Goal: Information Seeking & Learning: Learn about a topic

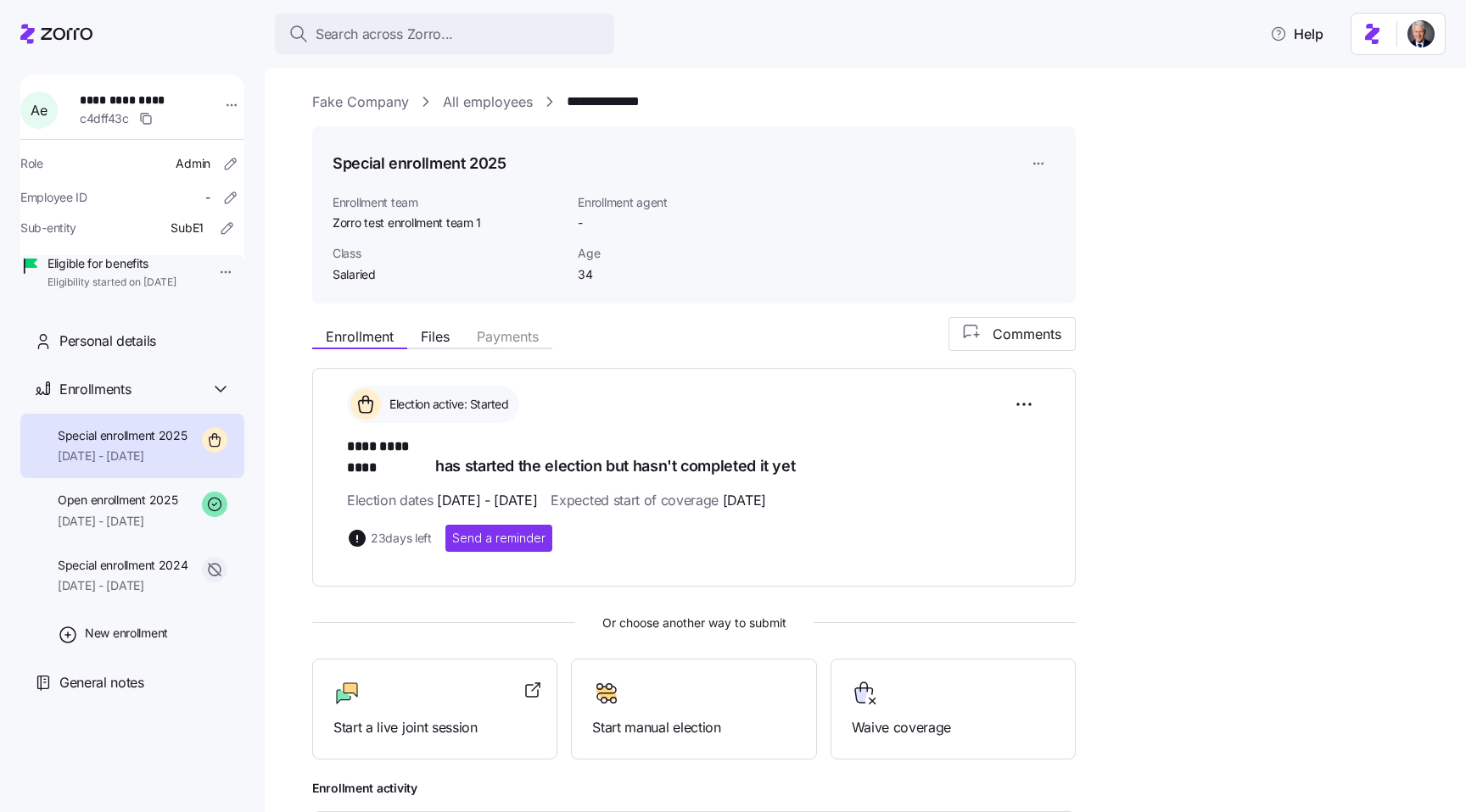
click at [1083, 257] on div "**********" at bounding box center [877, 601] width 1130 height 1018
click at [755, 102] on div "**********" at bounding box center [877, 103] width 1130 height 21
click at [618, 206] on span "Enrollment agent" at bounding box center [663, 202] width 170 height 17
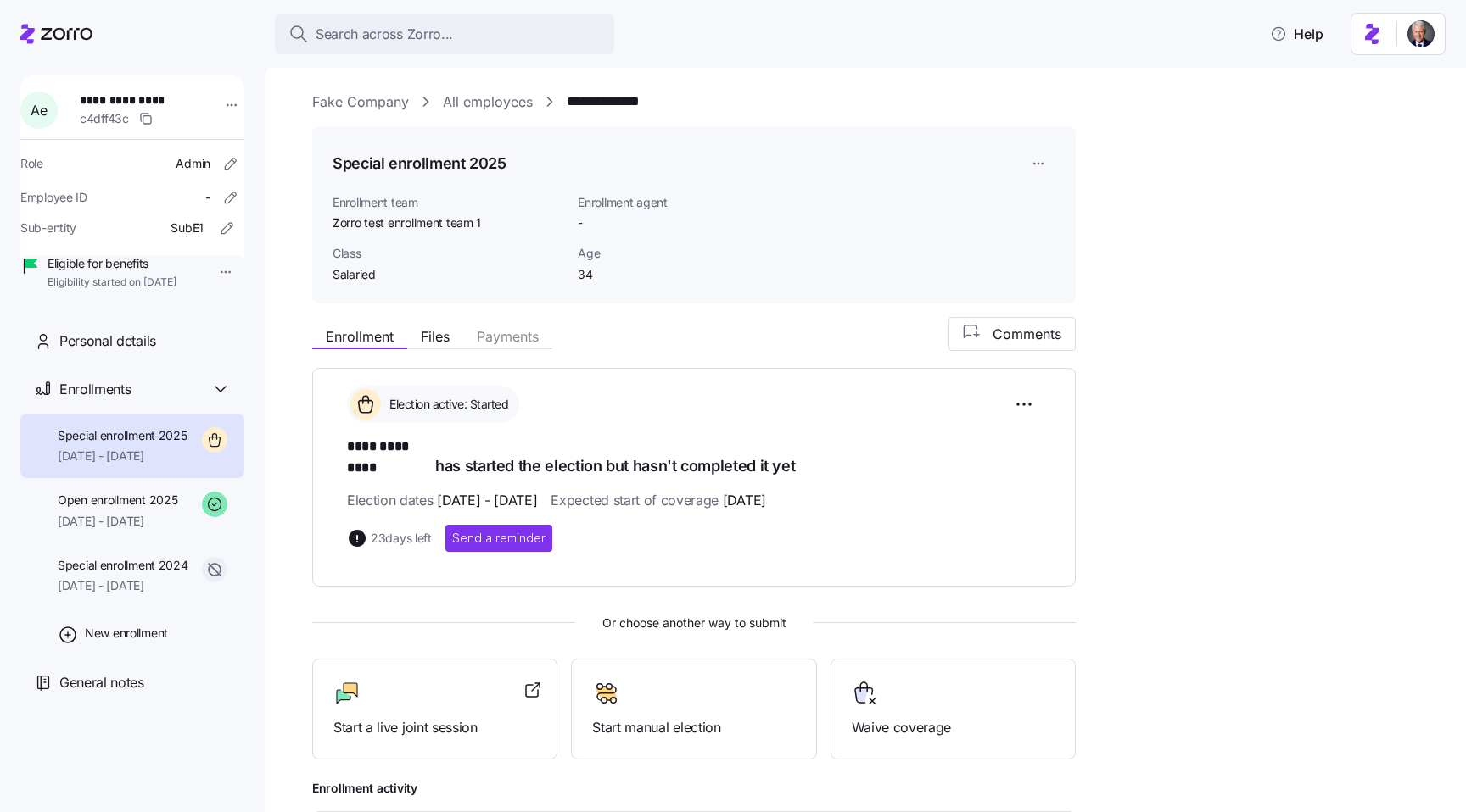
click at [376, 194] on span "Enrollment team" at bounding box center [449, 202] width 232 height 17
click at [401, 169] on h1 "Special enrollment 2025" at bounding box center [419, 163] width 174 height 21
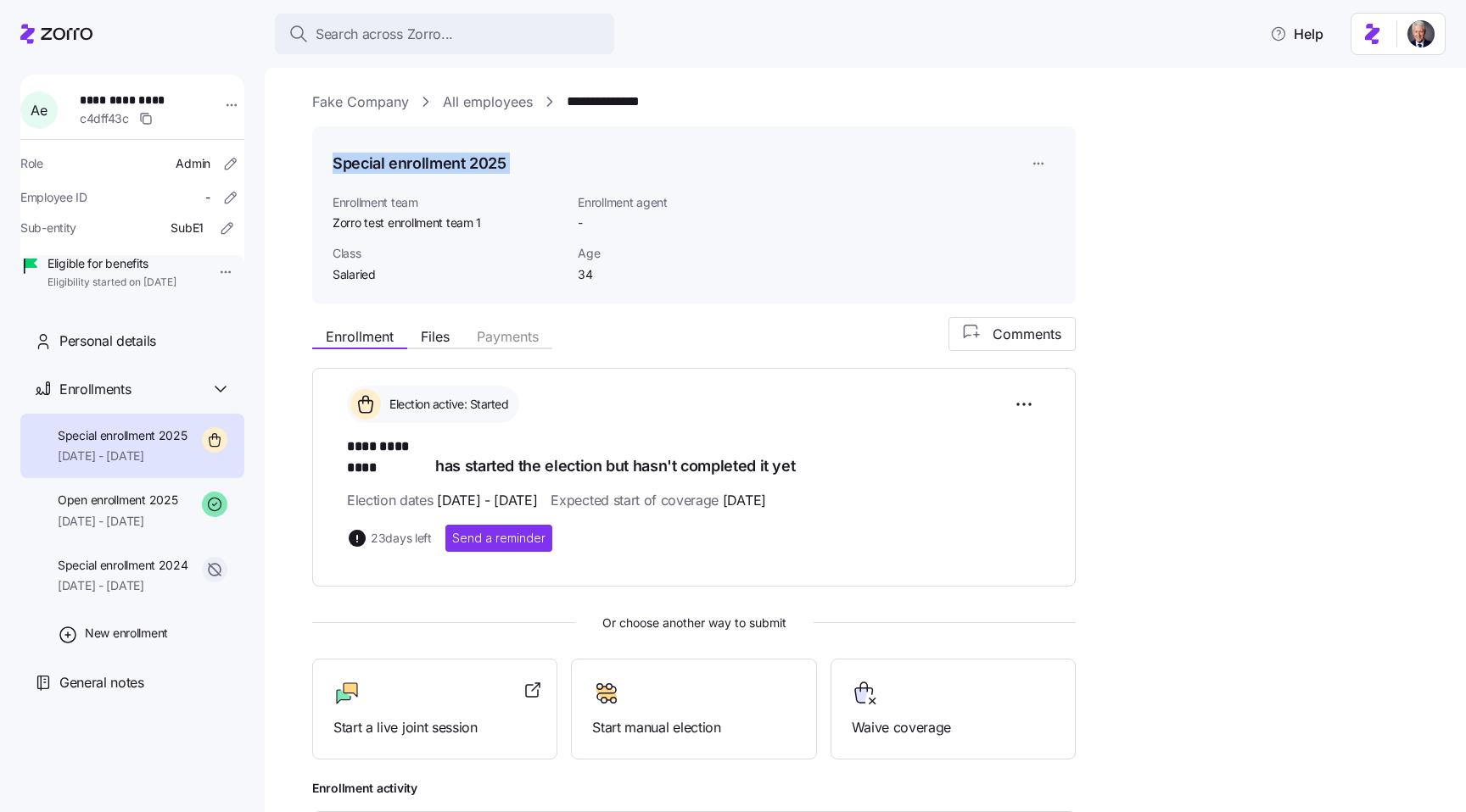
click at [401, 169] on h1 "Special enrollment 2025" at bounding box center [419, 163] width 174 height 21
click at [426, 169] on h1 "Special enrollment 2025" at bounding box center [419, 163] width 174 height 21
click at [1019, 402] on html "**********" at bounding box center [733, 401] width 1466 height 802
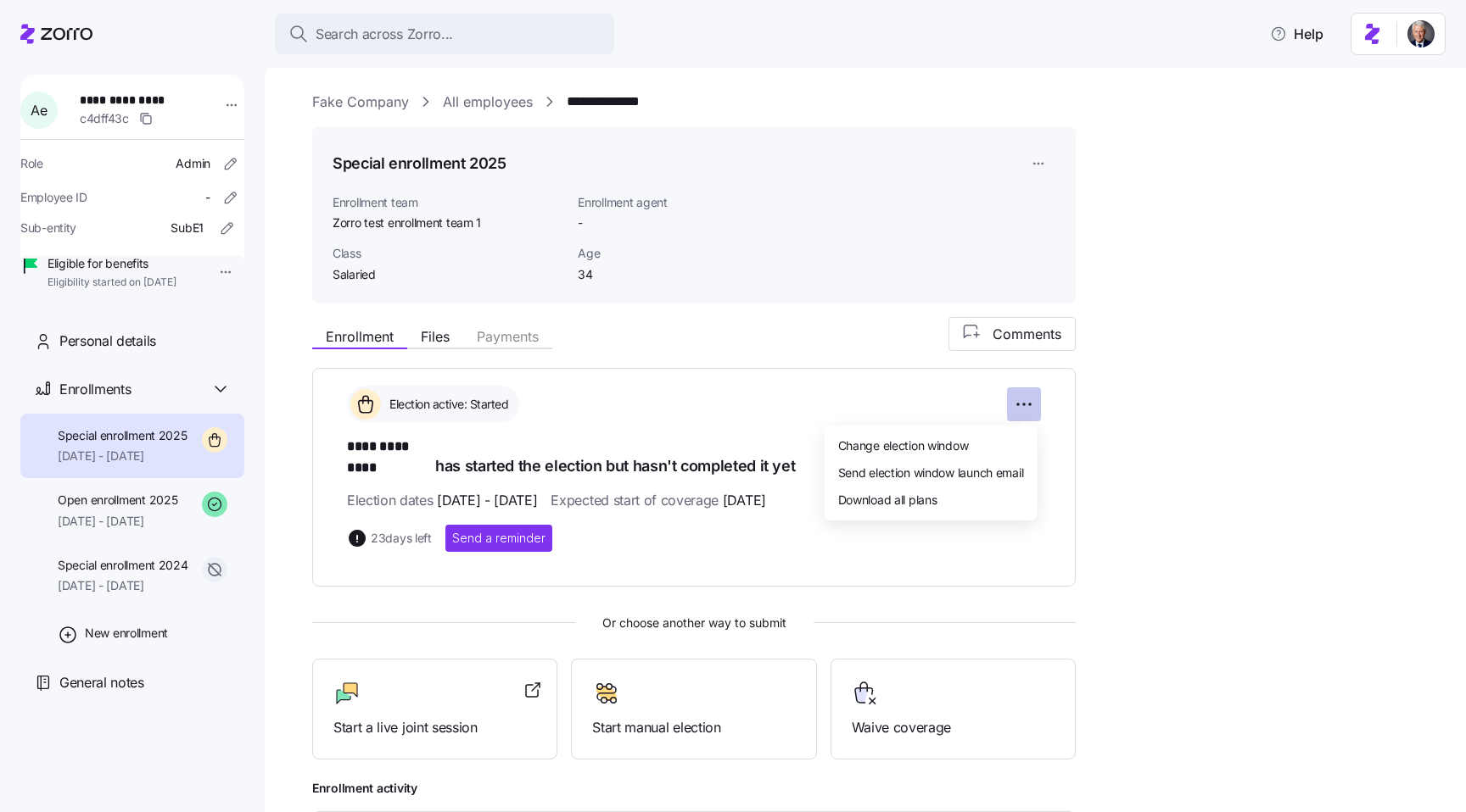
click at [1019, 402] on html "**********" at bounding box center [733, 401] width 1466 height 802
click at [507, 441] on h1 "**** ********* has started the election but hasn't completed it yet" at bounding box center [694, 456] width 694 height 40
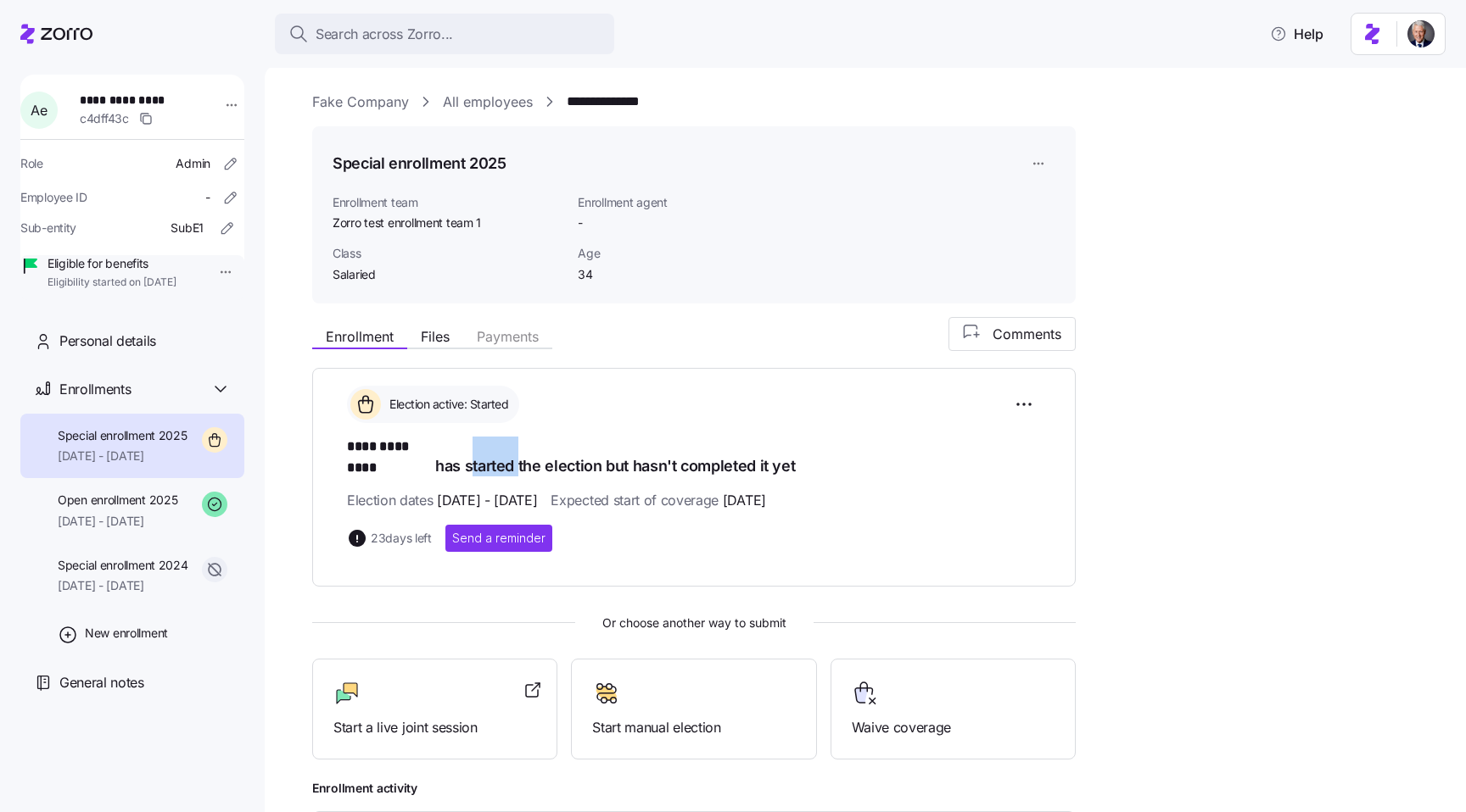
click at [507, 441] on h1 "**** ********* has started the election but hasn't completed it yet" at bounding box center [694, 456] width 694 height 40
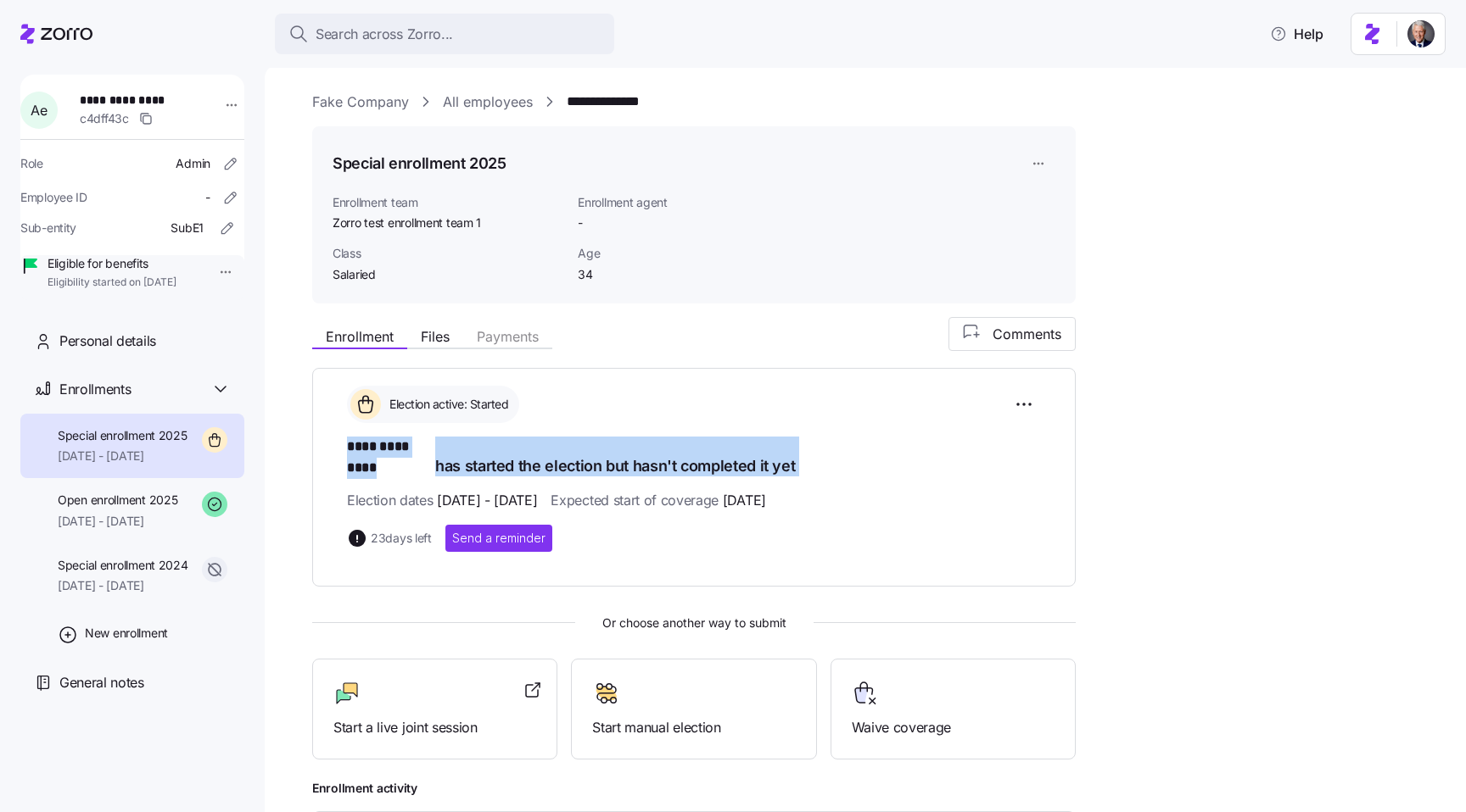
click at [507, 441] on h1 "**** ********* has started the election but hasn't completed it yet" at bounding box center [694, 456] width 694 height 40
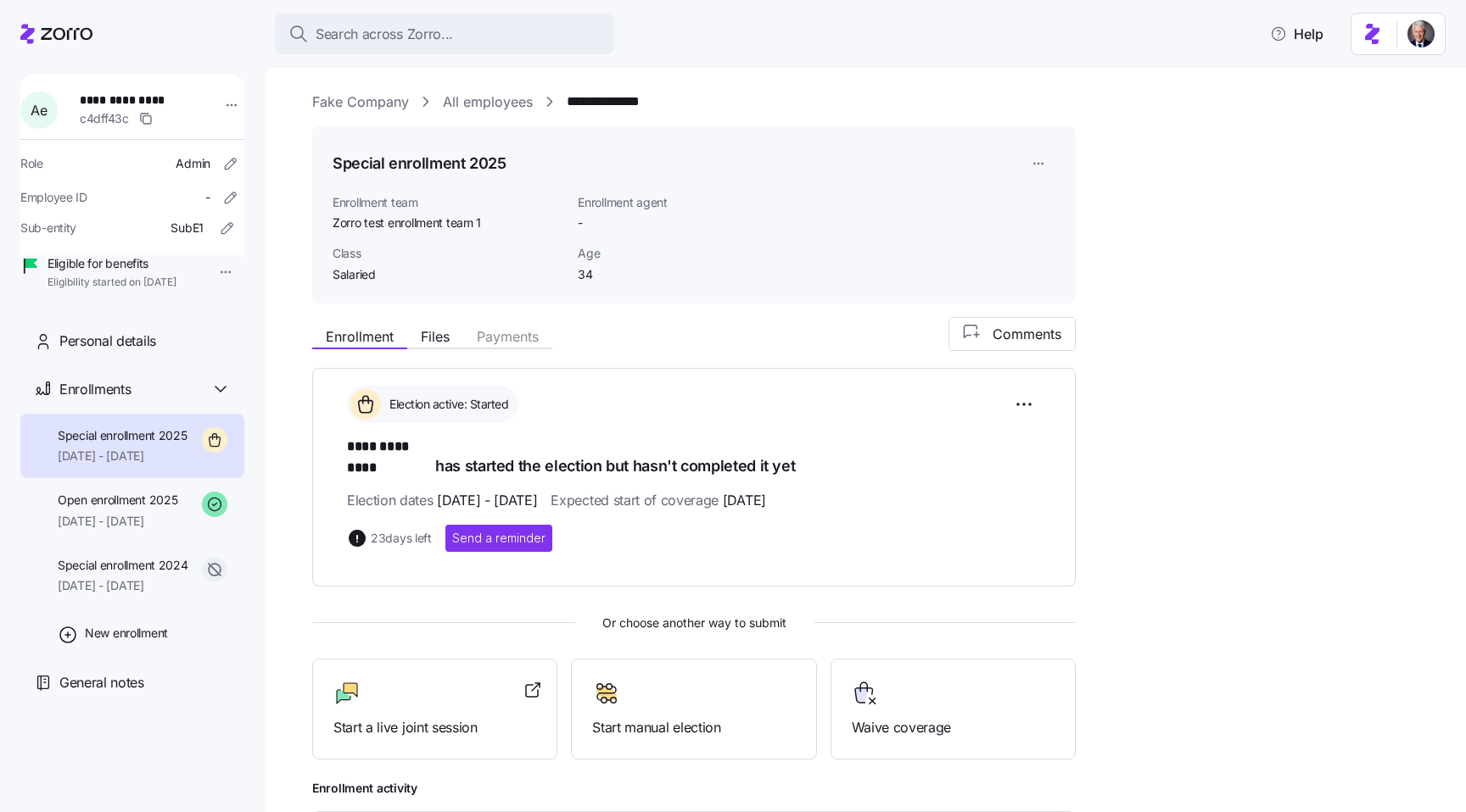
click at [536, 490] on span "09/10/2025 - 11/05/2025" at bounding box center [487, 501] width 100 height 21
click at [652, 490] on span "Expected start of coverage 09/11/2025" at bounding box center [657, 501] width 215 height 21
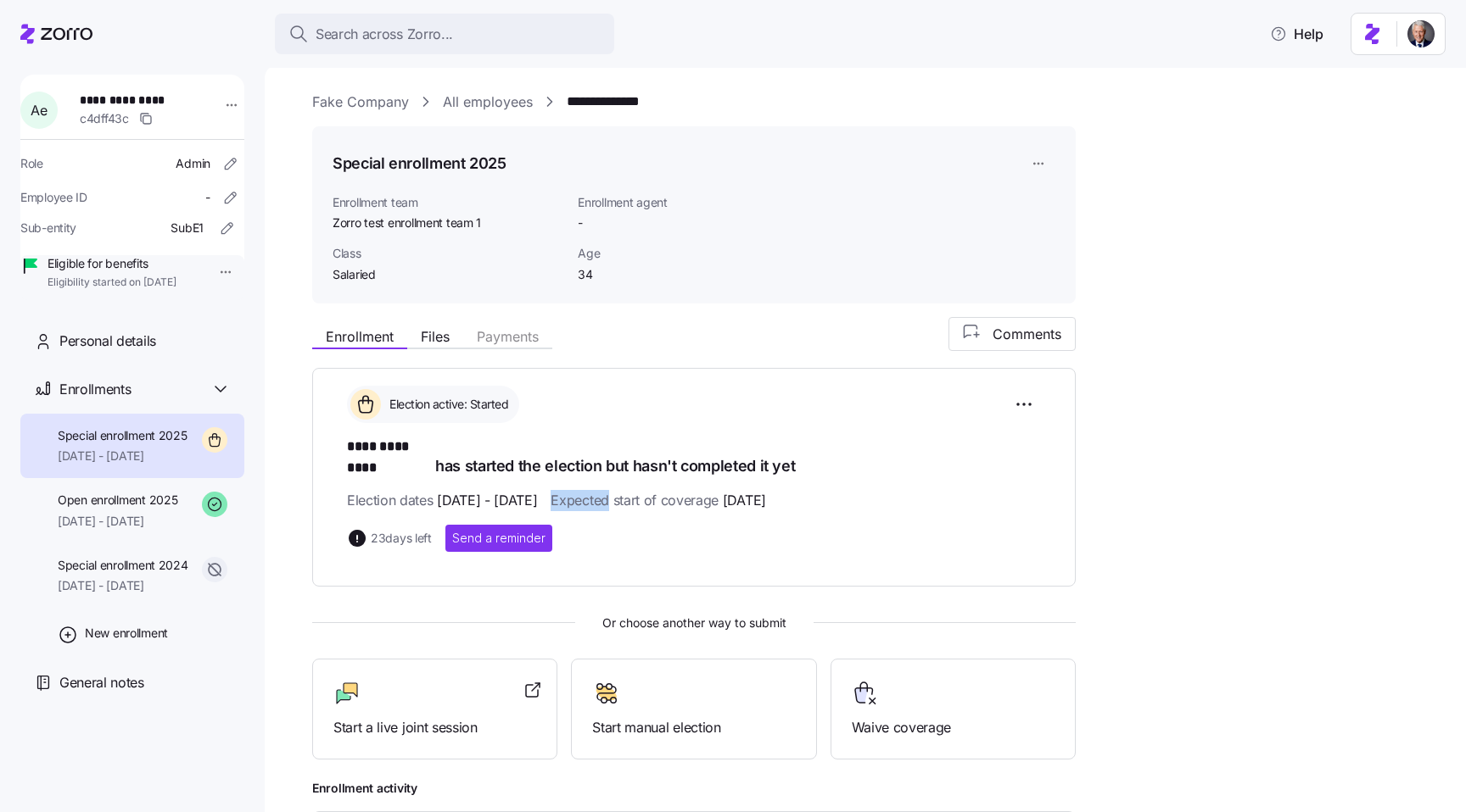
click at [652, 490] on span "Expected start of coverage 09/11/2025" at bounding box center [657, 501] width 215 height 21
click at [391, 529] on span "23 days left" at bounding box center [401, 537] width 61 height 17
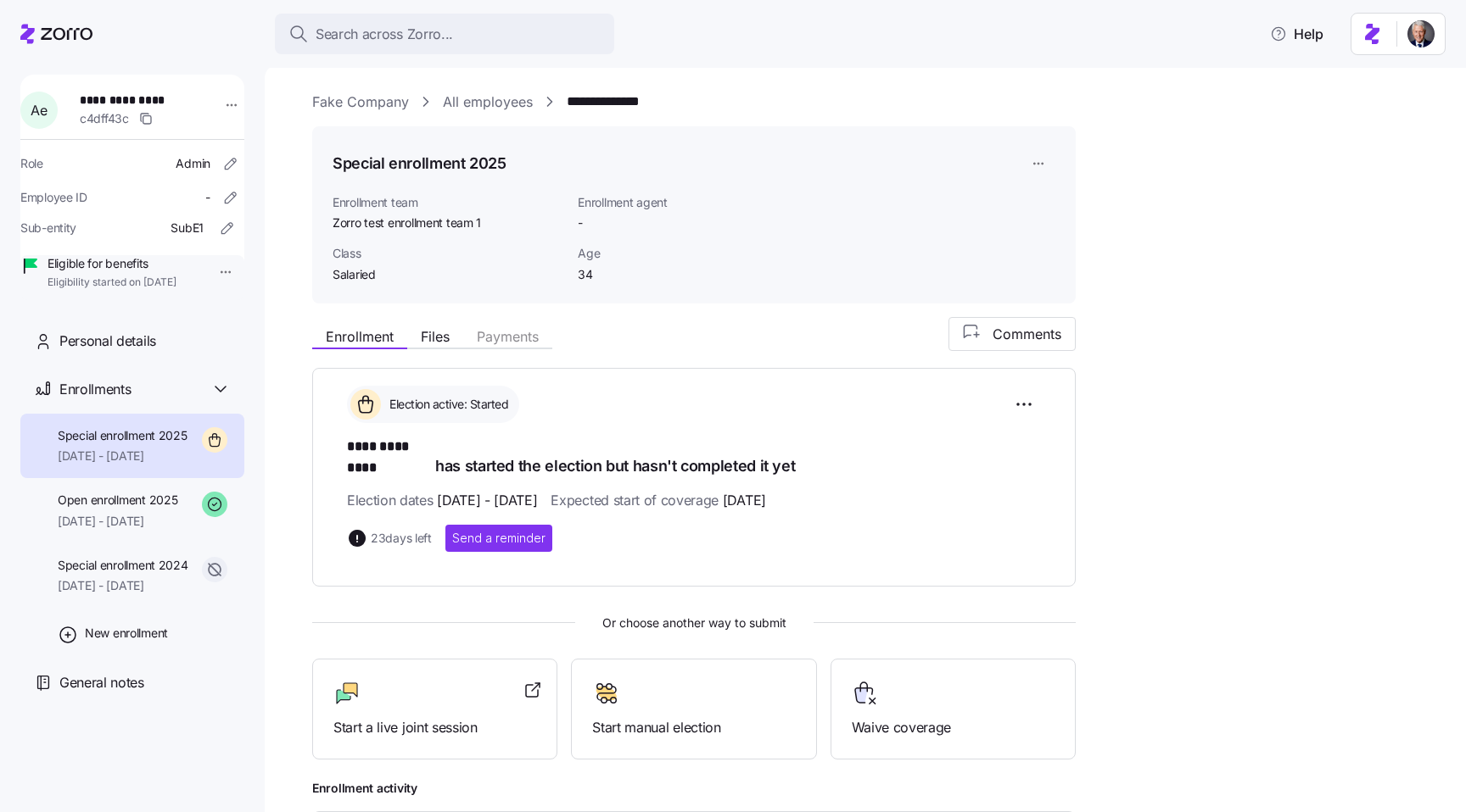
click at [351, 529] on icon at bounding box center [357, 537] width 17 height 17
click at [413, 529] on span "23 days left" at bounding box center [401, 537] width 61 height 17
click at [391, 529] on span "23 days left" at bounding box center [401, 537] width 61 height 17
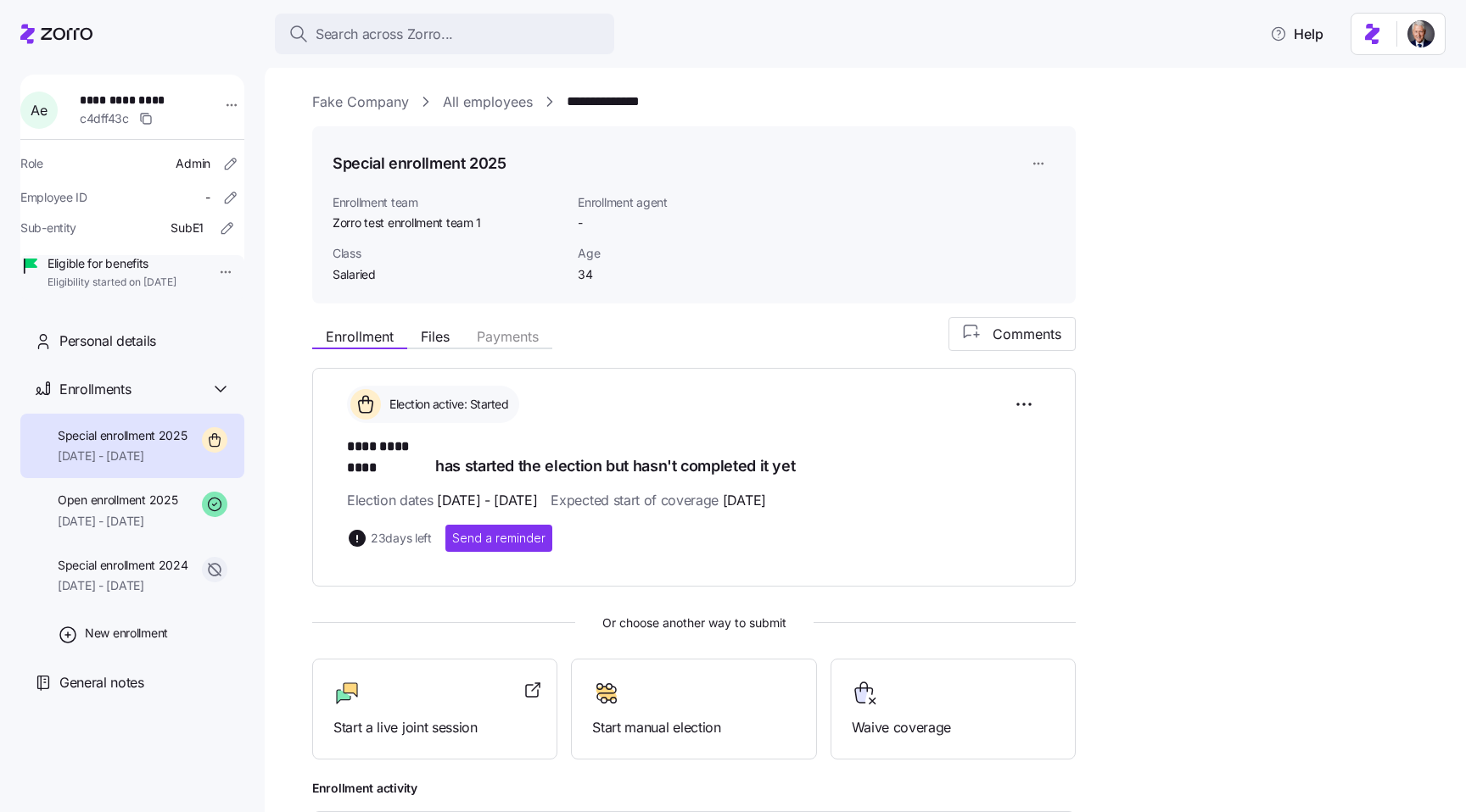
click at [651, 614] on span "Or choose another way to submit" at bounding box center [694, 623] width 763 height 19
click at [701, 614] on span "Or choose another way to submit" at bounding box center [694, 623] width 763 height 19
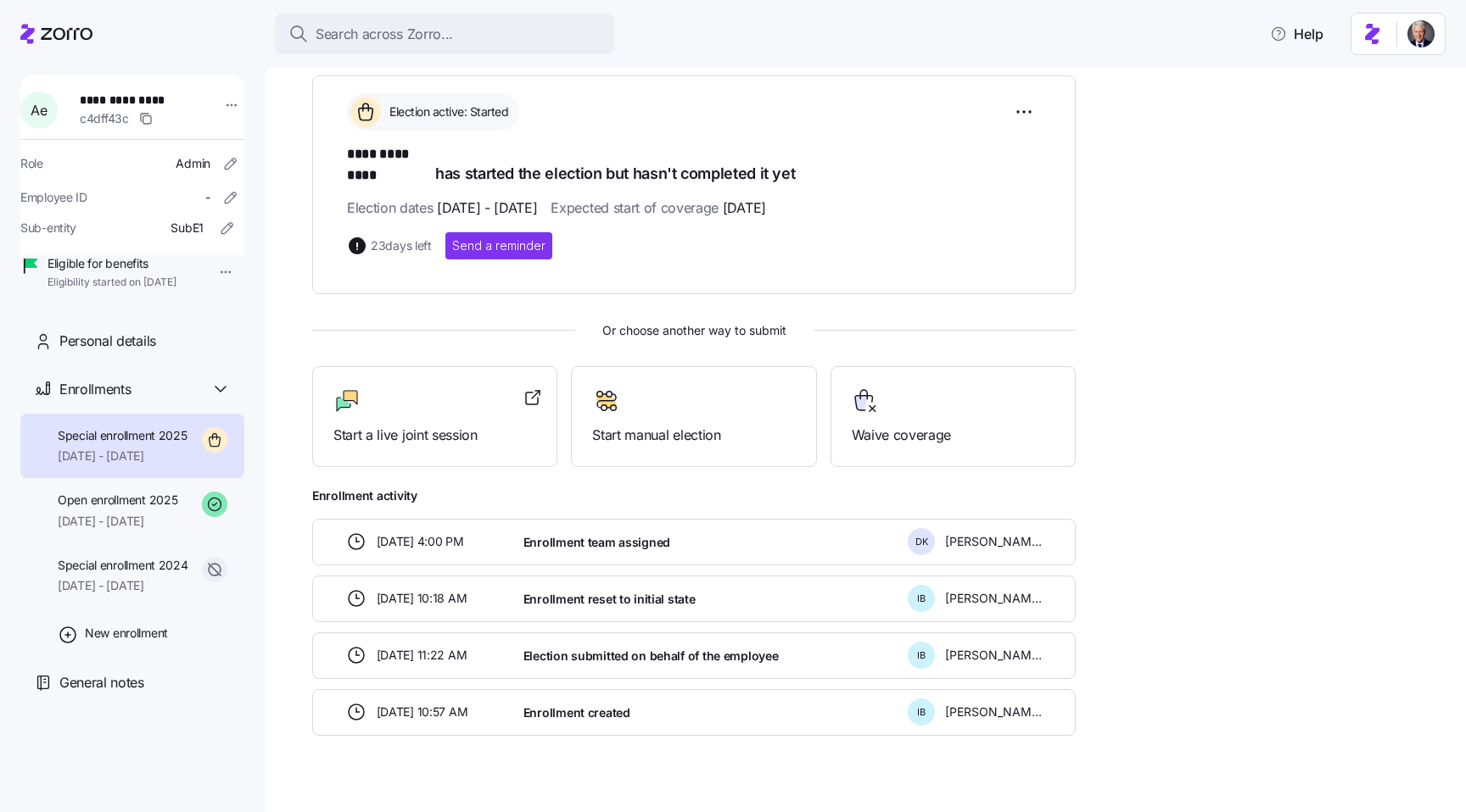
scroll to position [299, 0]
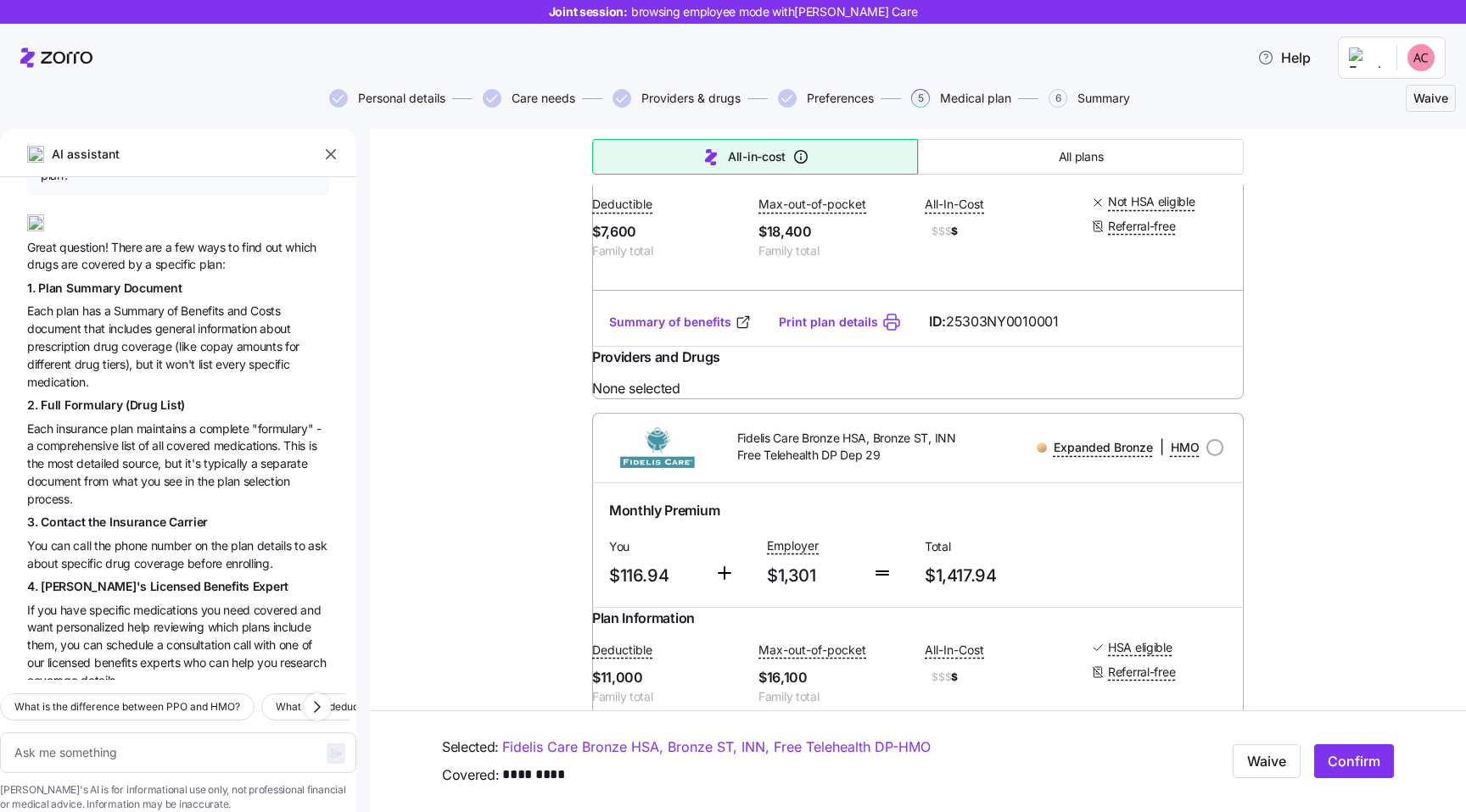
scroll to position [1414, 0]
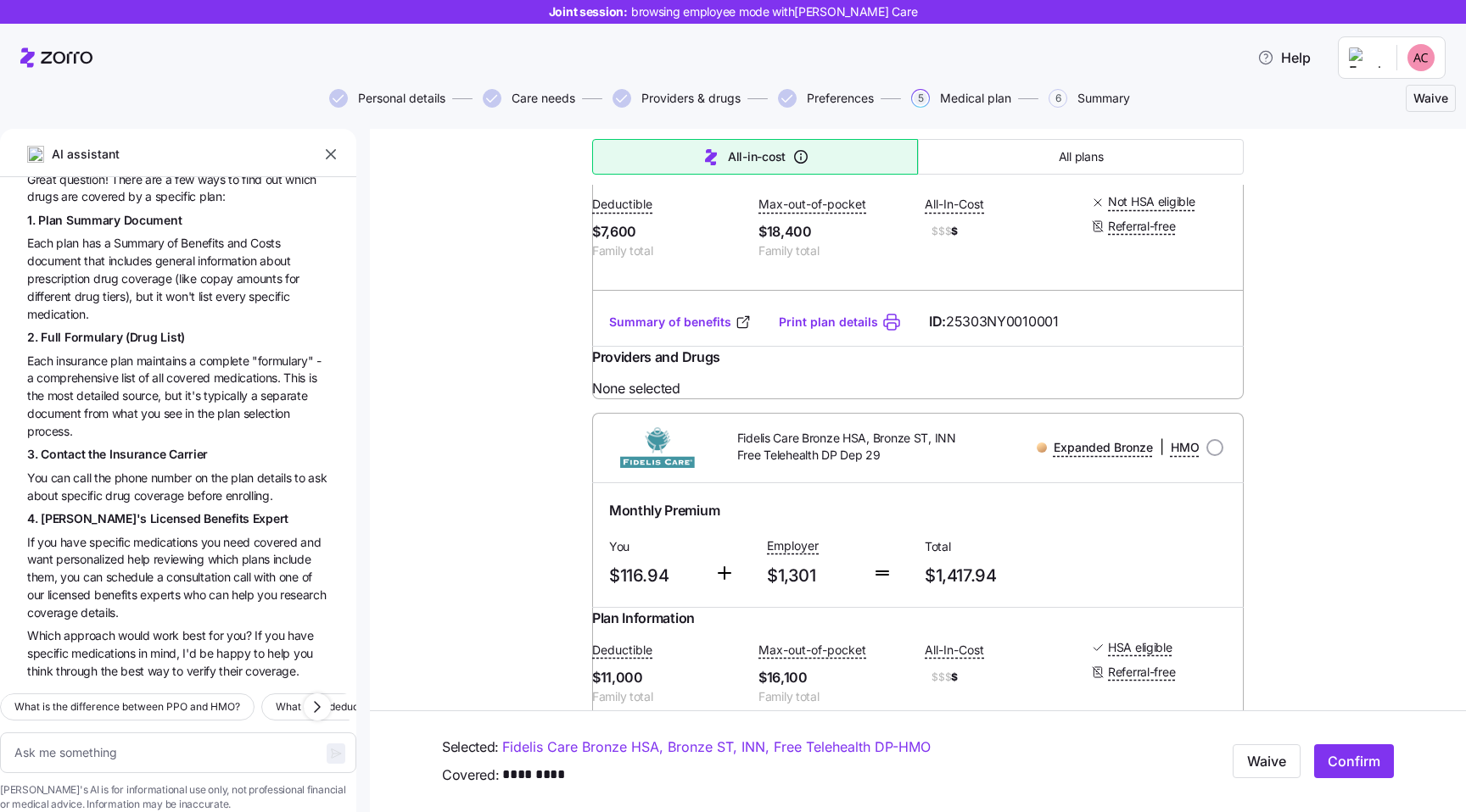
click at [129, 330] on span "(Drug" at bounding box center [143, 337] width 35 height 14
click at [150, 352] on span "Each insurance plan maintains a complete "formulary" - a comprehensive list of …" at bounding box center [177, 396] width 302 height 88
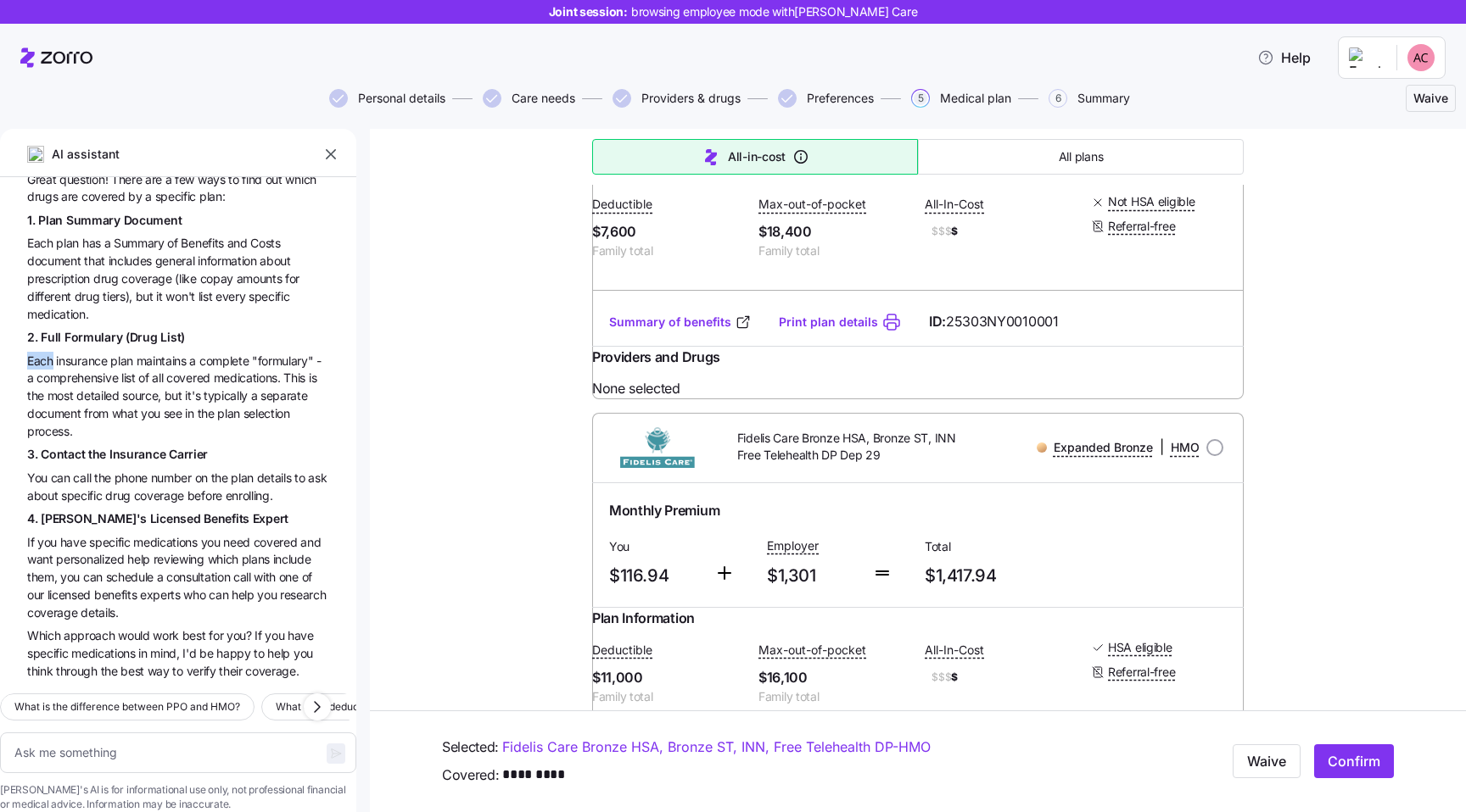
click at [150, 352] on span "Each insurance plan maintains a complete "formulary" - a comprehensive list of …" at bounding box center [177, 396] width 302 height 88
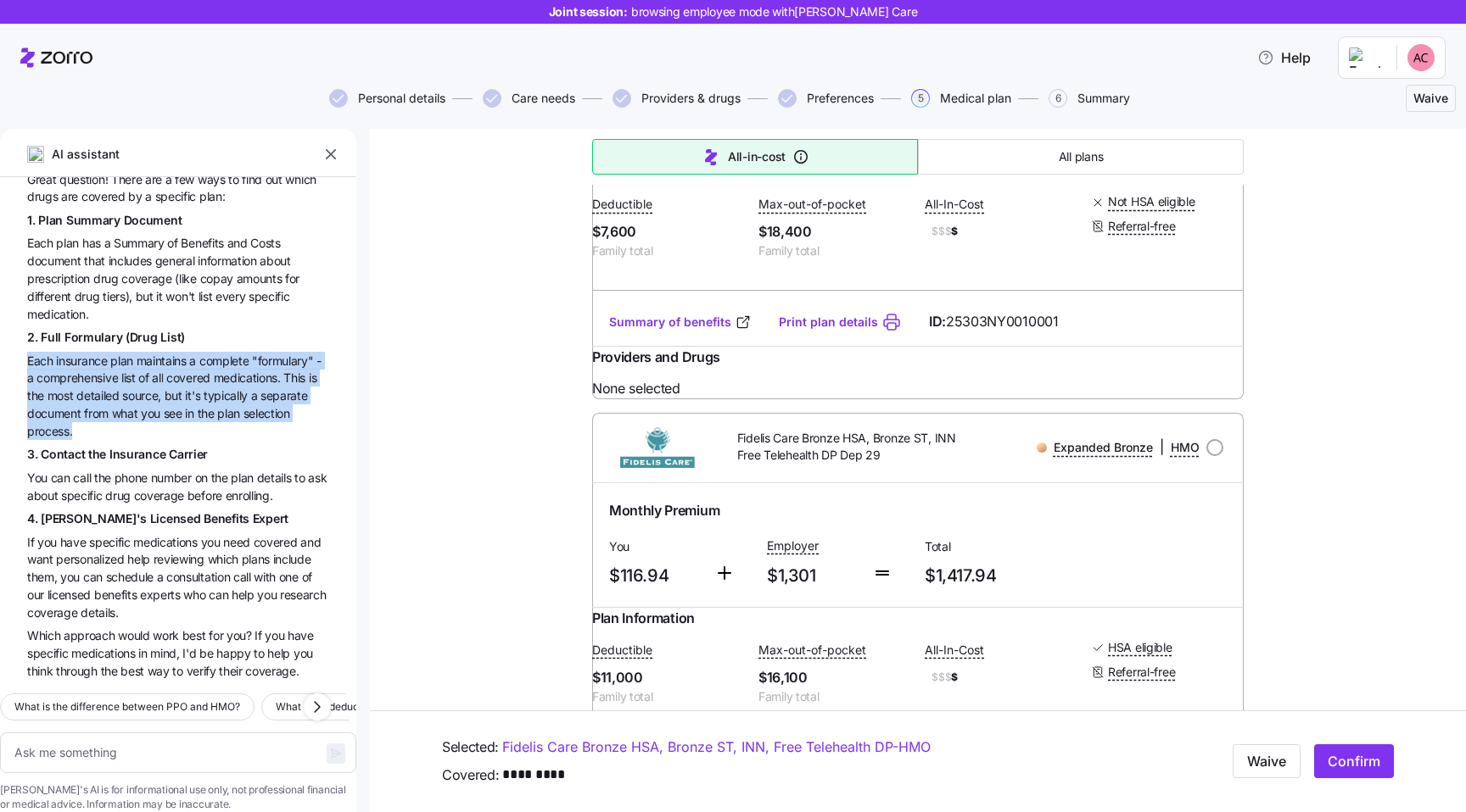
click at [126, 354] on span "plan" at bounding box center [123, 361] width 26 height 14
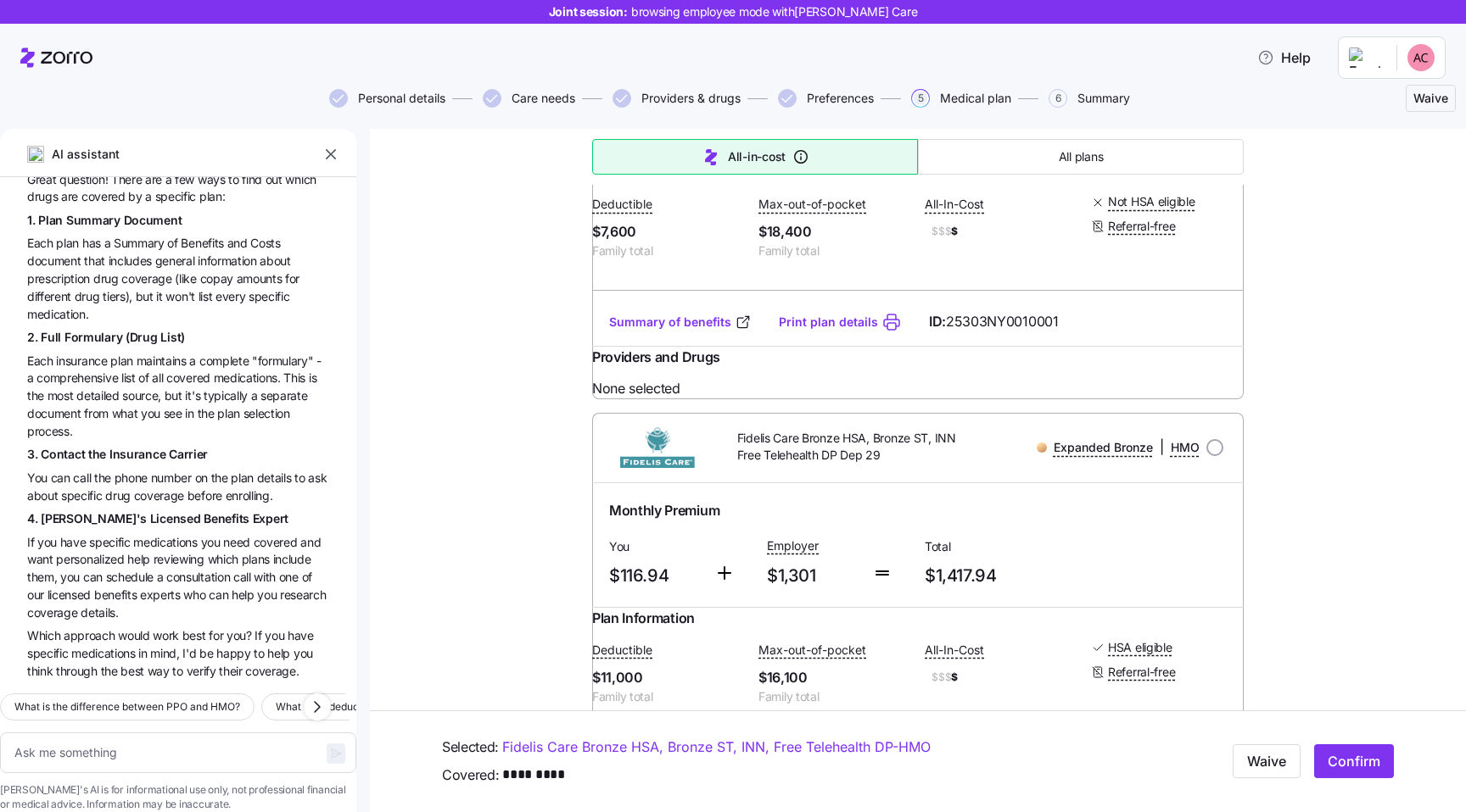
click at [126, 354] on span "plan" at bounding box center [123, 361] width 26 height 14
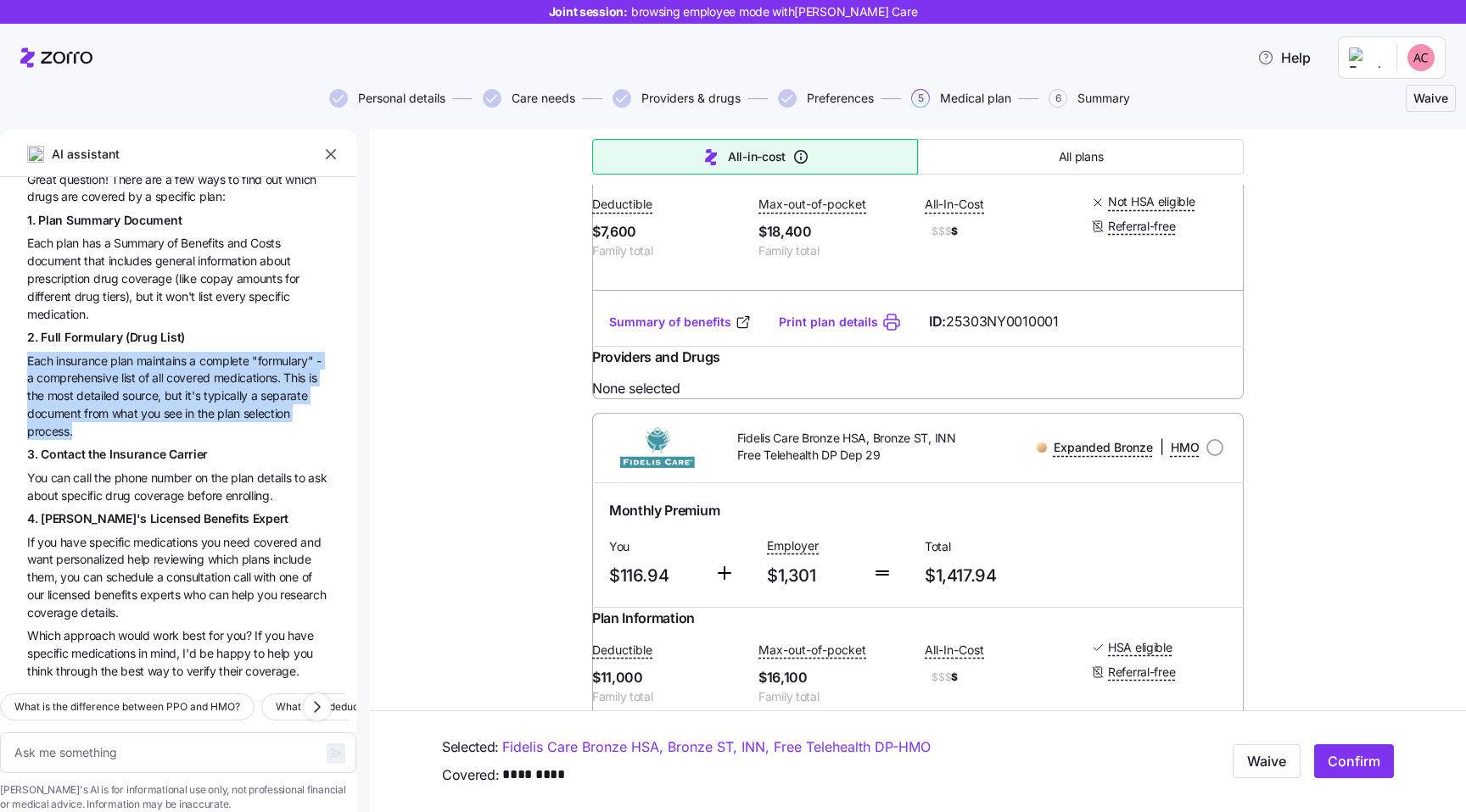
click at [195, 389] on span "it's" at bounding box center [194, 396] width 18 height 14
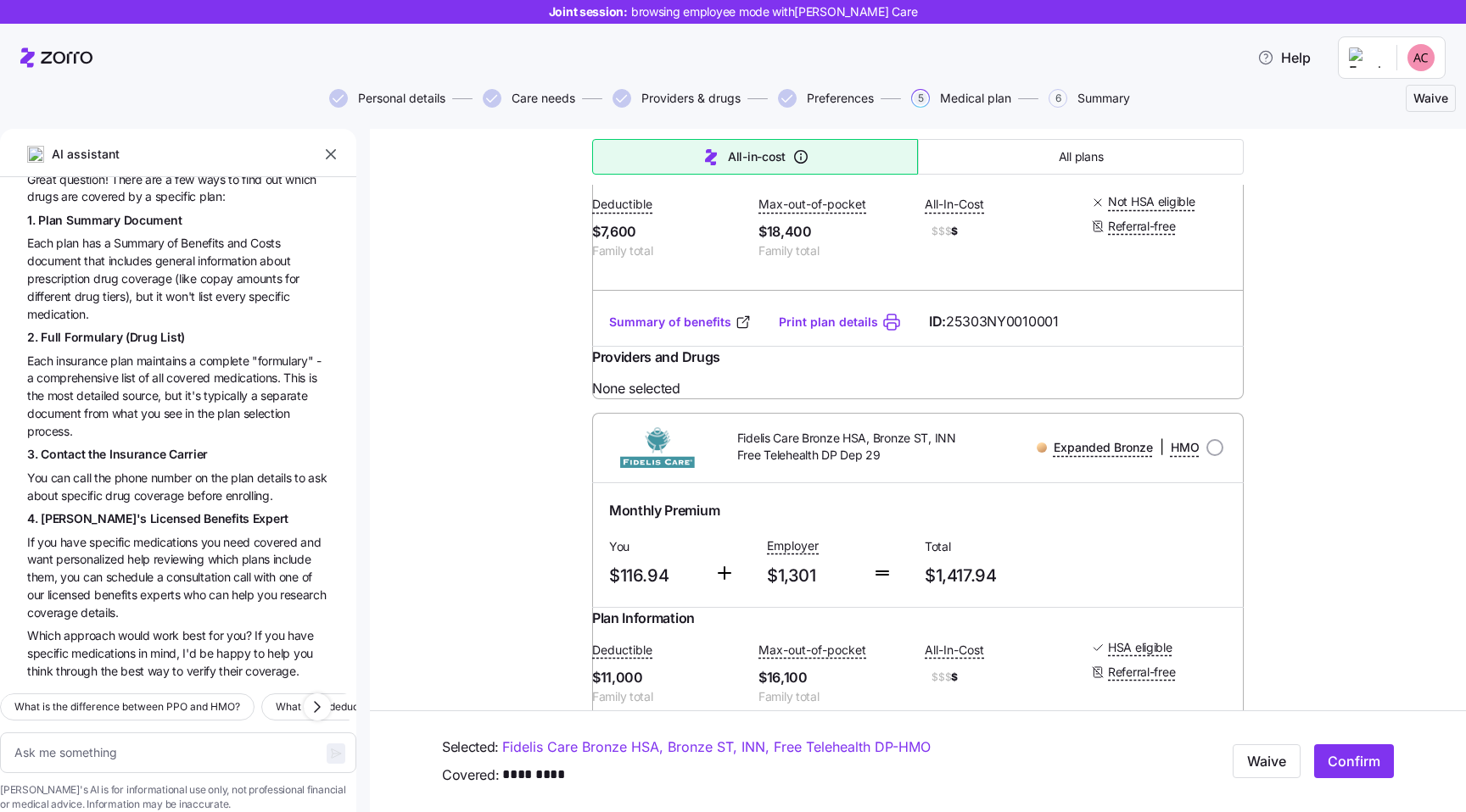
click at [195, 389] on span "it's" at bounding box center [194, 396] width 18 height 14
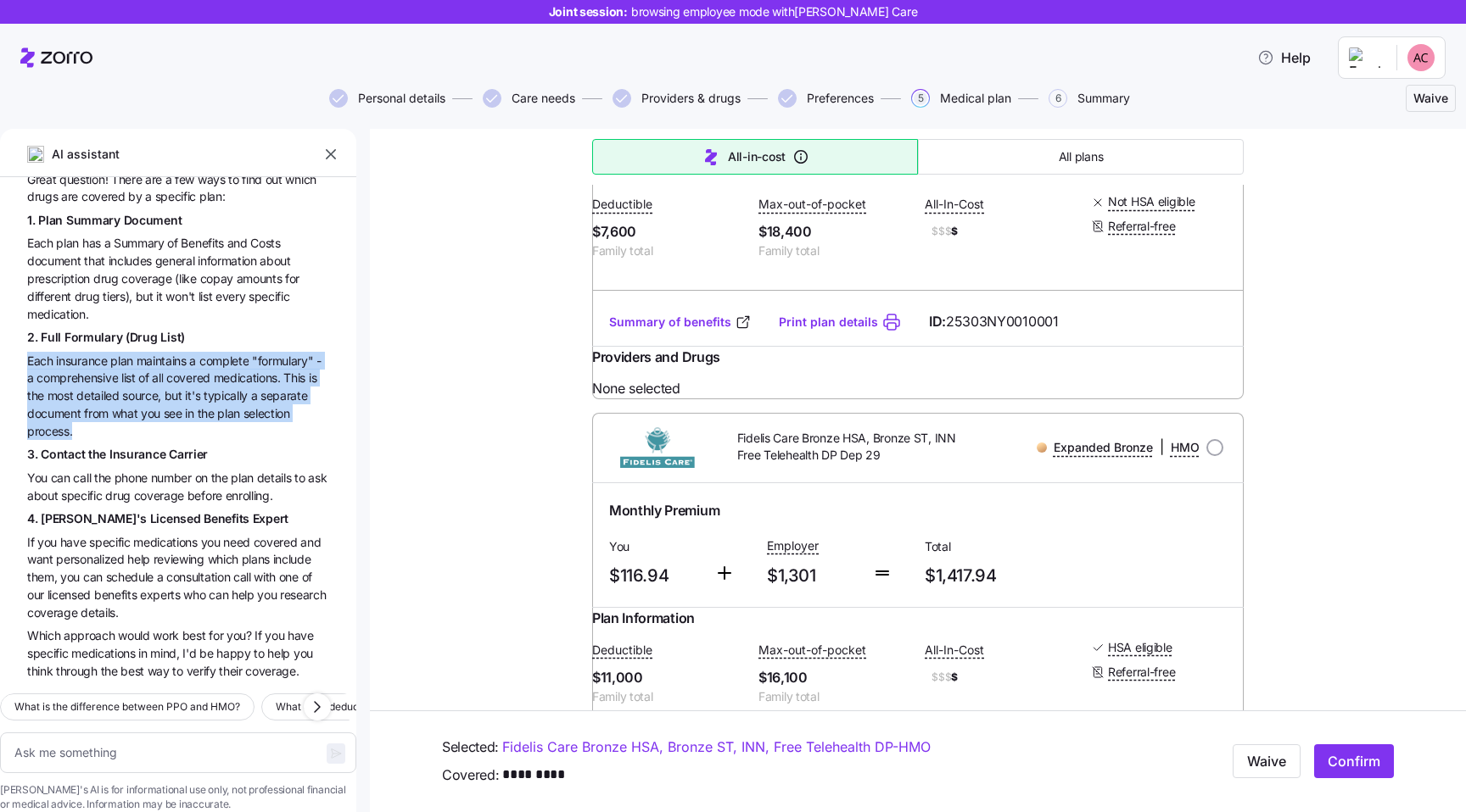
click at [195, 389] on span "it's" at bounding box center [194, 396] width 18 height 14
click at [132, 389] on span "source," at bounding box center [143, 396] width 42 height 14
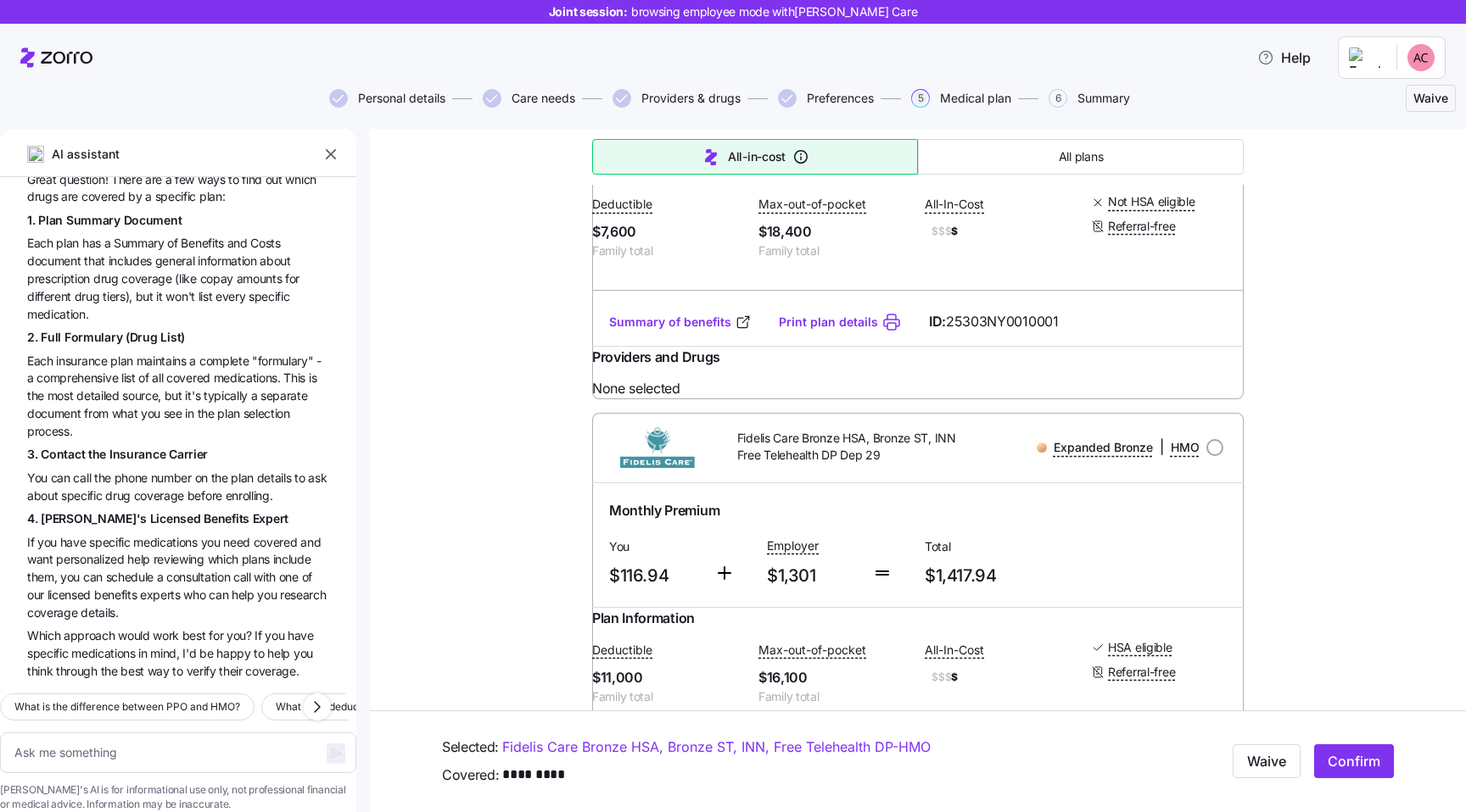
click at [132, 389] on span "source," at bounding box center [143, 396] width 42 height 14
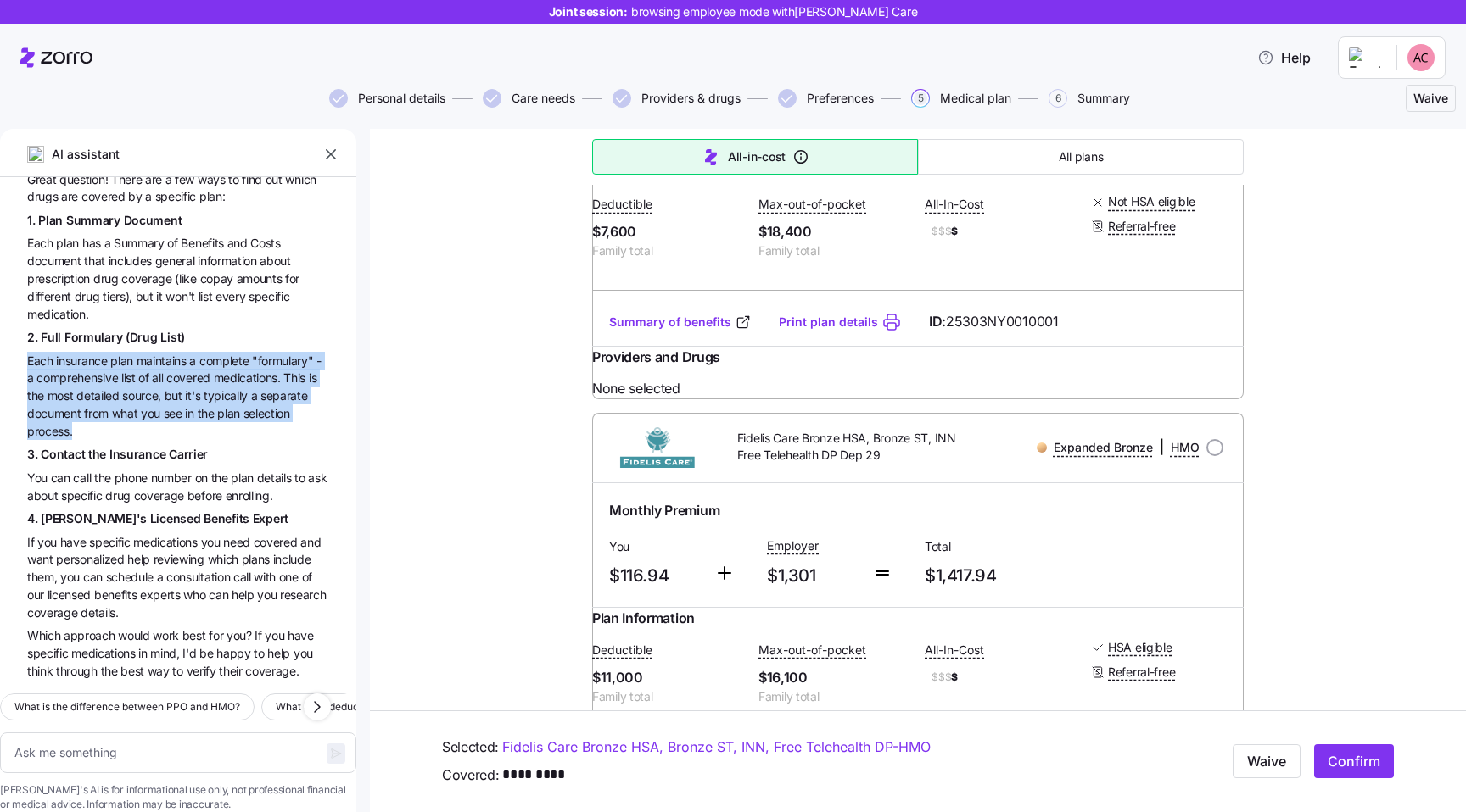
click at [196, 389] on span "it's" at bounding box center [194, 396] width 18 height 14
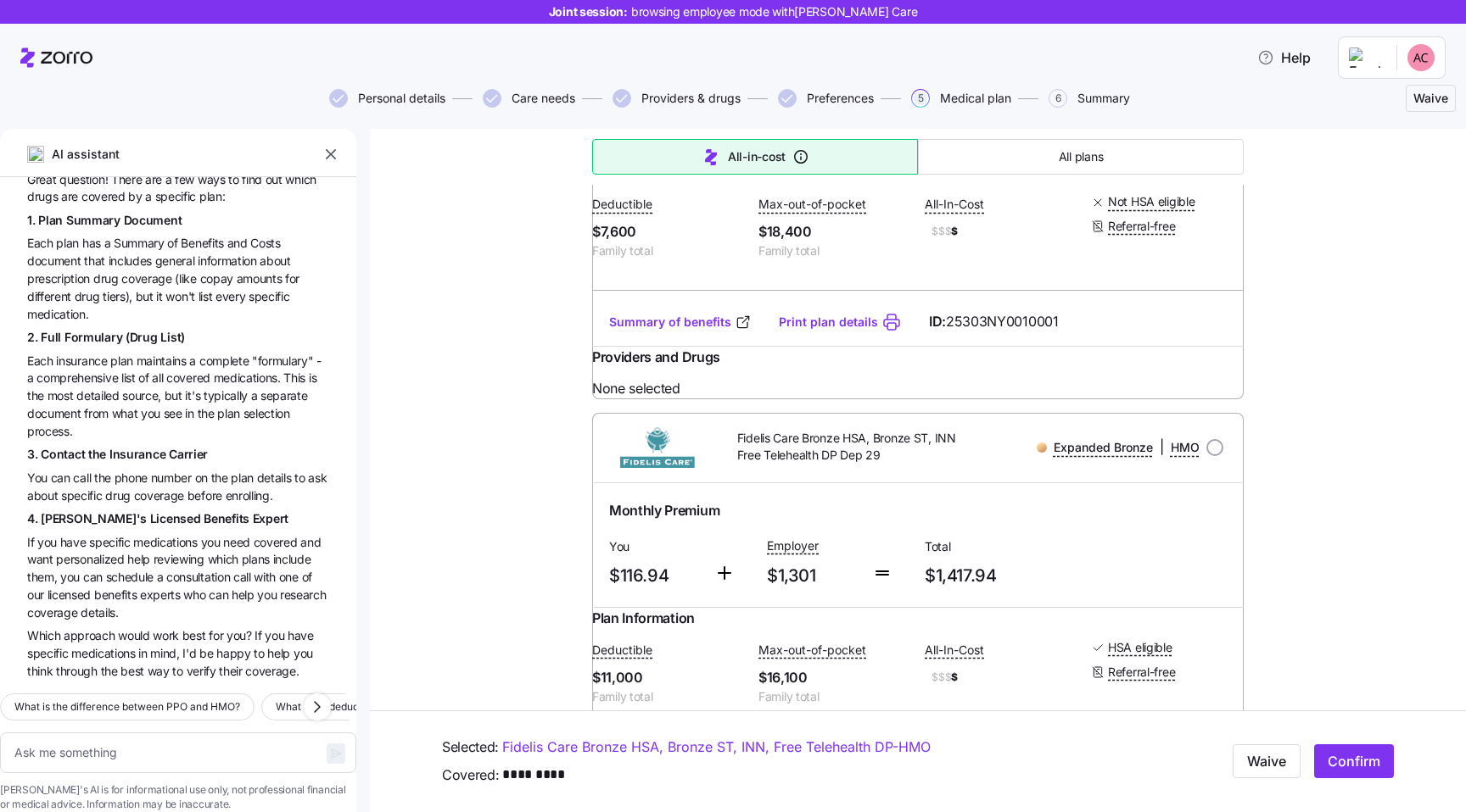
click at [196, 389] on span "it's" at bounding box center [194, 396] width 18 height 14
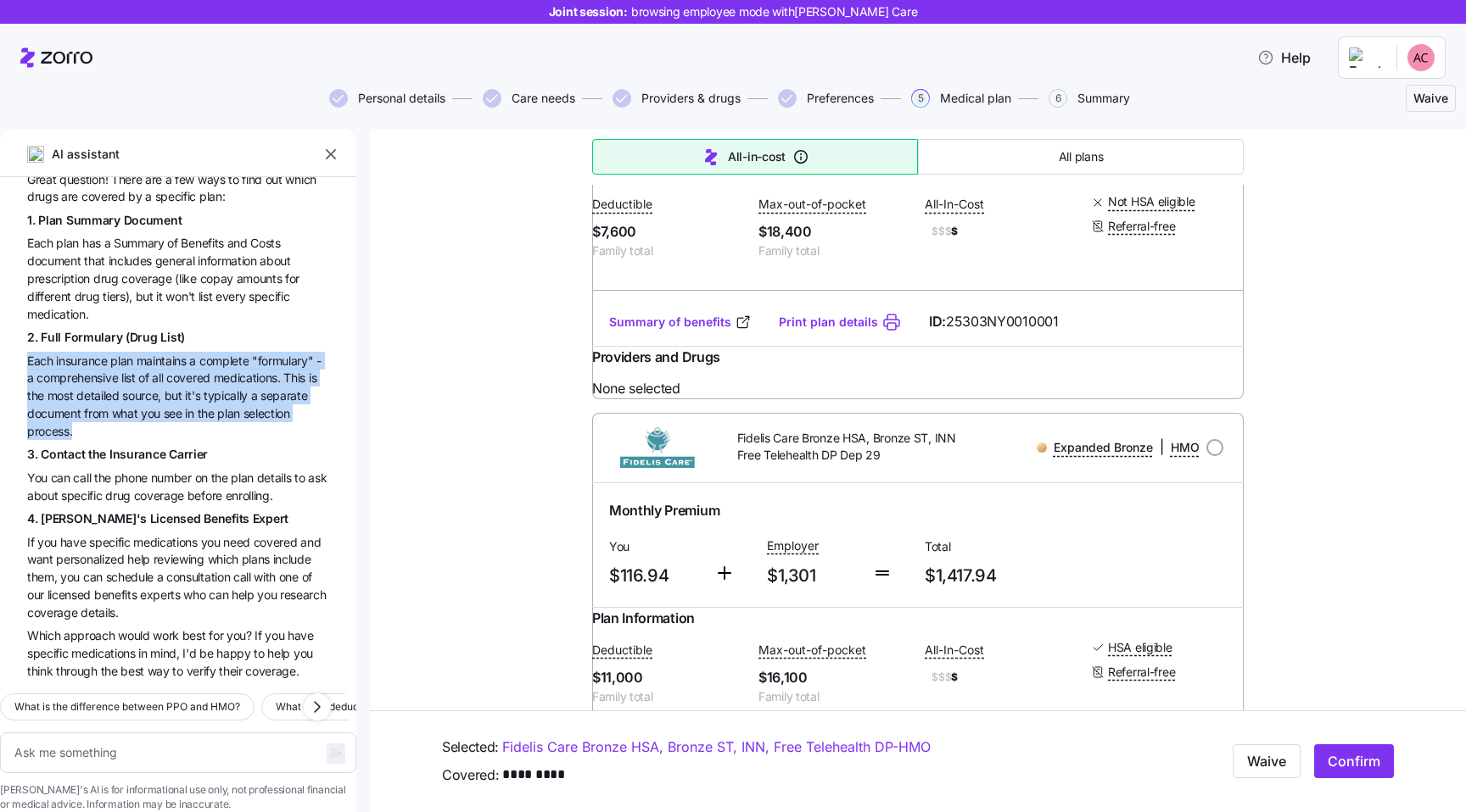
click at [177, 352] on span "Each insurance plan maintains a complete "formulary" - a comprehensive list of …" at bounding box center [177, 396] width 302 height 88
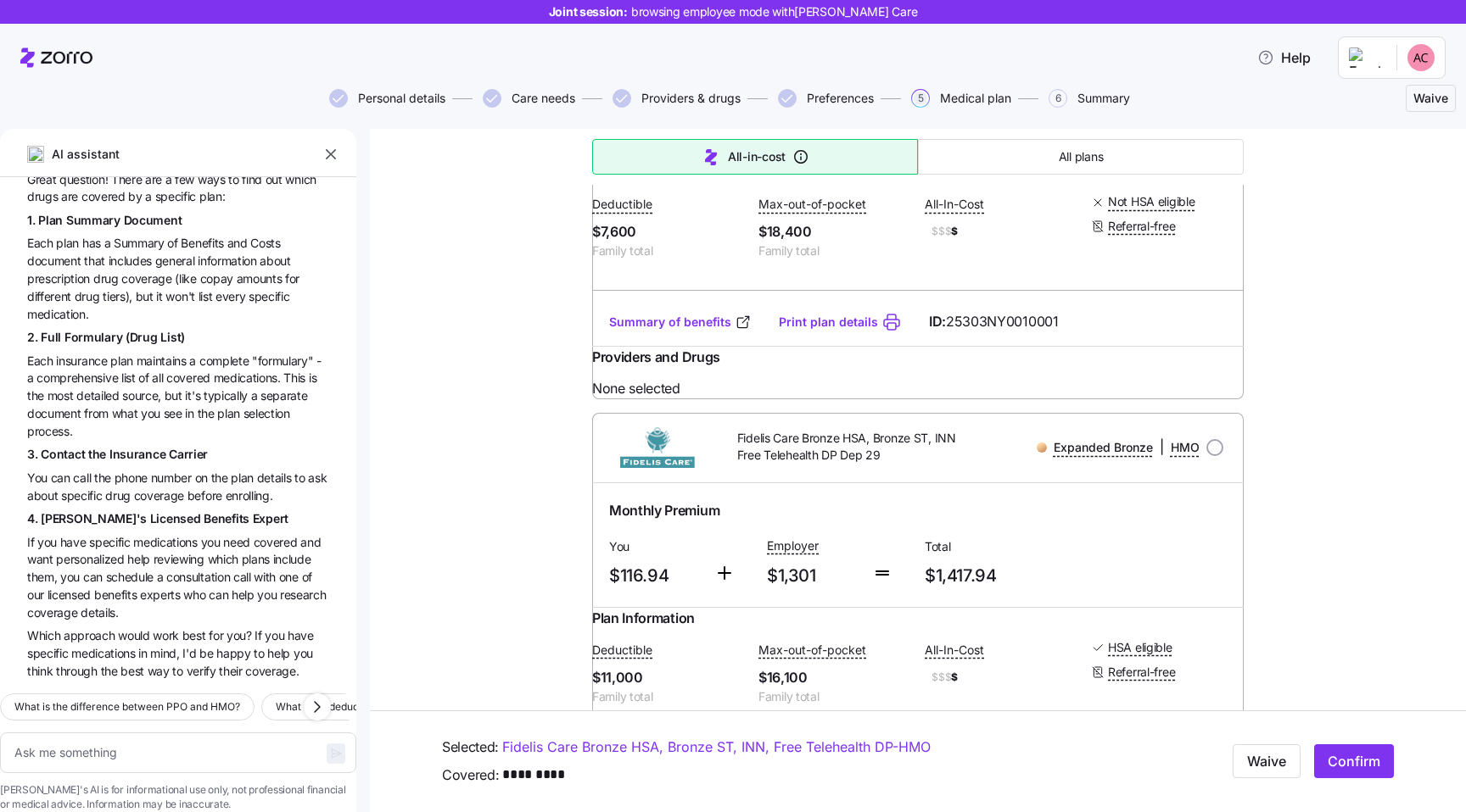
click at [177, 352] on span "Each insurance plan maintains a complete "formulary" - a comprehensive list of …" at bounding box center [177, 396] width 302 height 88
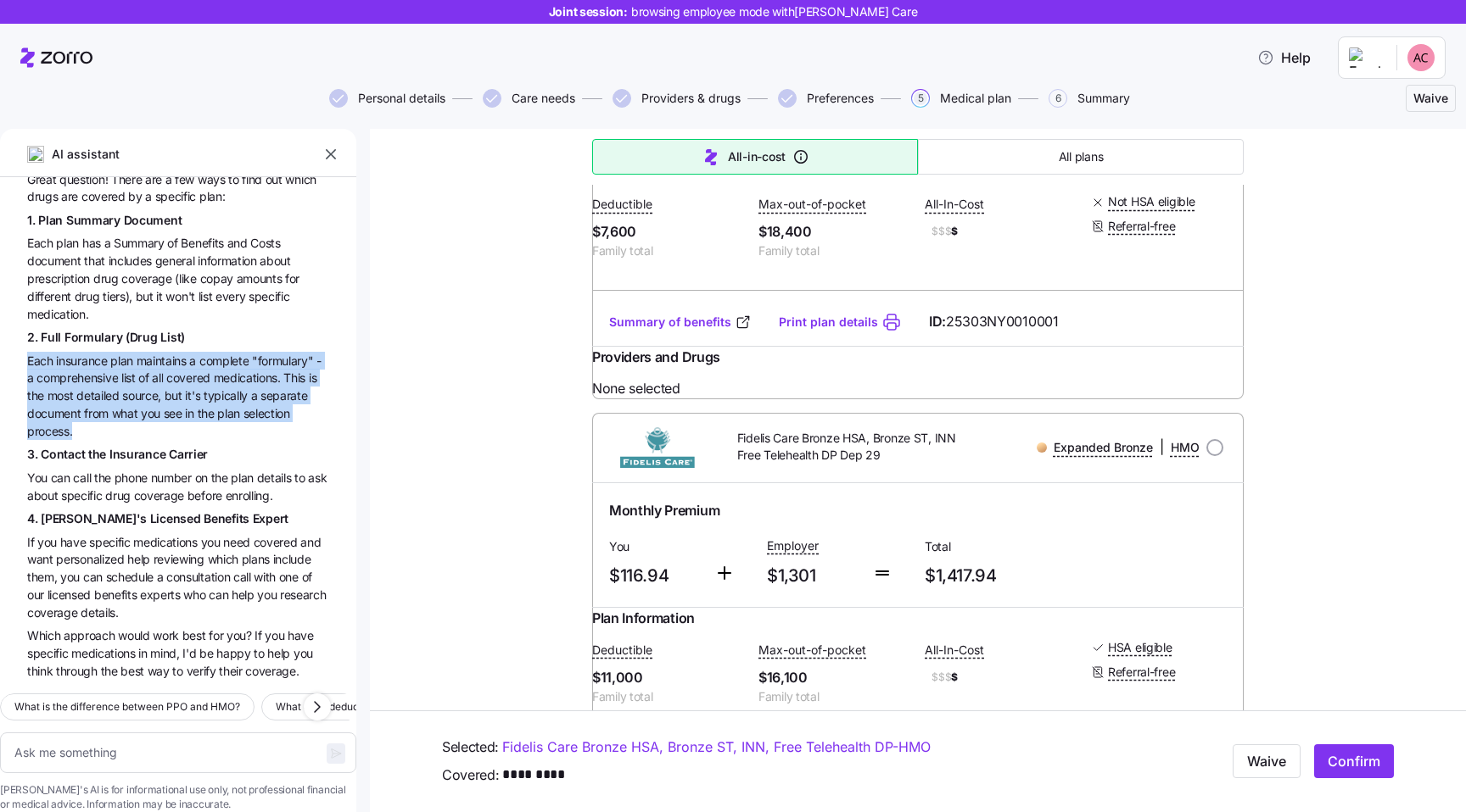
click at [140, 354] on span "maintains" at bounding box center [163, 361] width 54 height 14
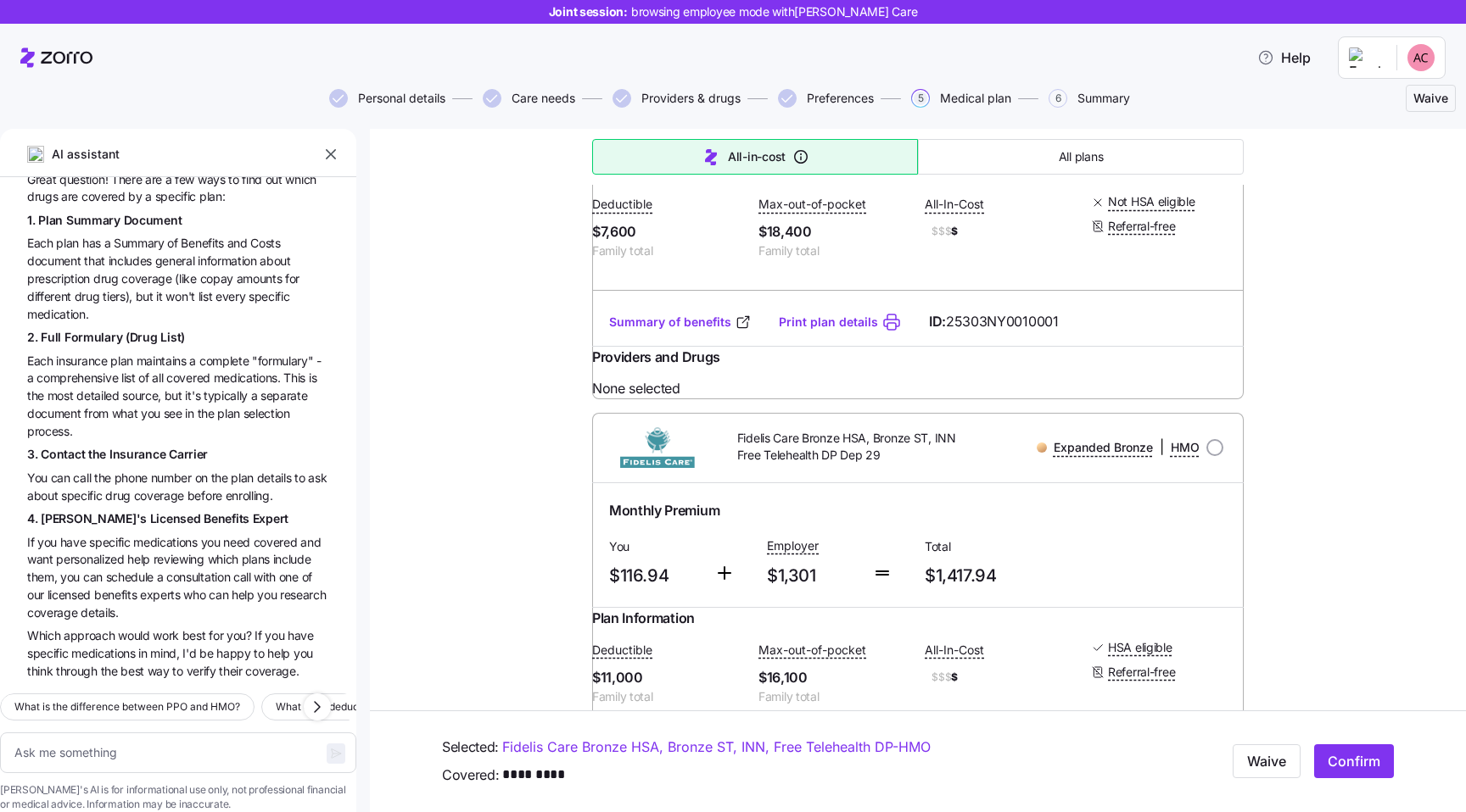
click at [140, 354] on span "maintains" at bounding box center [163, 361] width 54 height 14
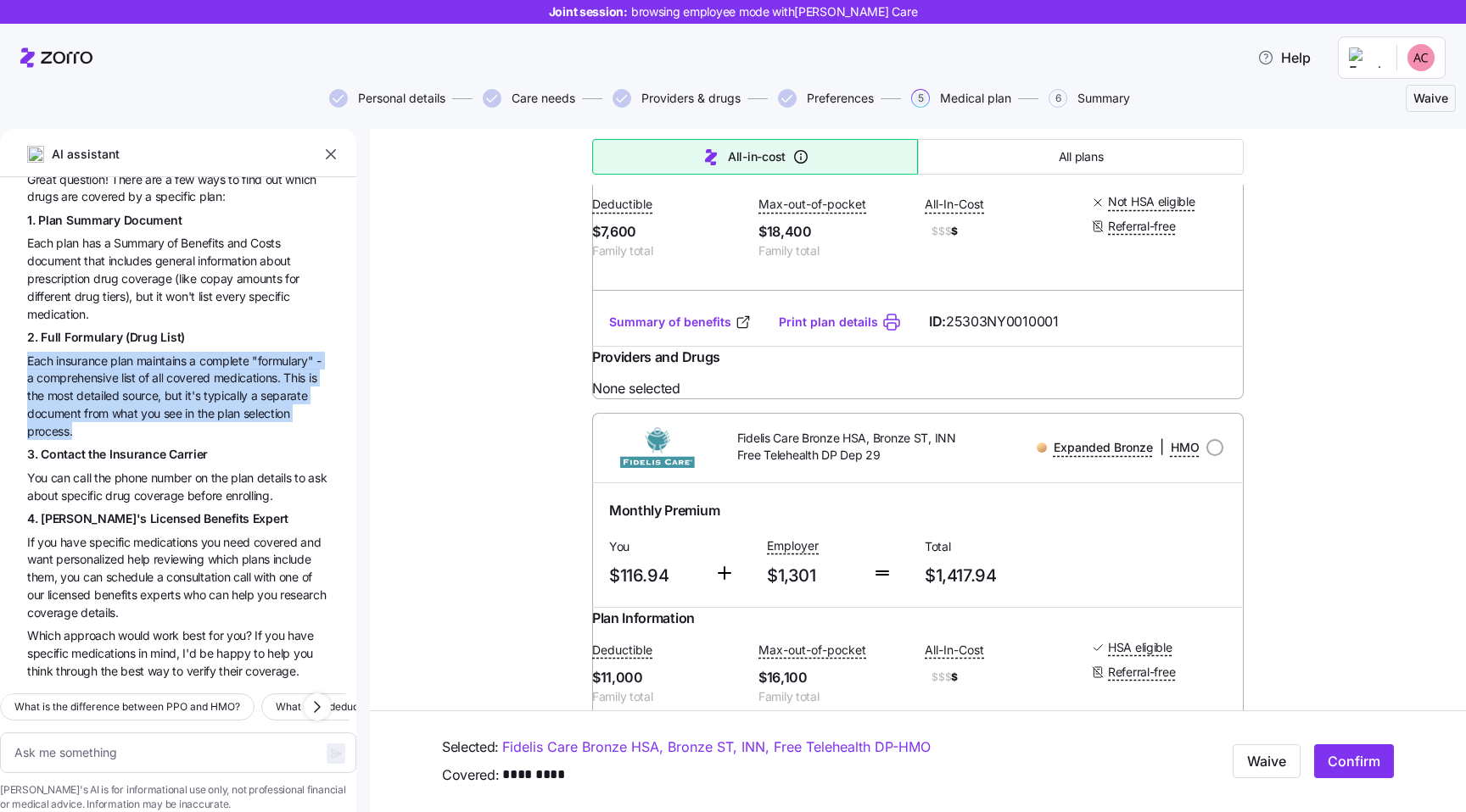
click at [102, 389] on span "detailed" at bounding box center [99, 396] width 45 height 14
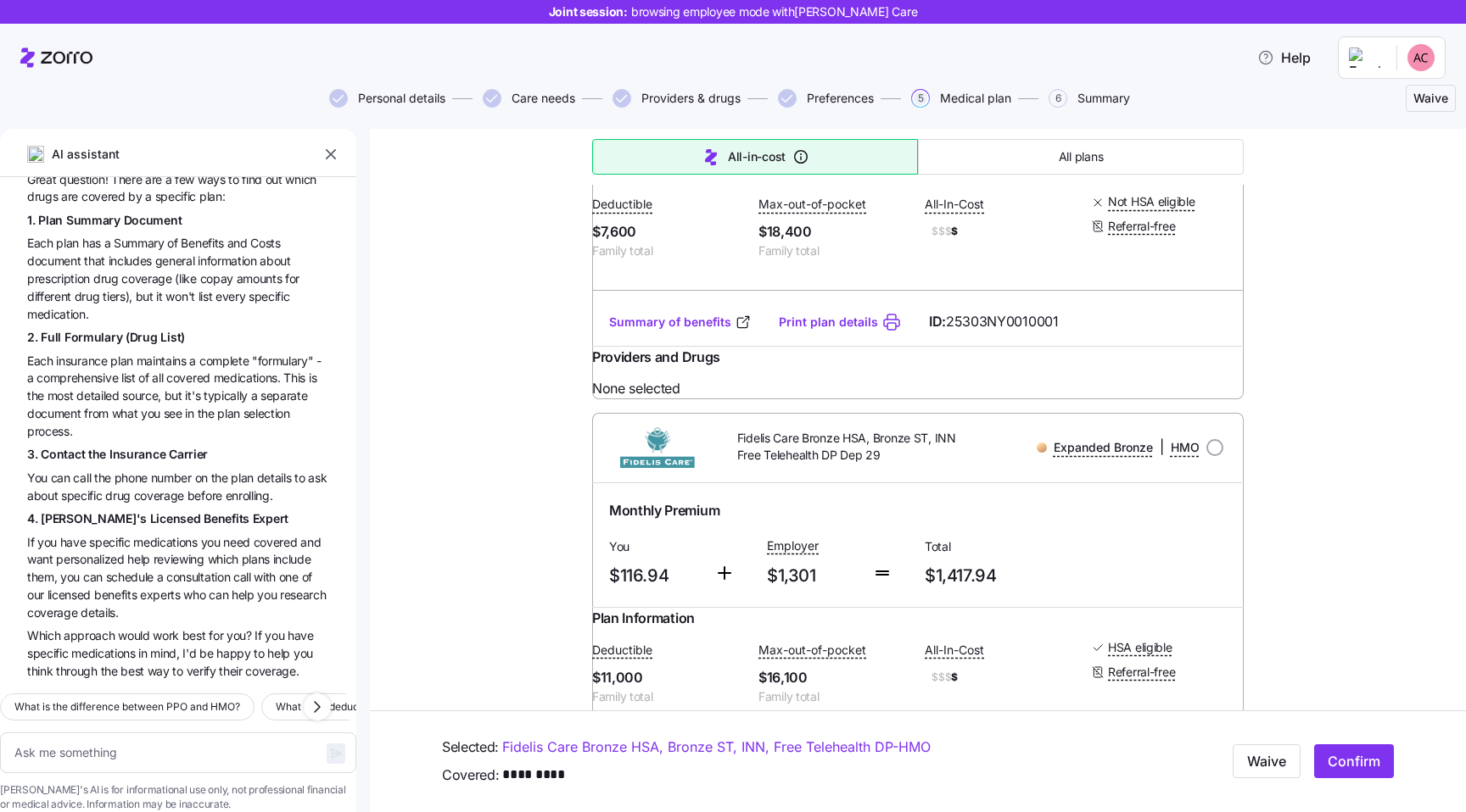
click at [102, 389] on span "detailed" at bounding box center [99, 396] width 45 height 14
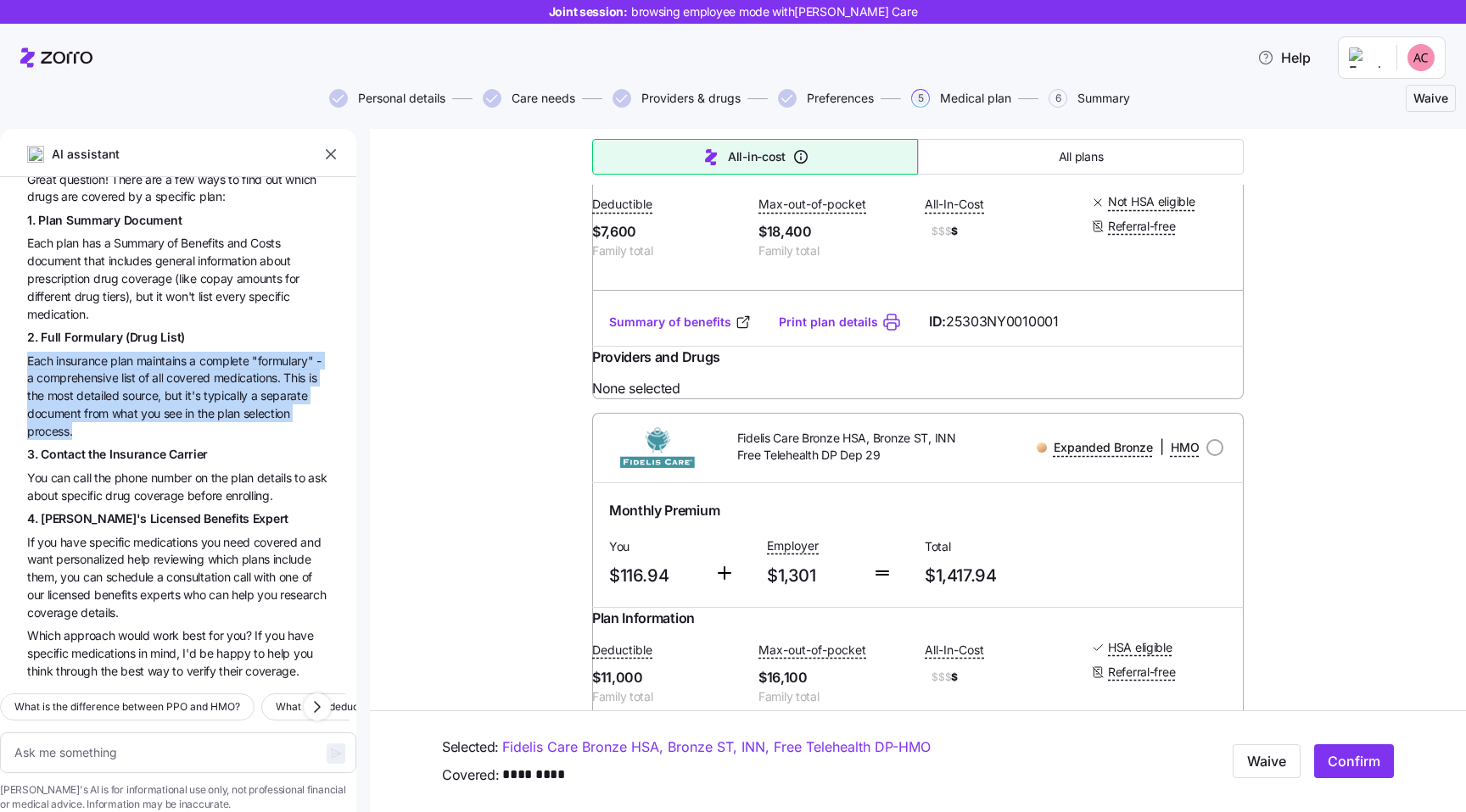
click at [172, 371] on span "covered" at bounding box center [189, 378] width 46 height 14
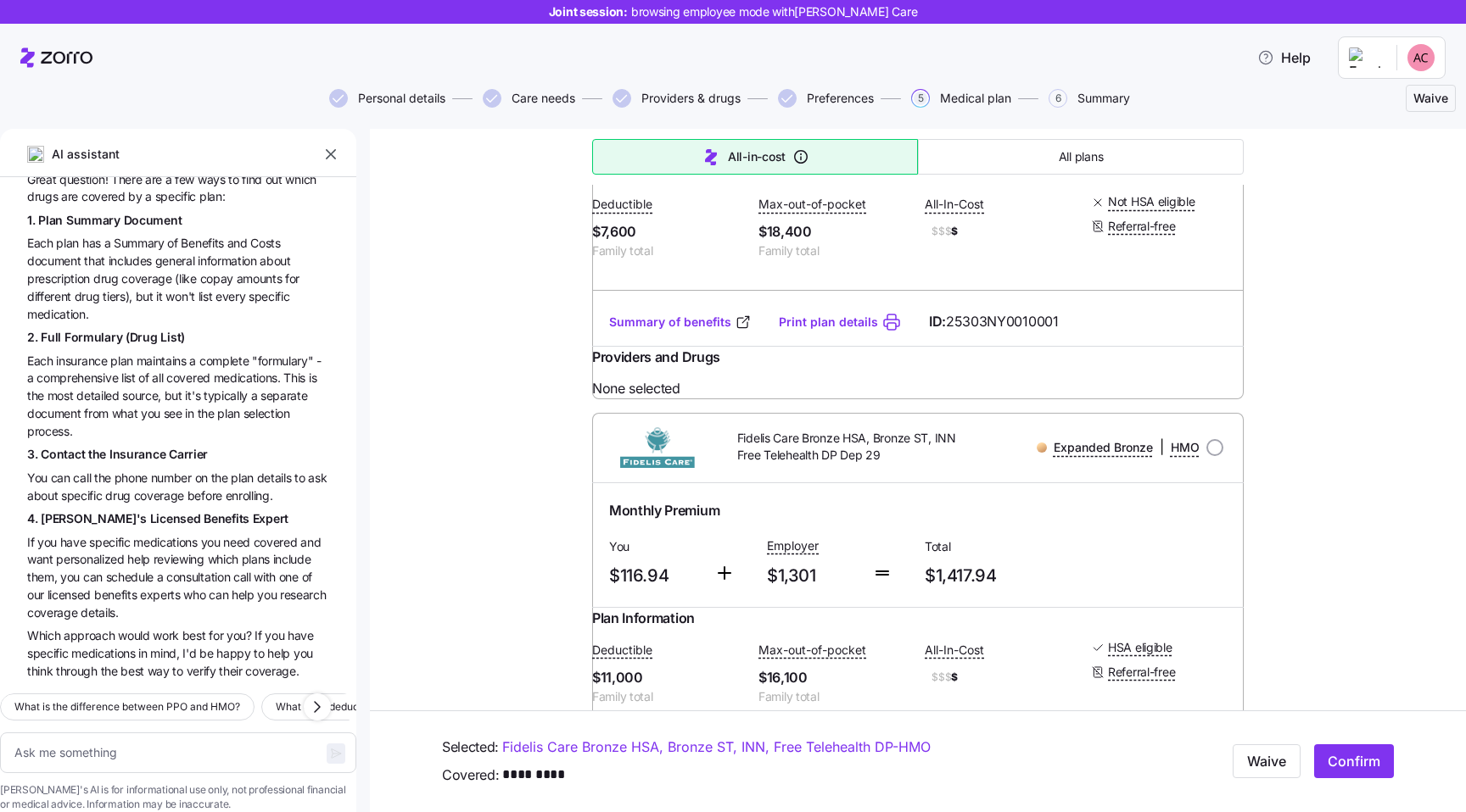
click at [172, 371] on span "covered" at bounding box center [189, 378] width 46 height 14
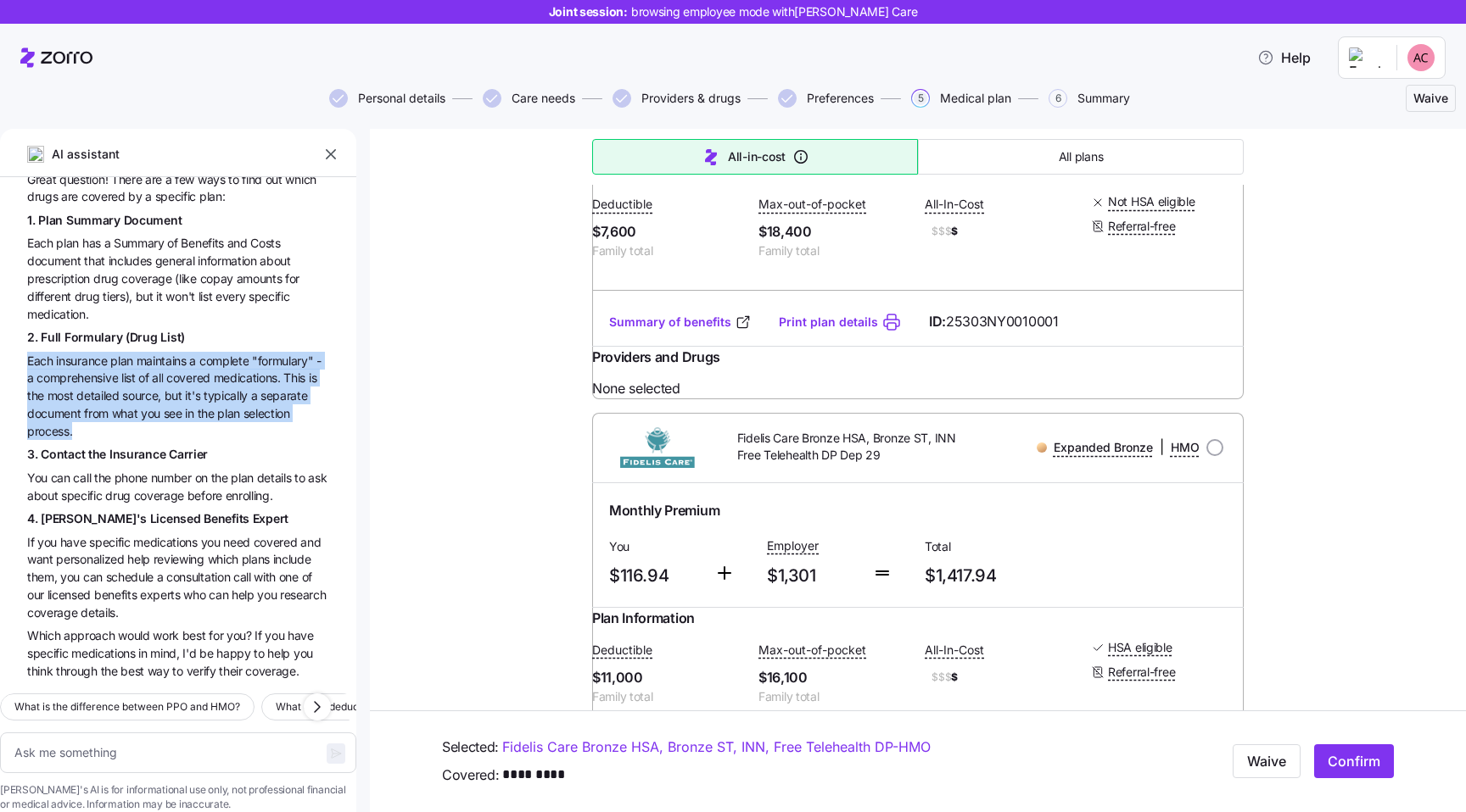
click at [134, 371] on span "list" at bounding box center [129, 378] width 17 height 14
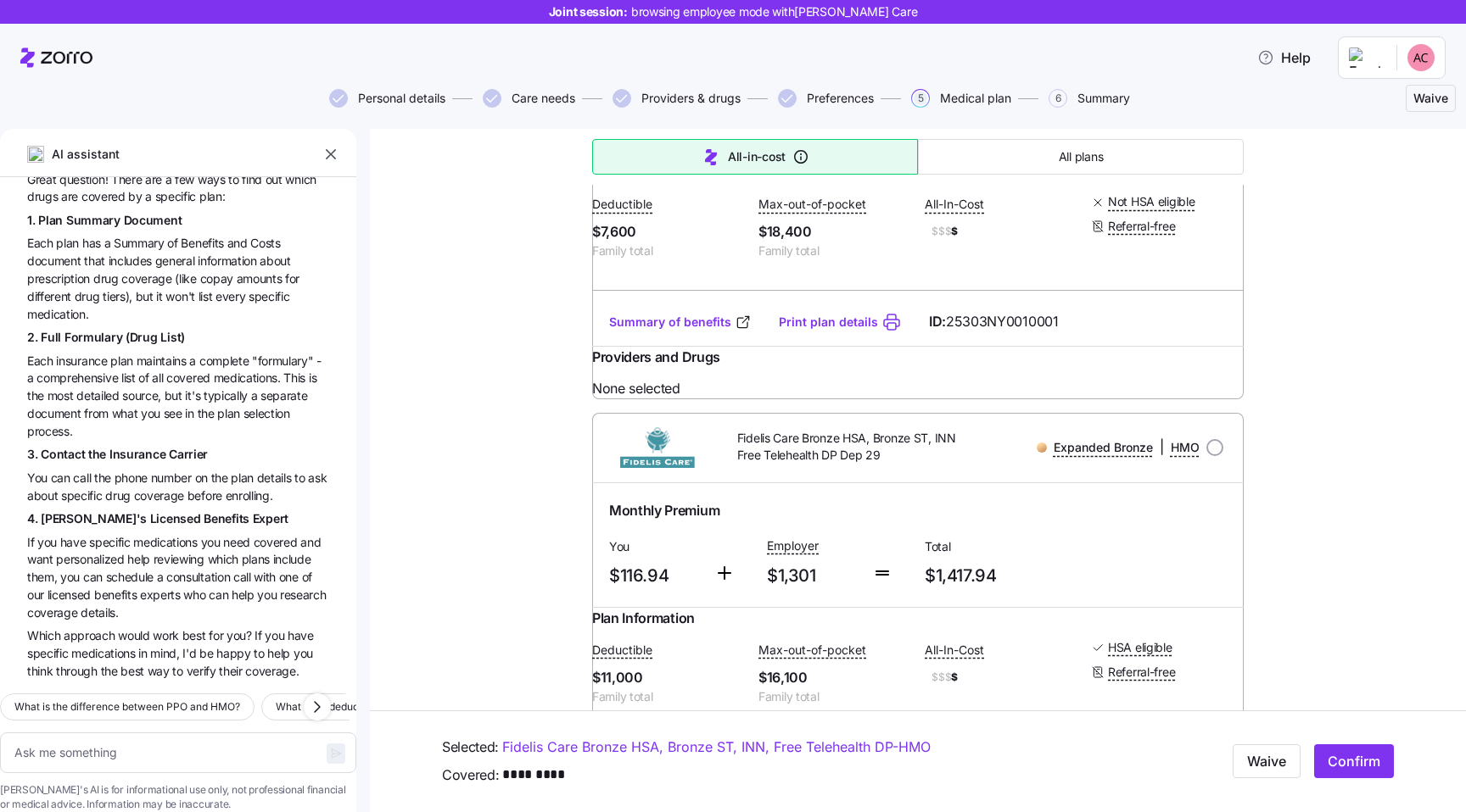
click at [134, 371] on span "list" at bounding box center [129, 378] width 17 height 14
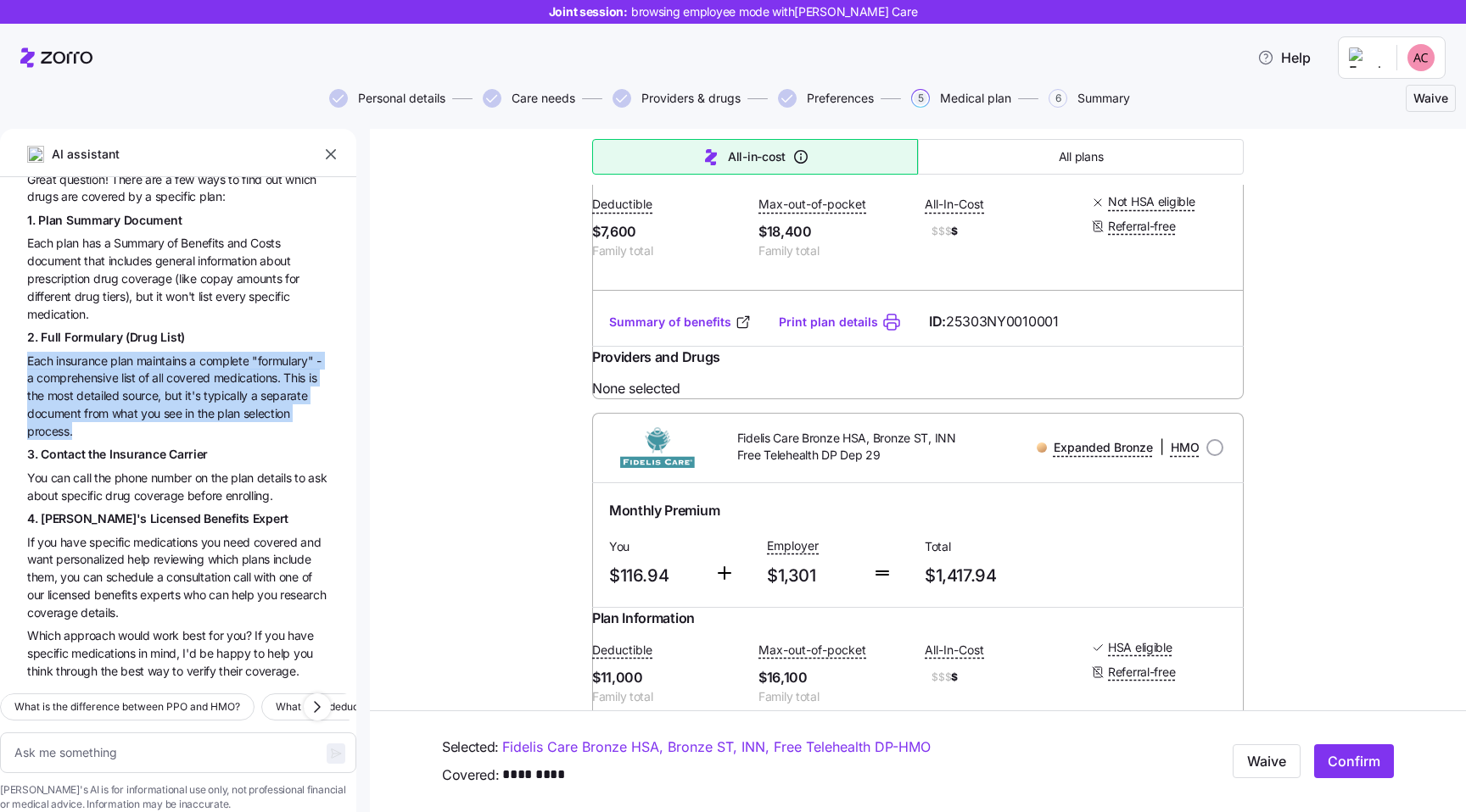
click at [202, 371] on span "covered" at bounding box center [189, 378] width 46 height 14
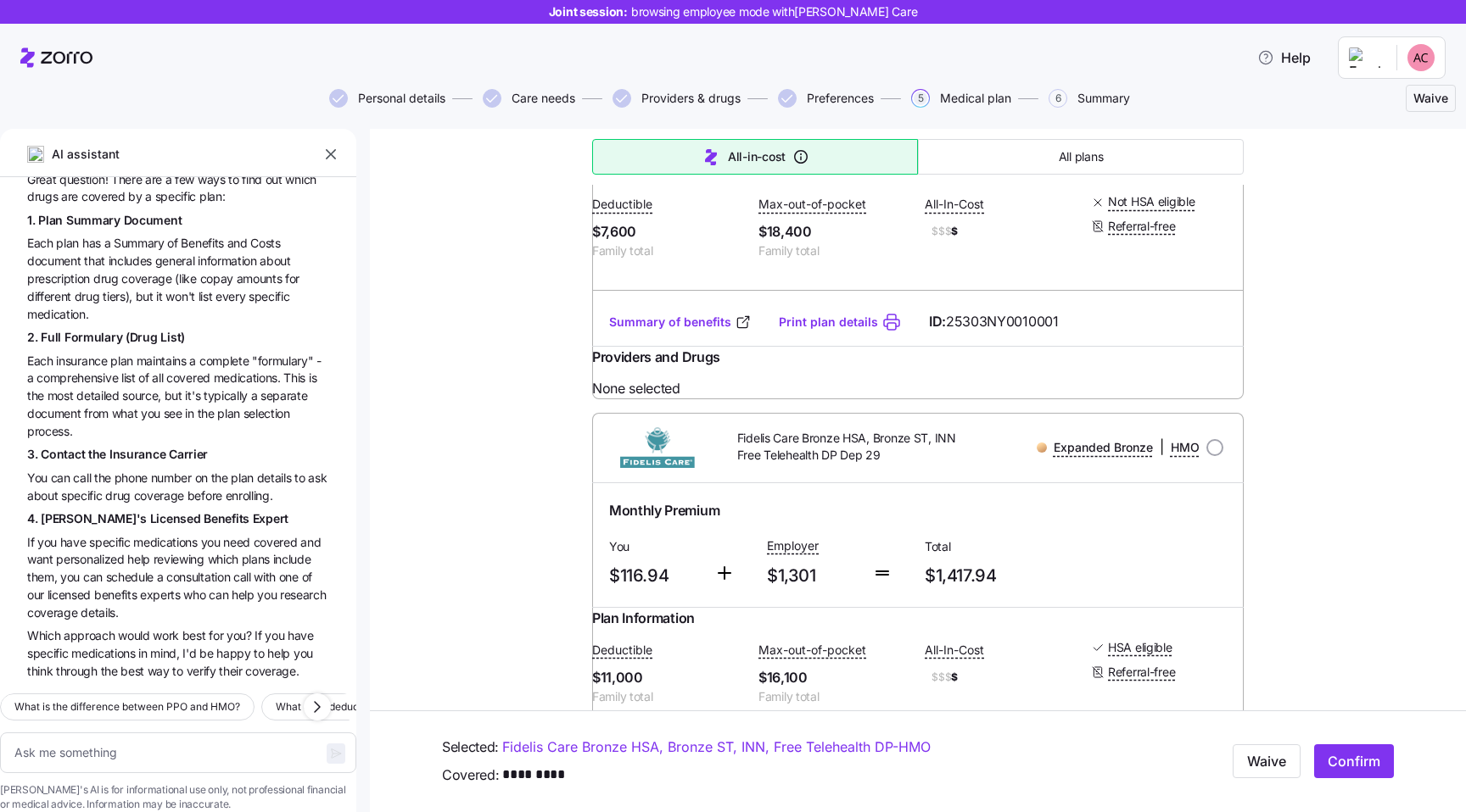
click at [202, 371] on span "covered" at bounding box center [189, 378] width 46 height 14
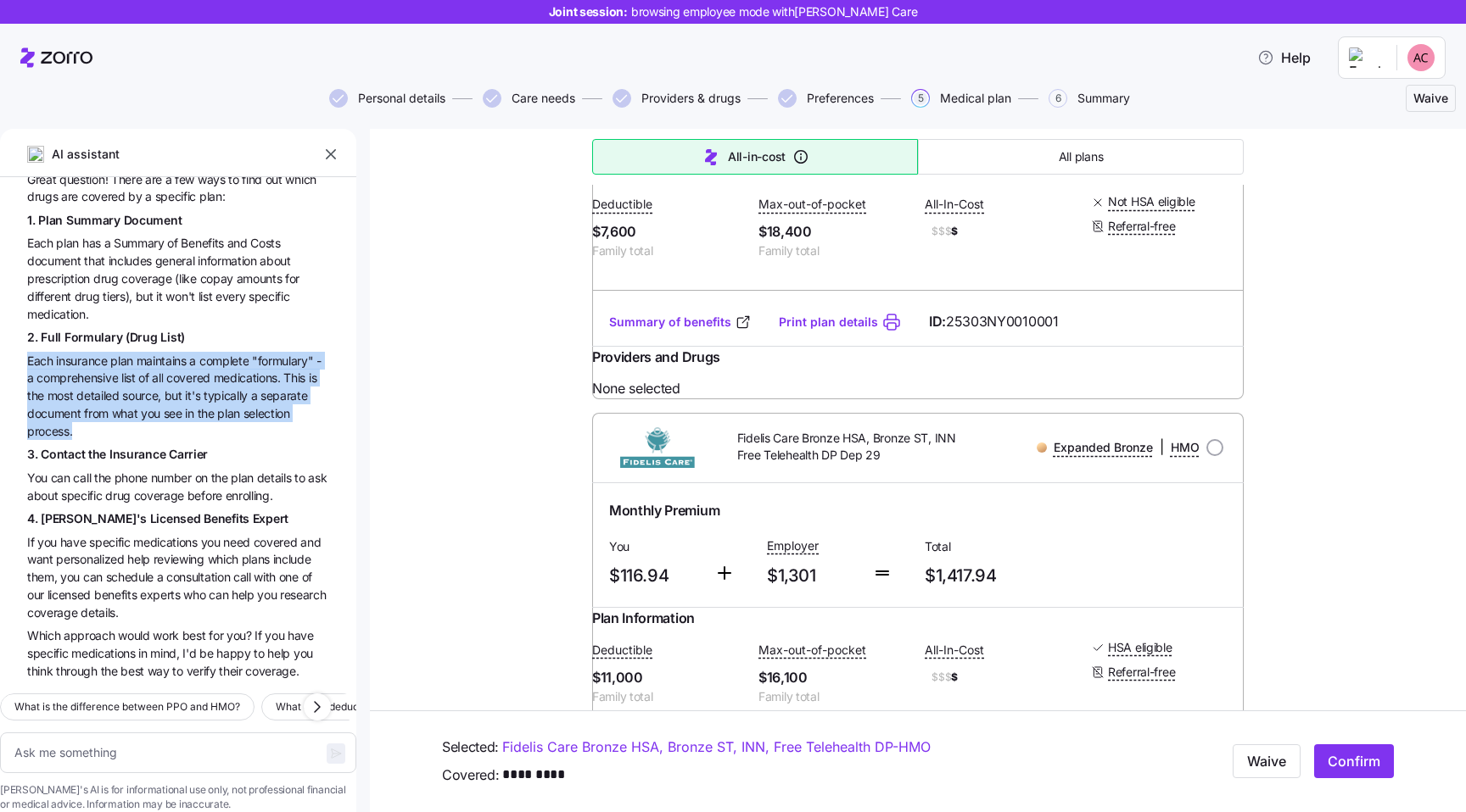
click at [148, 360] on span "Each insurance plan maintains a complete "formulary" - a comprehensive list of …" at bounding box center [177, 396] width 302 height 88
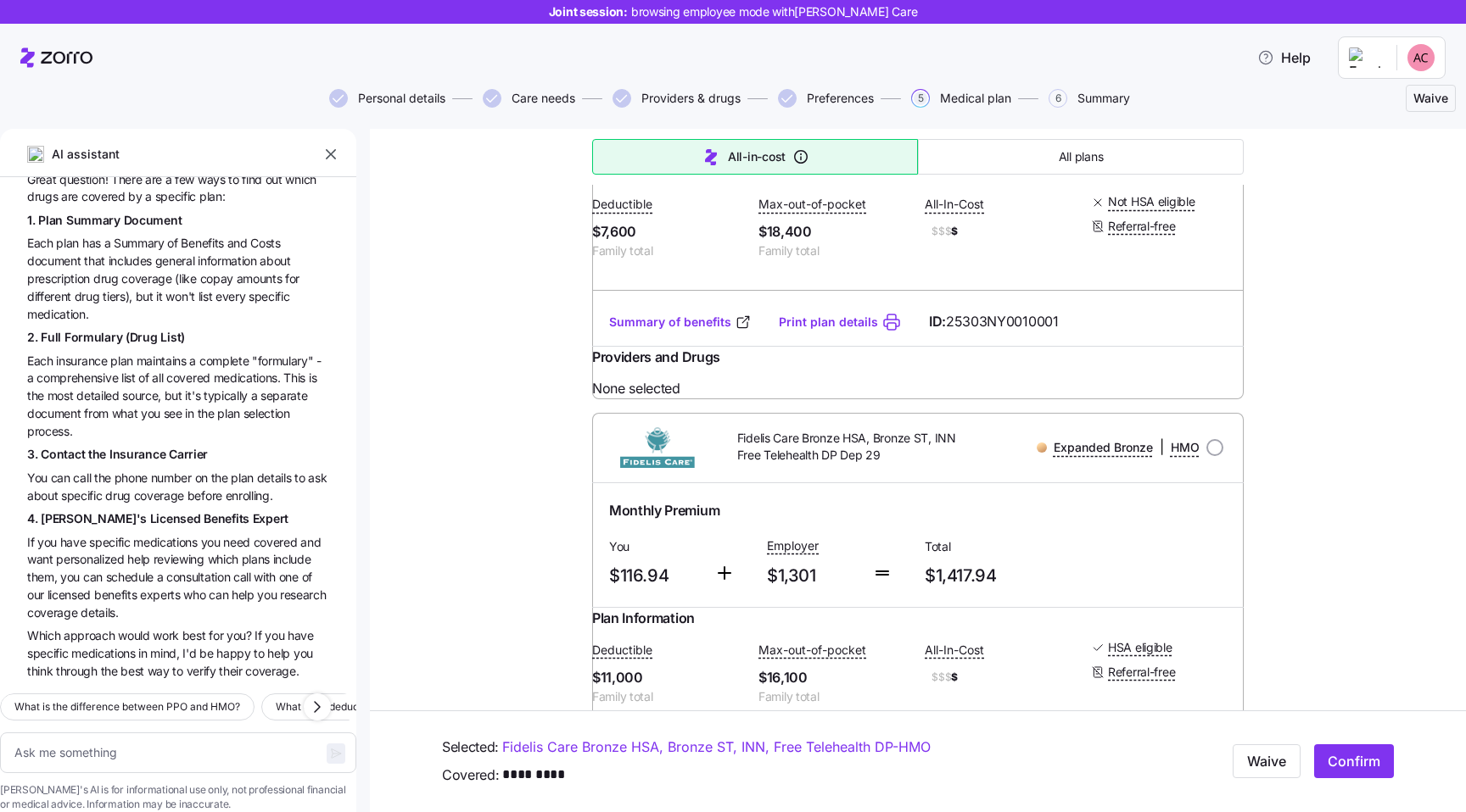
click at [148, 360] on span "Each insurance plan maintains a complete "formulary" - a comprehensive list of …" at bounding box center [177, 396] width 302 height 88
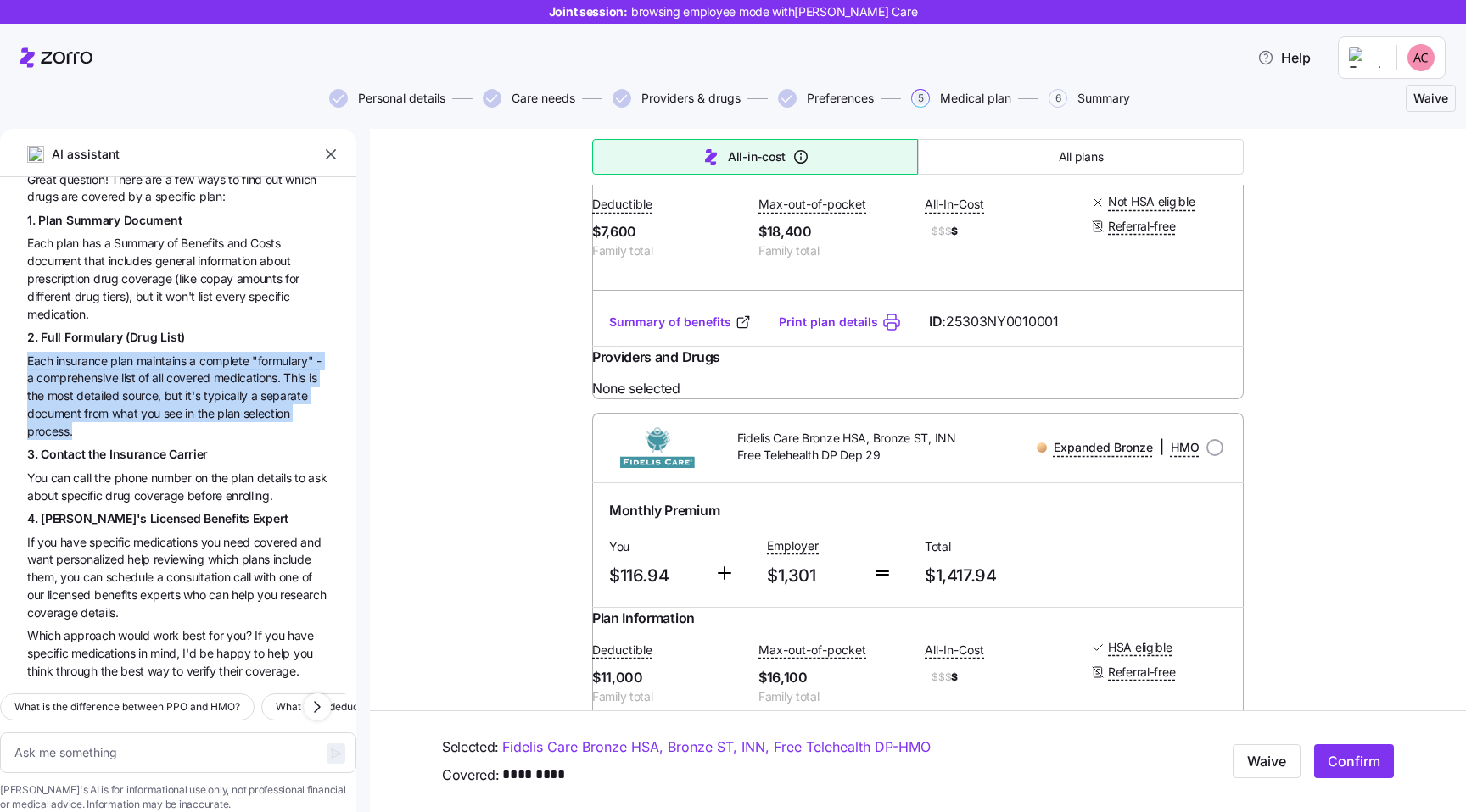
click at [193, 406] on span "in" at bounding box center [190, 414] width 12 height 14
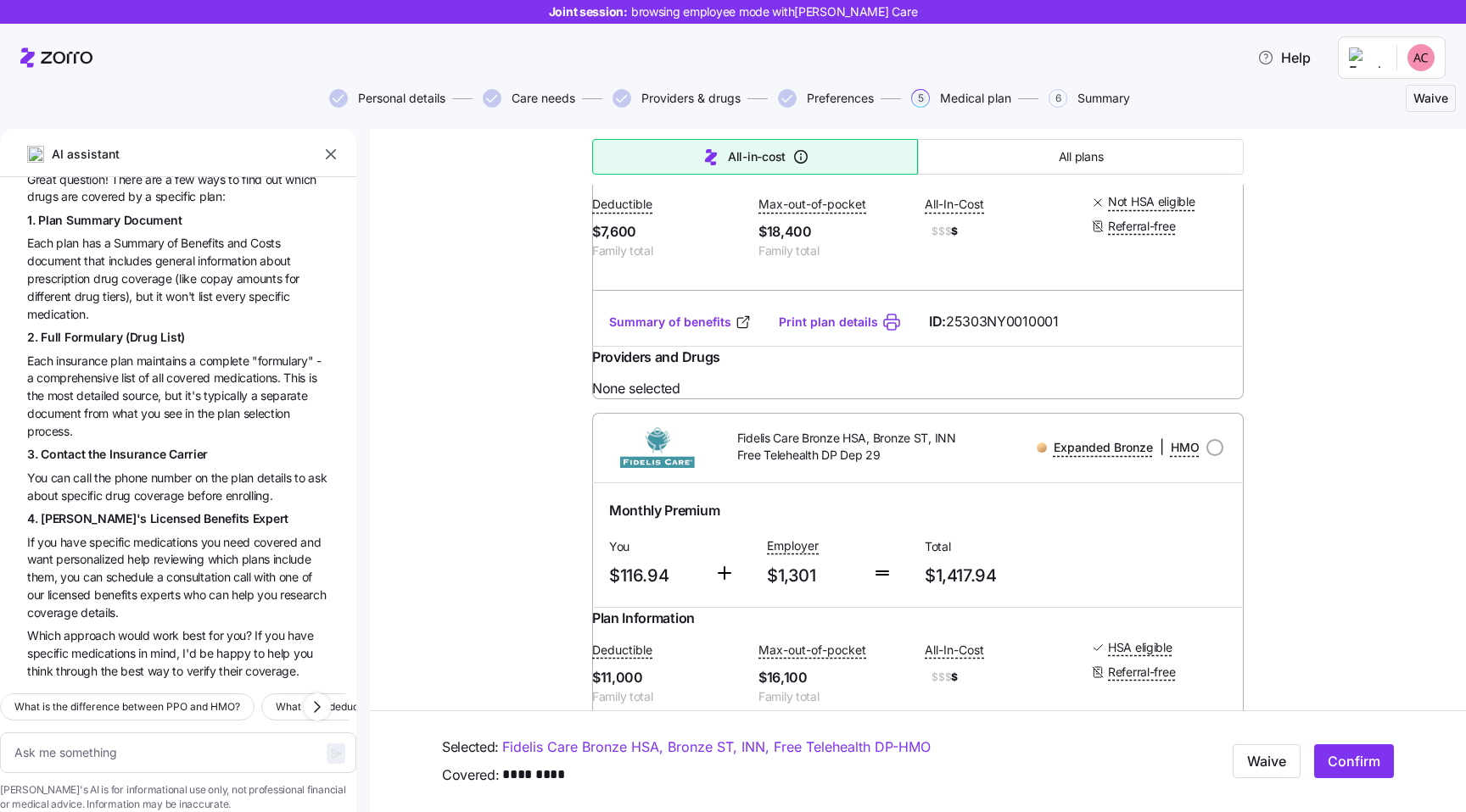
click at [193, 406] on span "in" at bounding box center [190, 414] width 12 height 14
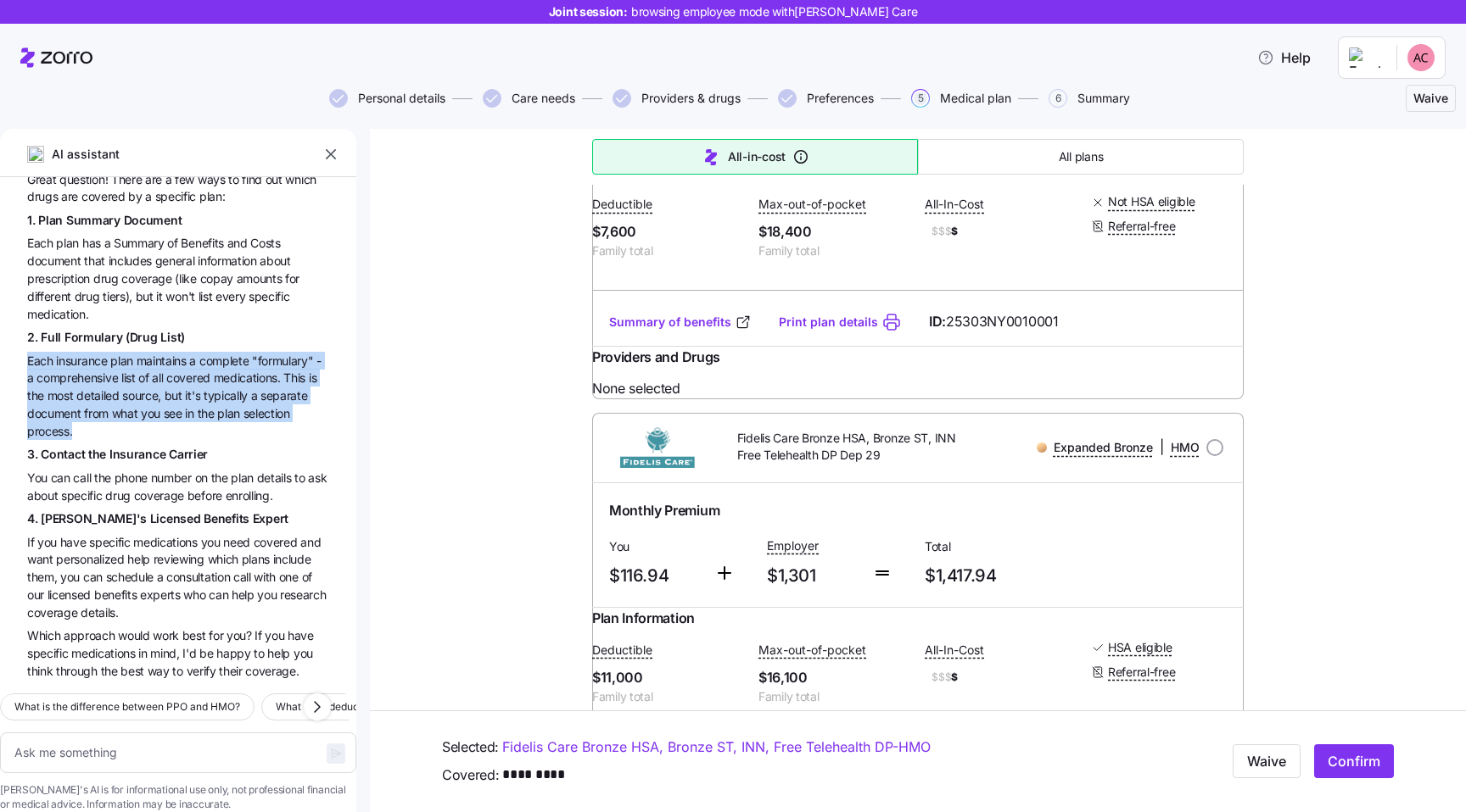
click at [140, 406] on span "what" at bounding box center [127, 414] width 29 height 14
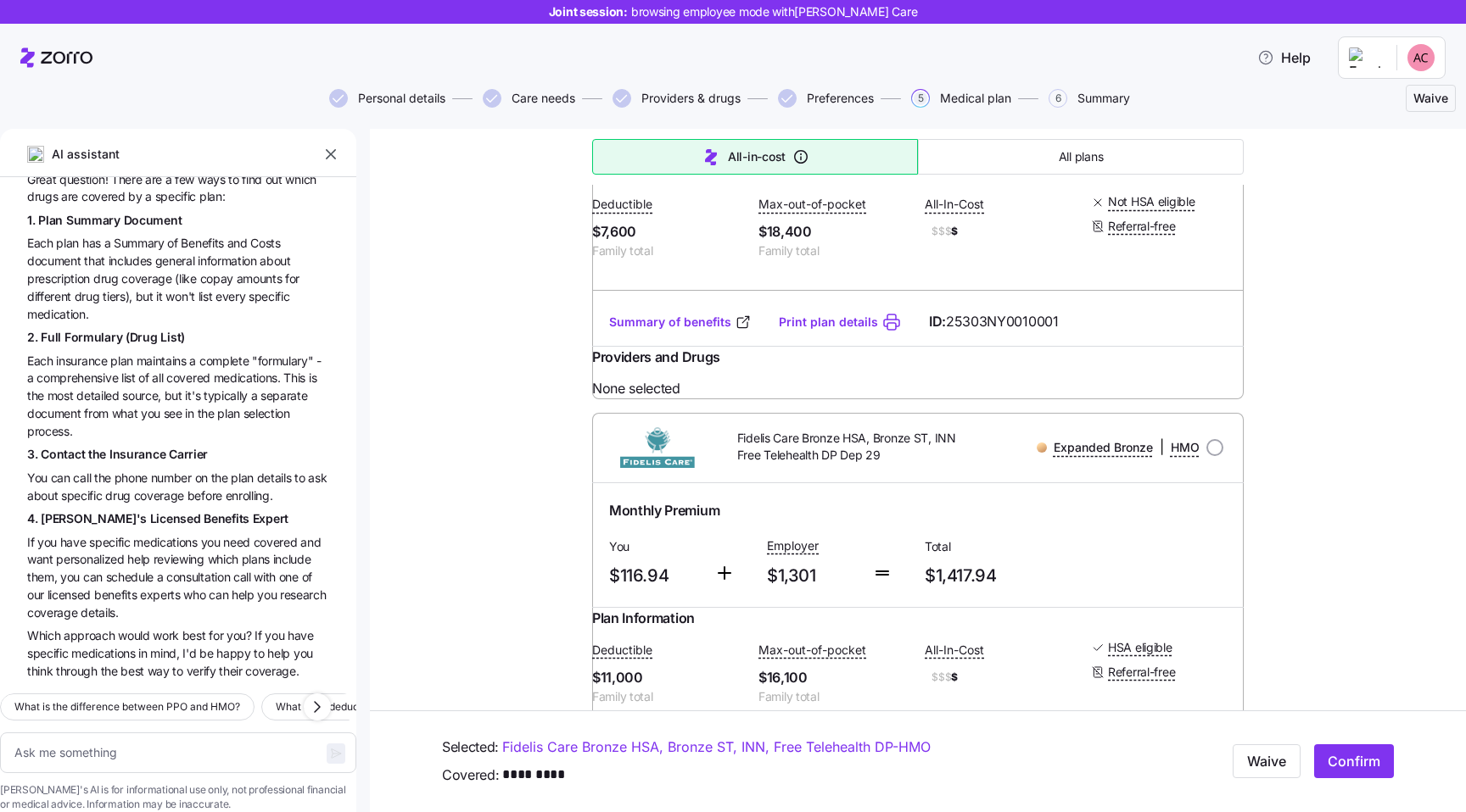
click at [161, 471] on span "number" at bounding box center [172, 478] width 44 height 14
click at [187, 488] on span "coverage" at bounding box center [161, 496] width 54 height 14
click at [183, 552] on span "reviewing" at bounding box center [180, 559] width 54 height 14
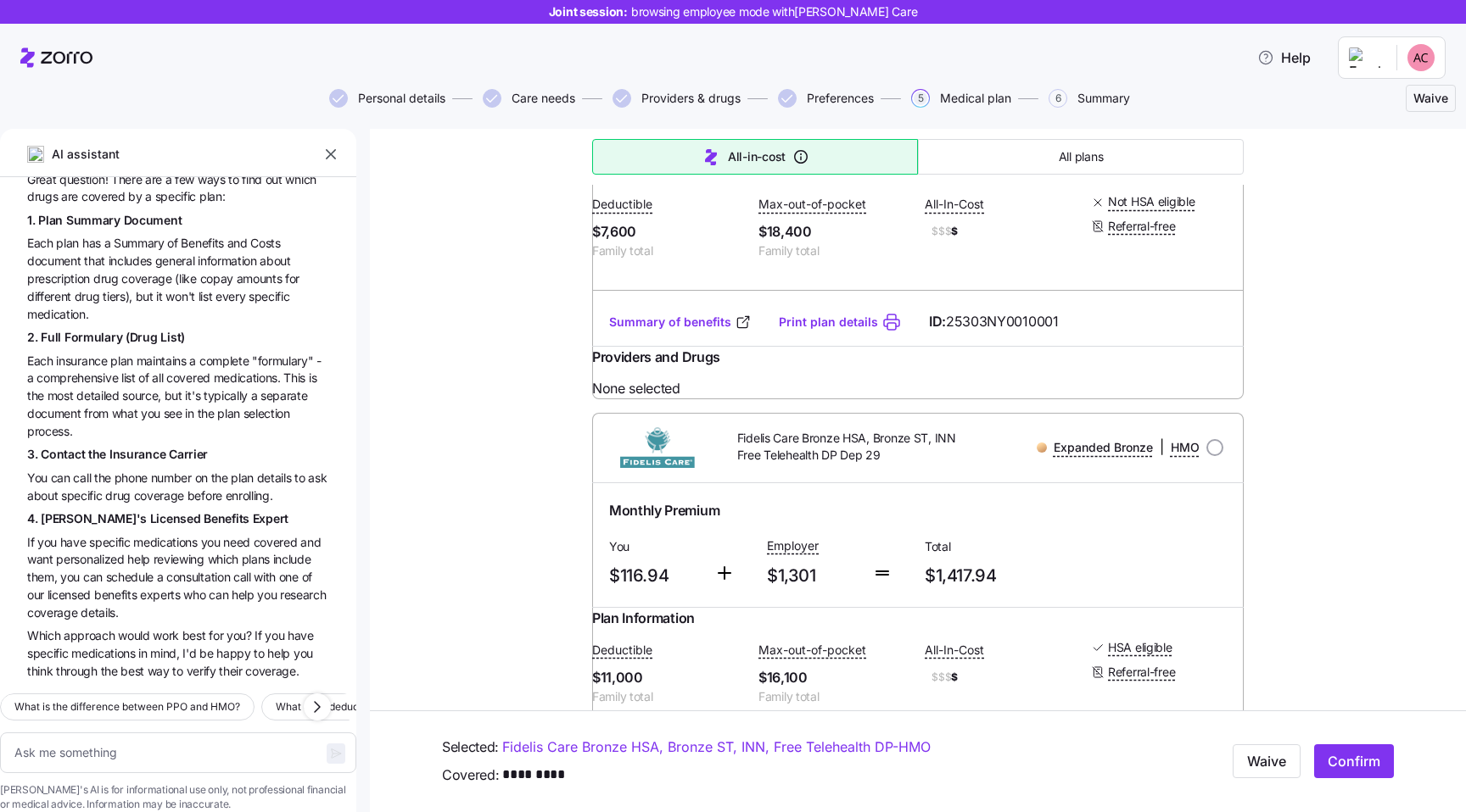
click at [183, 552] on span "reviewing" at bounding box center [180, 559] width 54 height 14
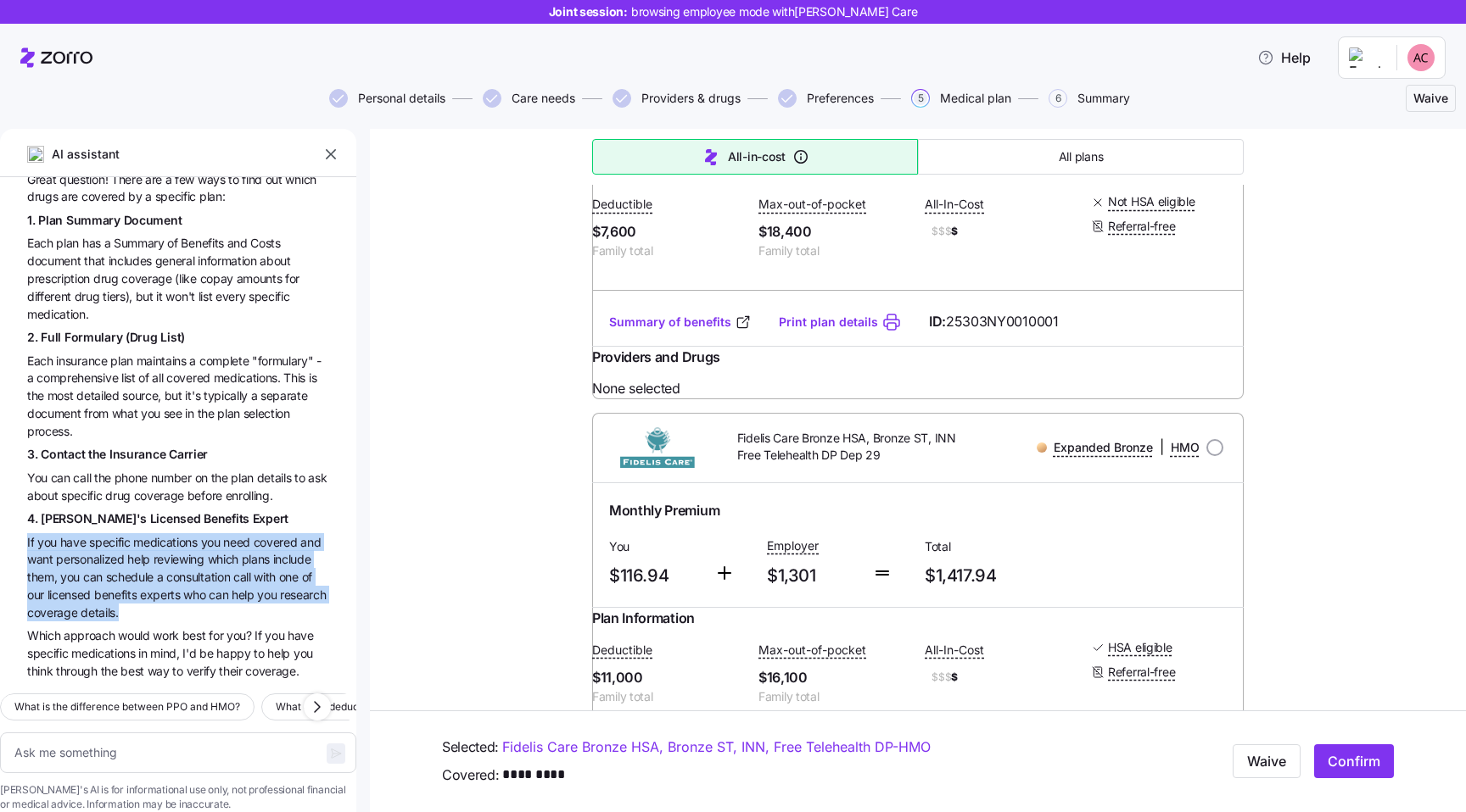
click at [218, 628] on span "for" at bounding box center [218, 636] width 18 height 14
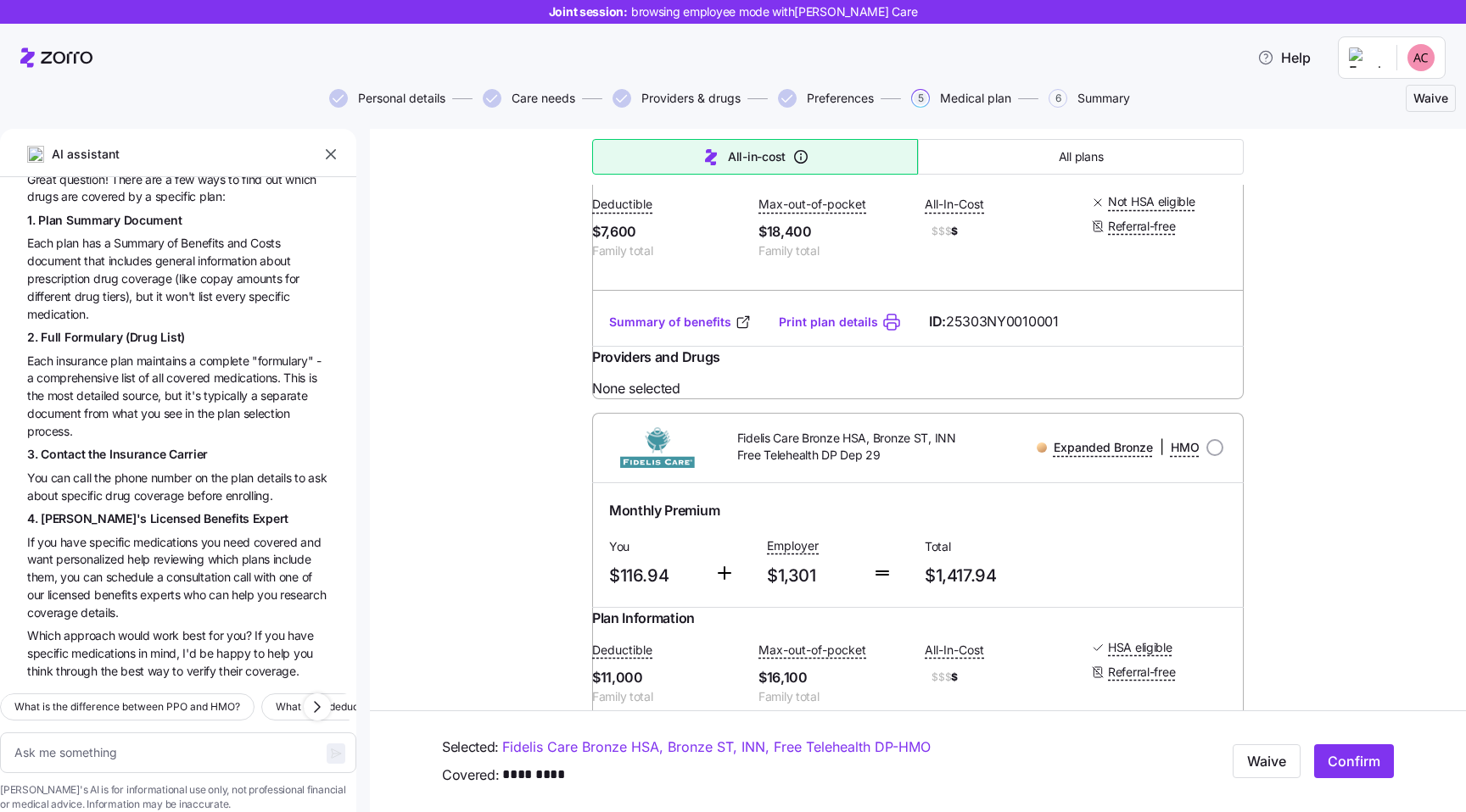
click at [218, 628] on span "for" at bounding box center [218, 636] width 18 height 14
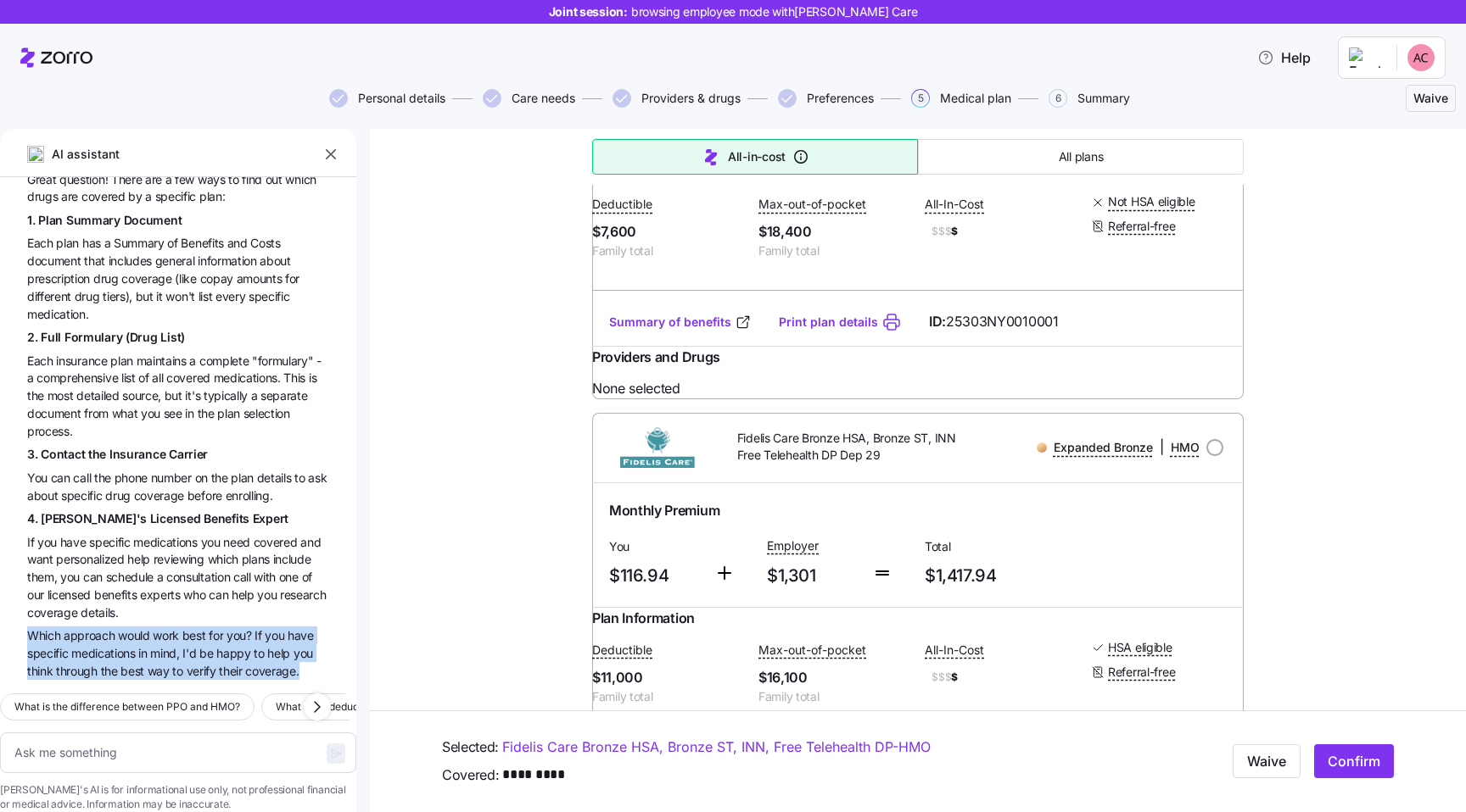
click at [148, 587] on span "experts" at bounding box center [161, 595] width 44 height 14
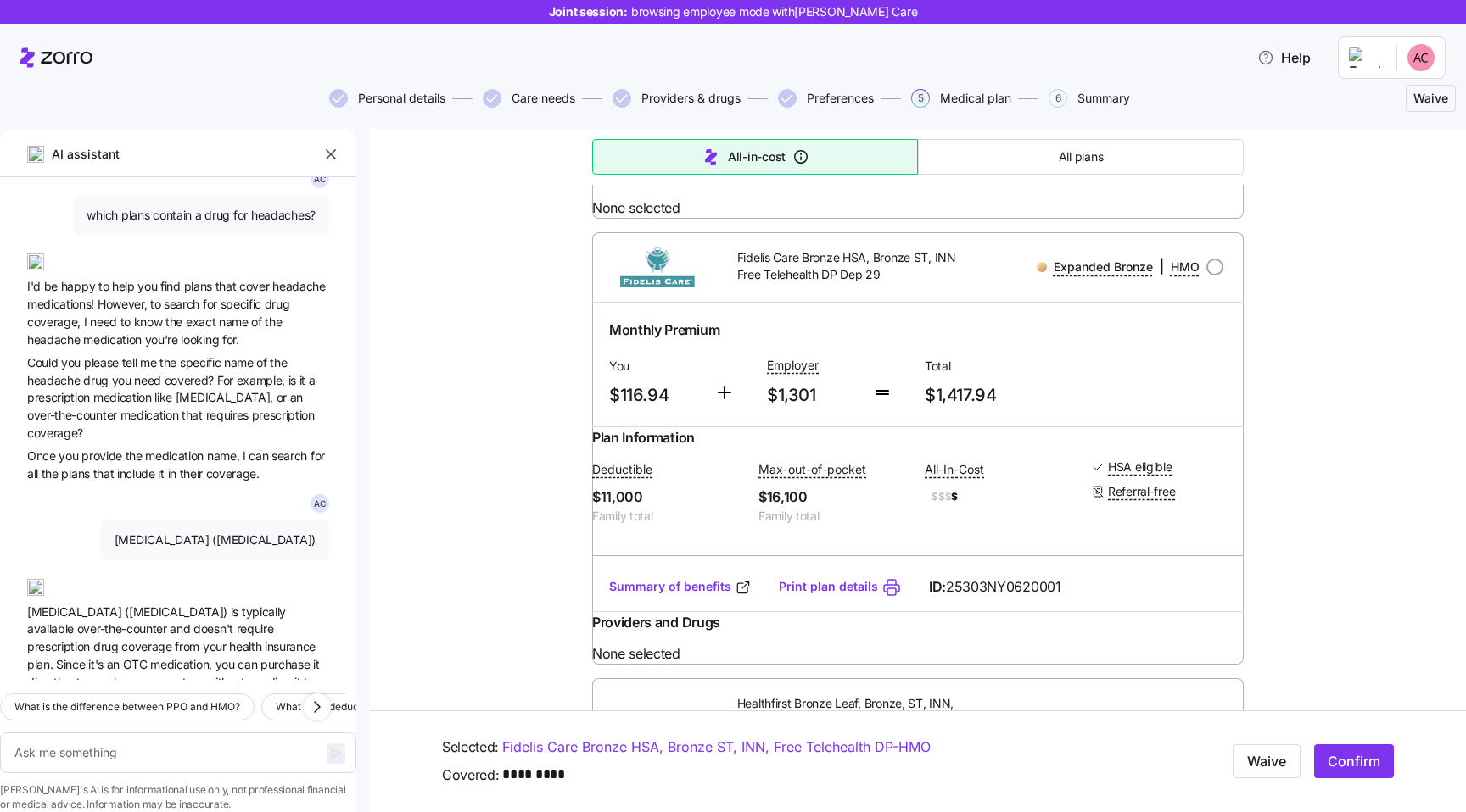
scroll to position [0, 0]
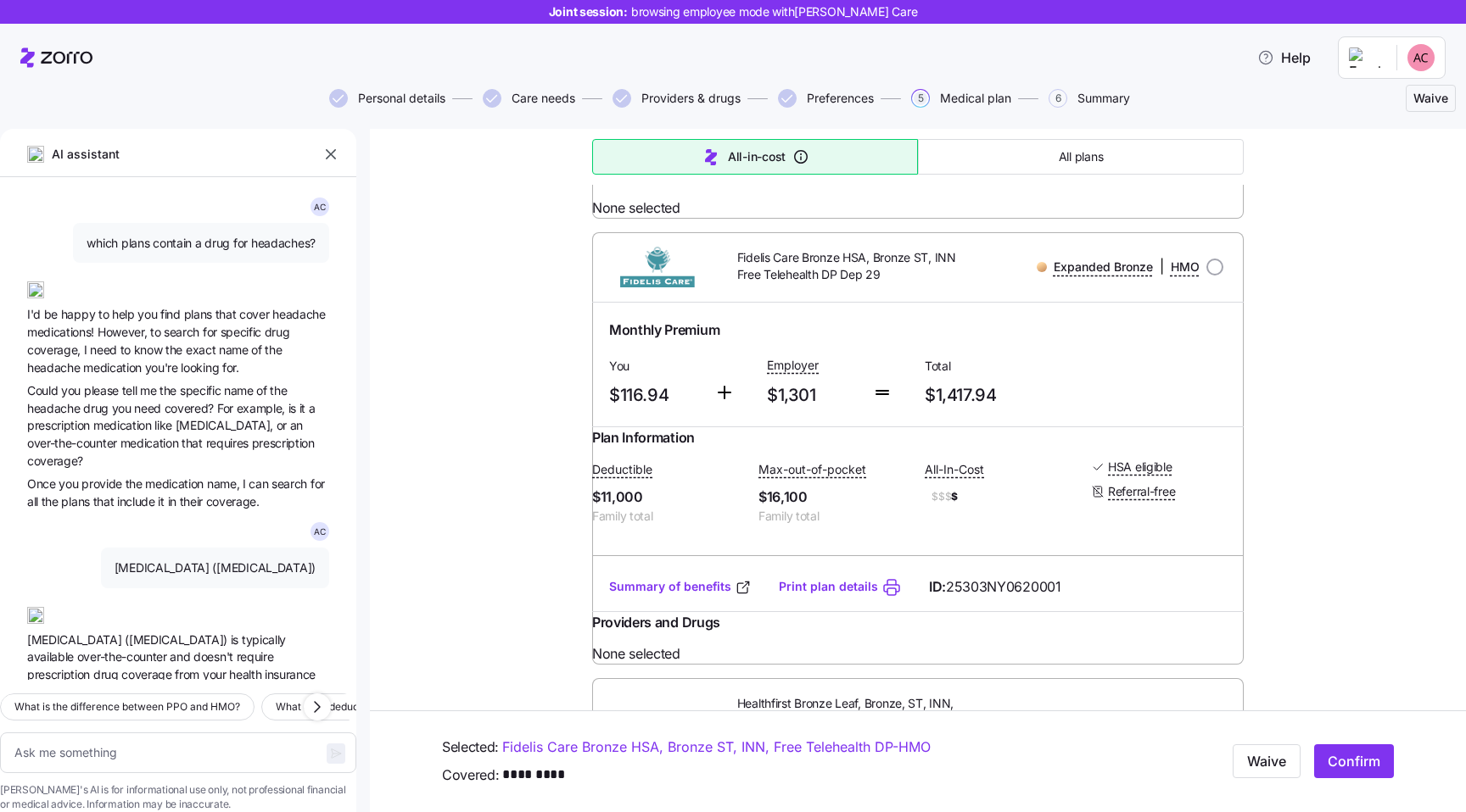
click at [148, 337] on span "However," at bounding box center [123, 332] width 53 height 14
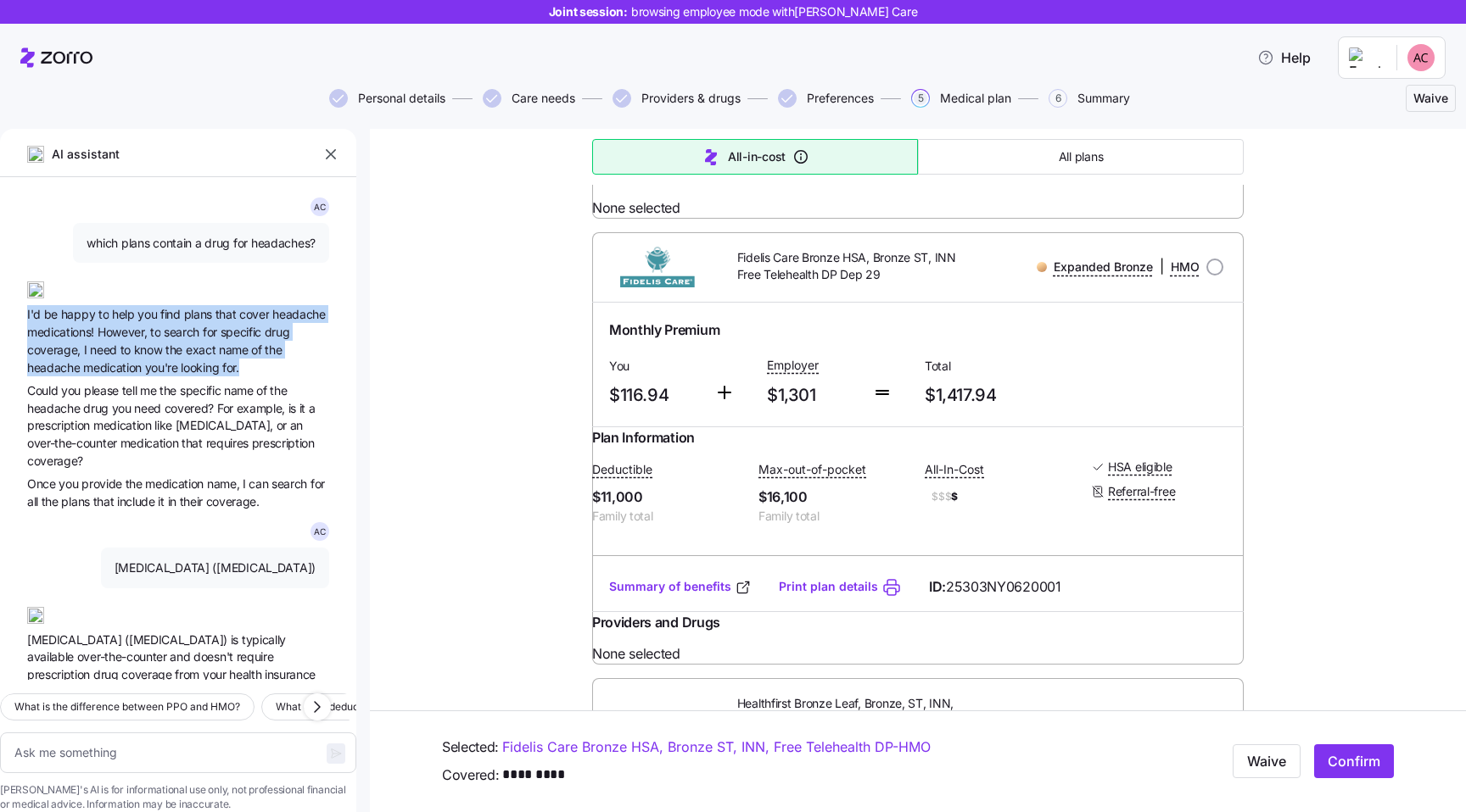
click at [235, 365] on span "for." at bounding box center [230, 367] width 17 height 14
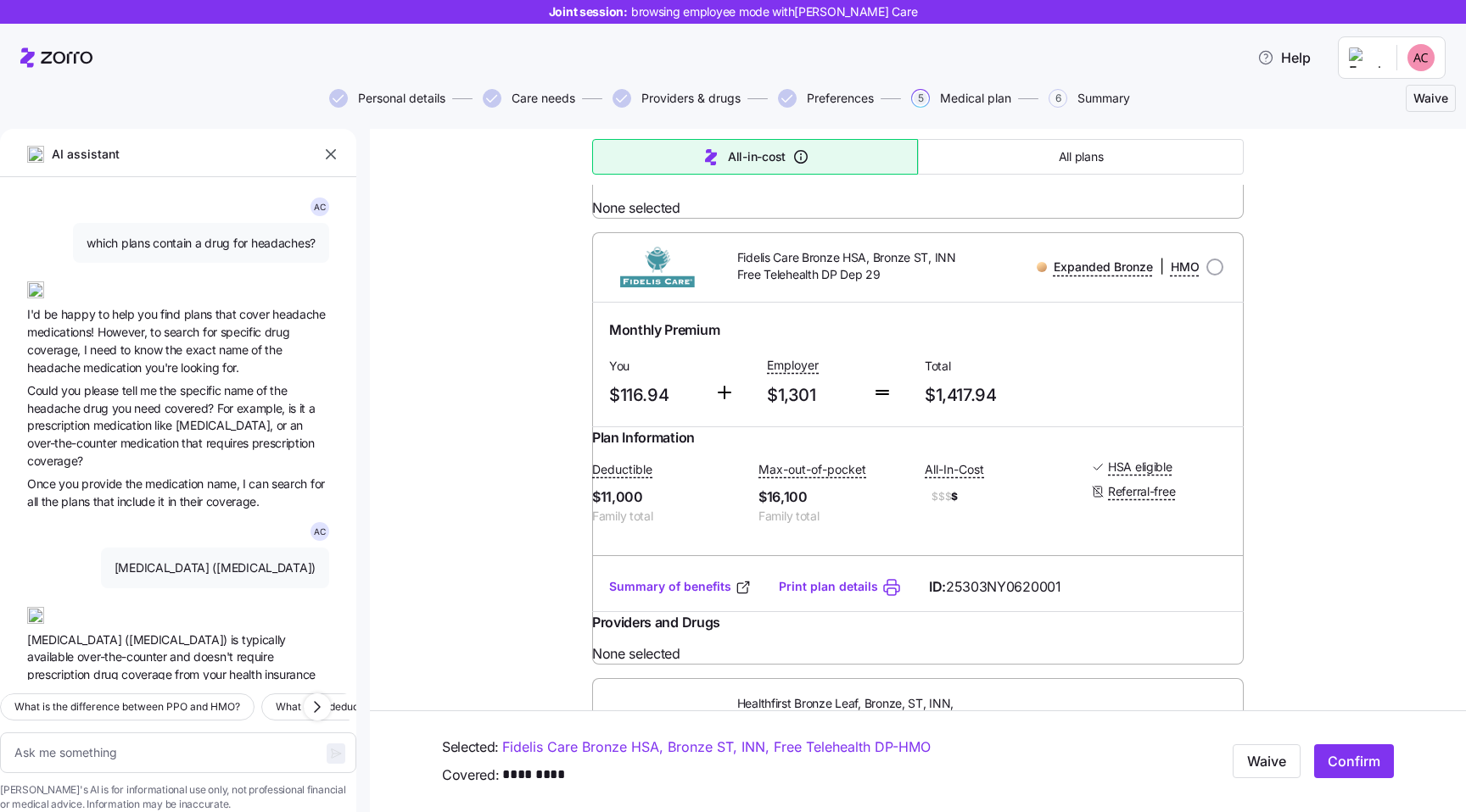
click at [235, 365] on span "for." at bounding box center [230, 367] width 17 height 14
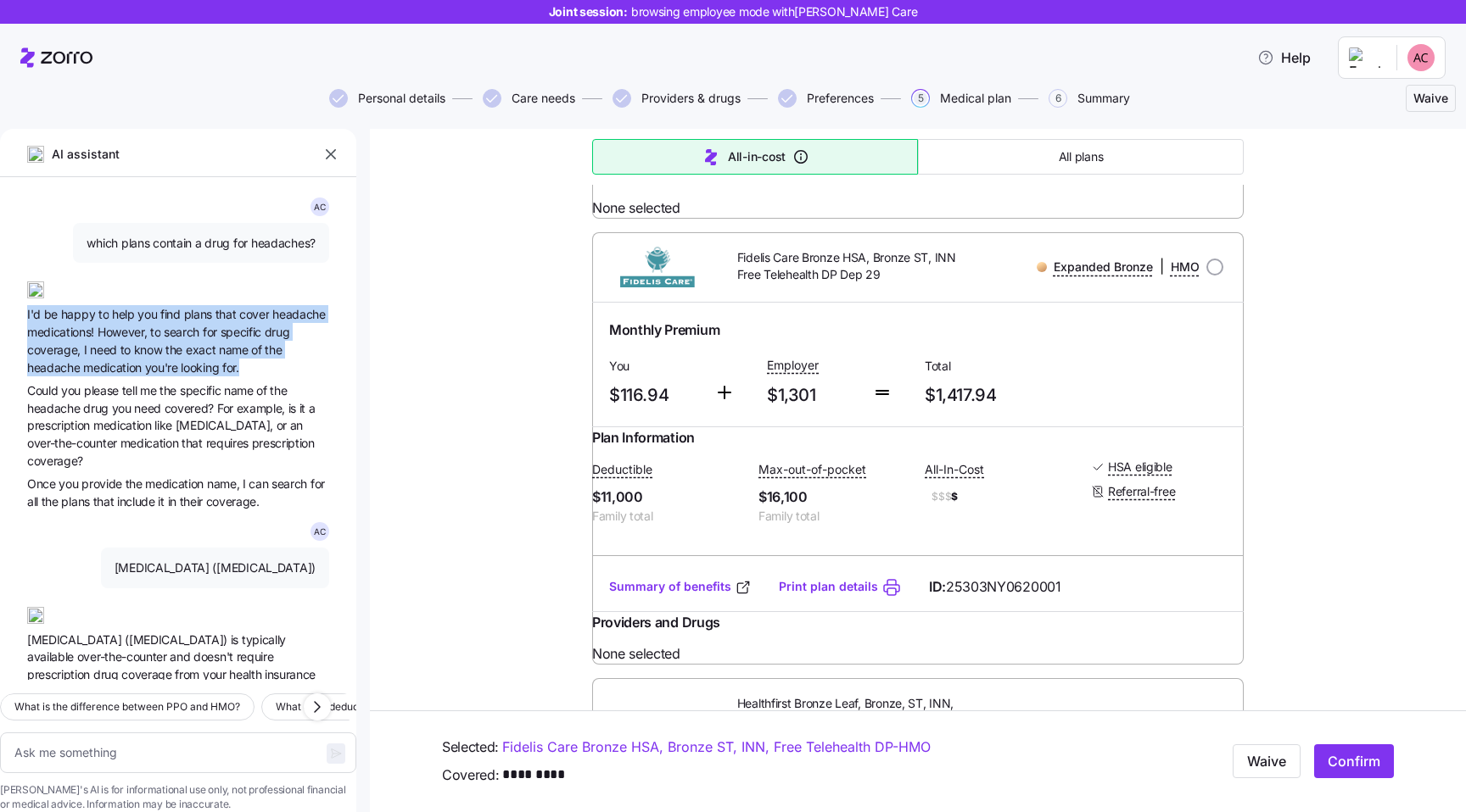
click at [168, 347] on span "the" at bounding box center [175, 349] width 21 height 14
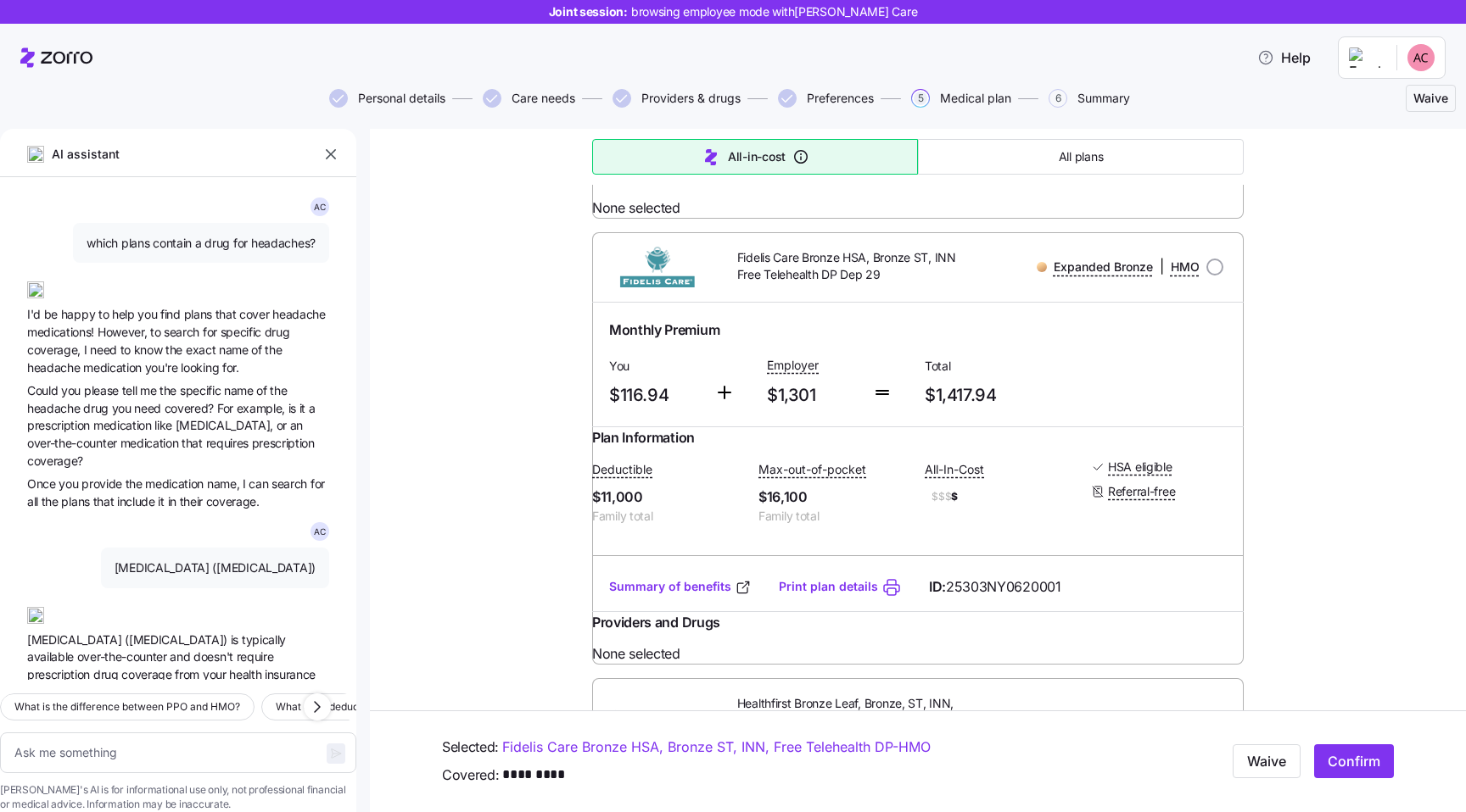
click at [168, 347] on span "the" at bounding box center [175, 349] width 21 height 14
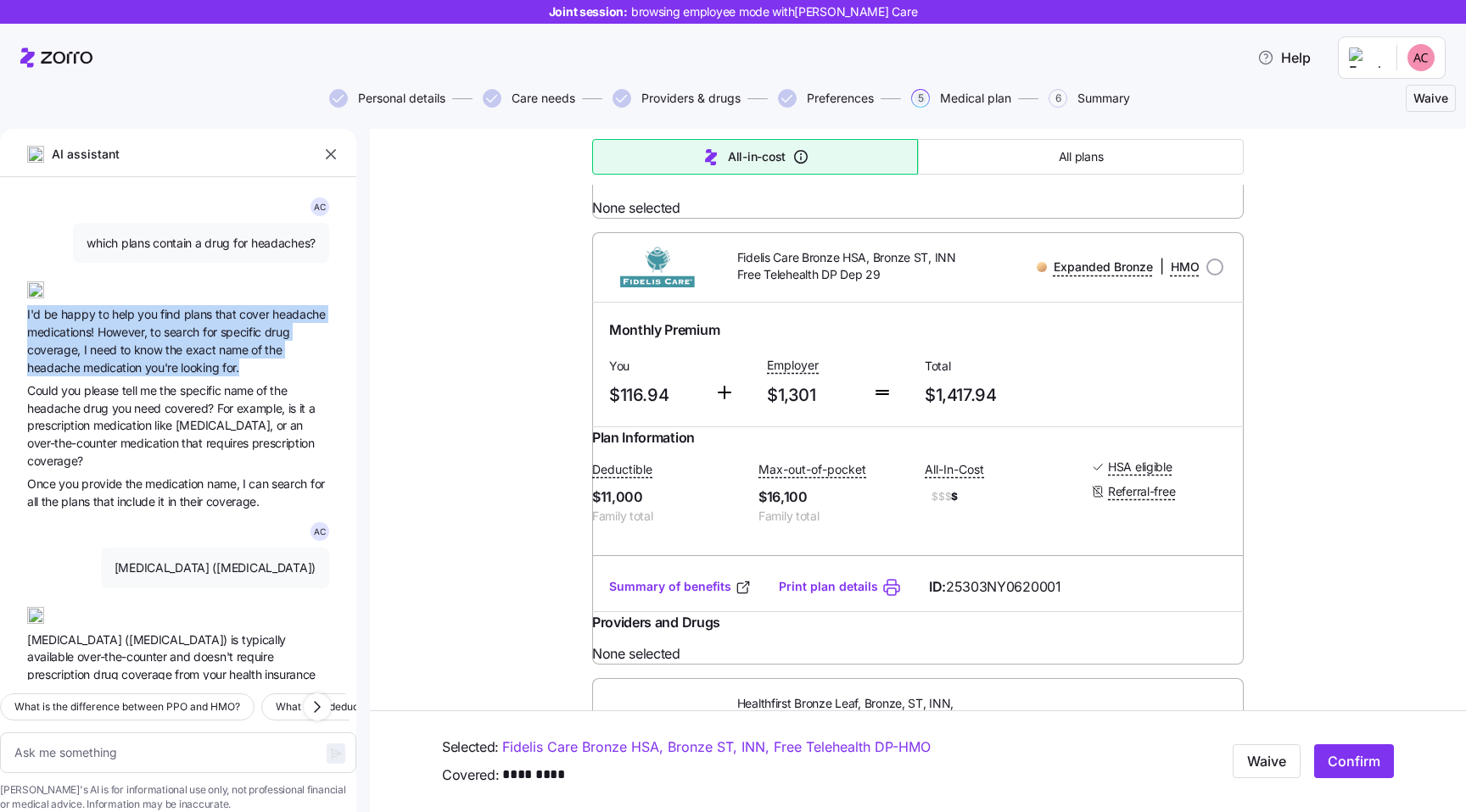
click at [104, 319] on span "to" at bounding box center [104, 314] width 13 height 14
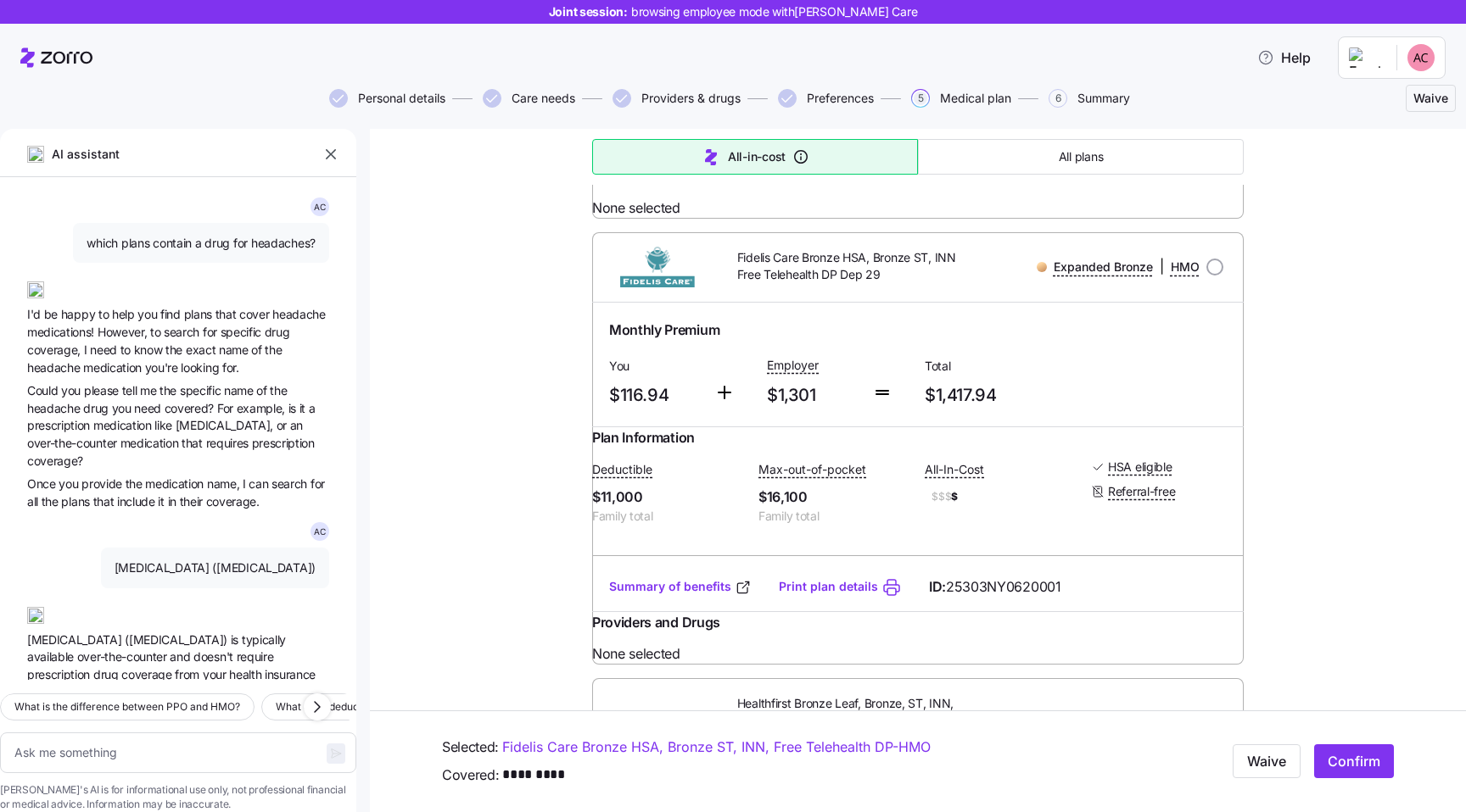
click at [104, 319] on span "to" at bounding box center [104, 314] width 13 height 14
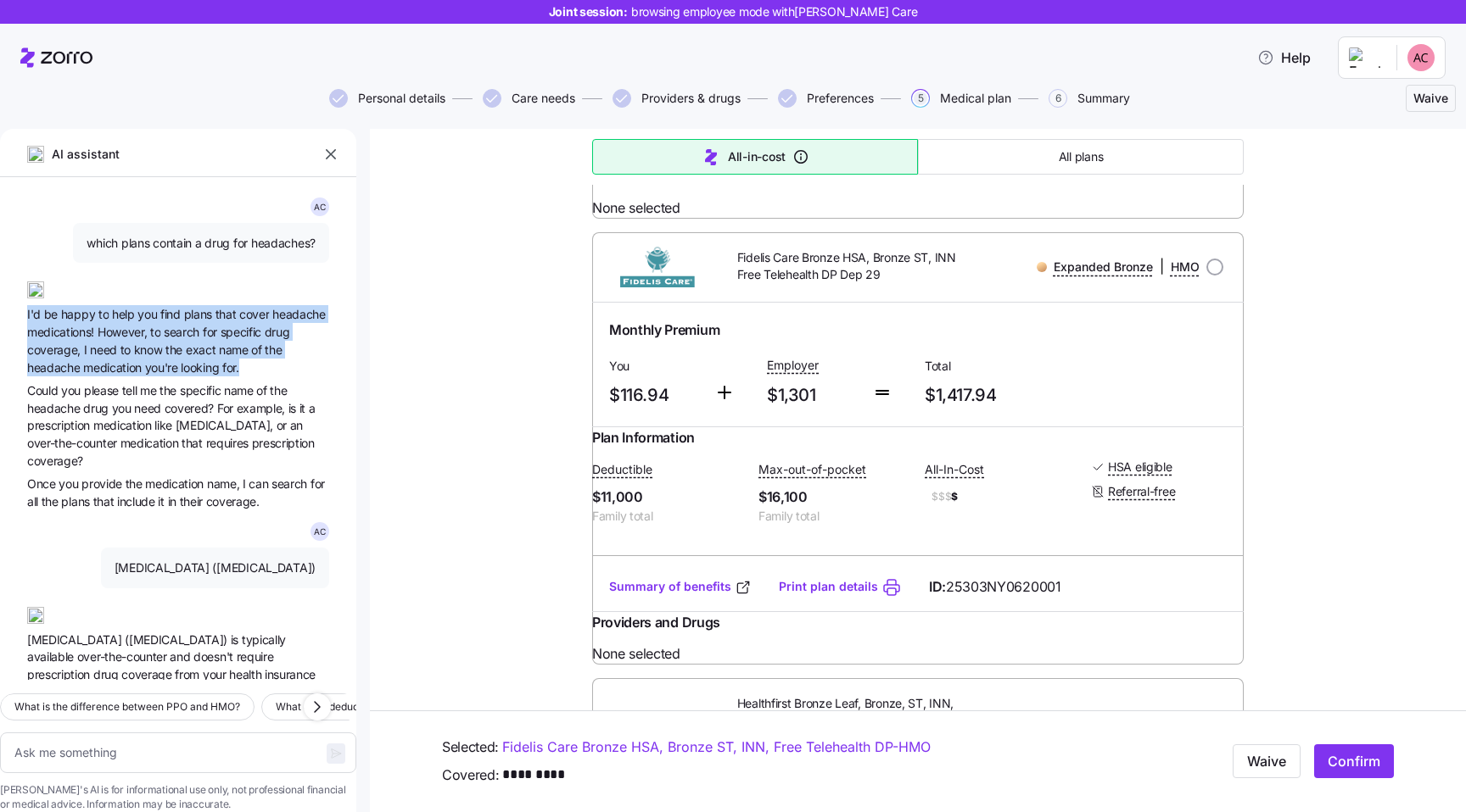
click at [176, 338] on span "search" at bounding box center [184, 332] width 39 height 14
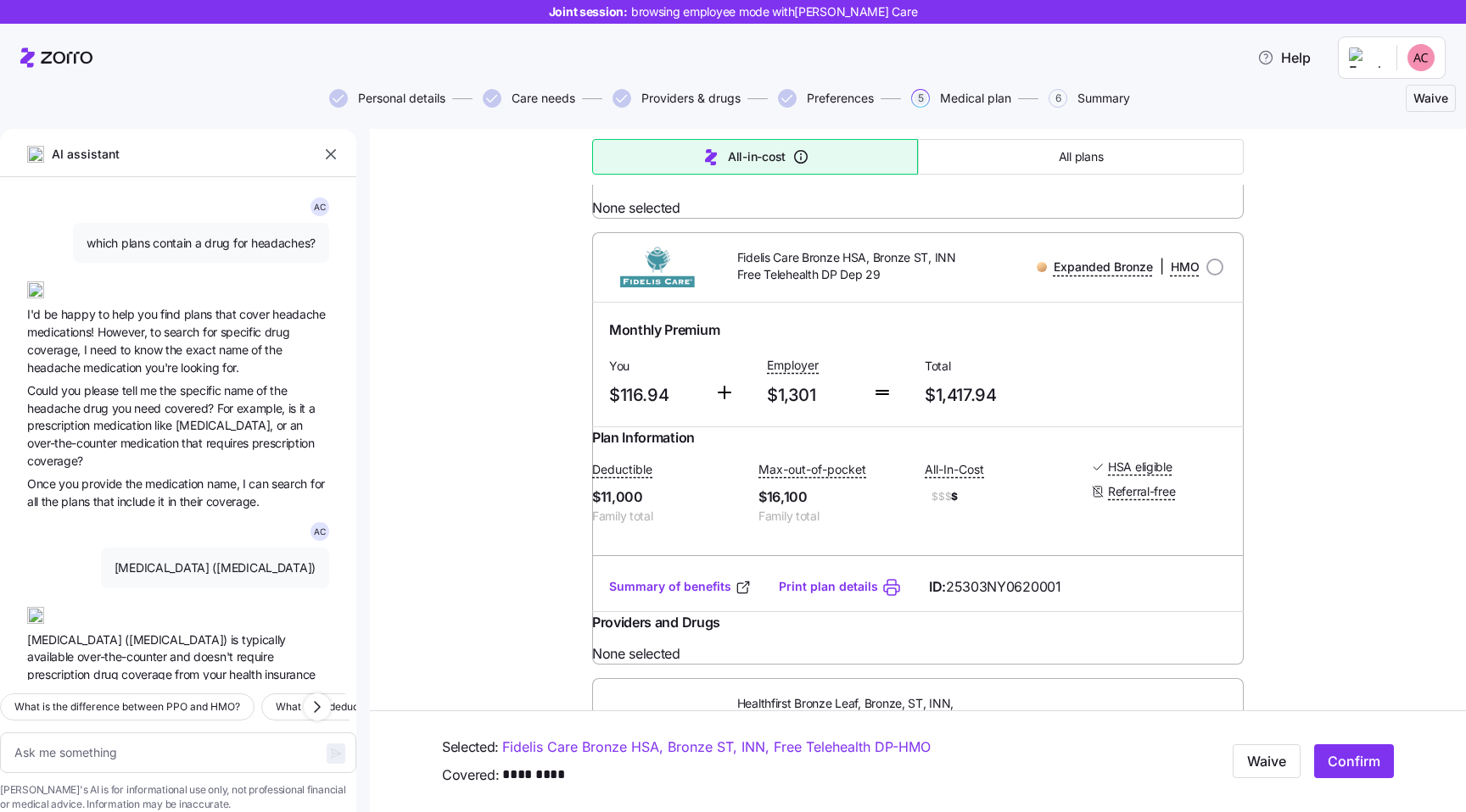
click at [176, 338] on span "search" at bounding box center [184, 332] width 39 height 14
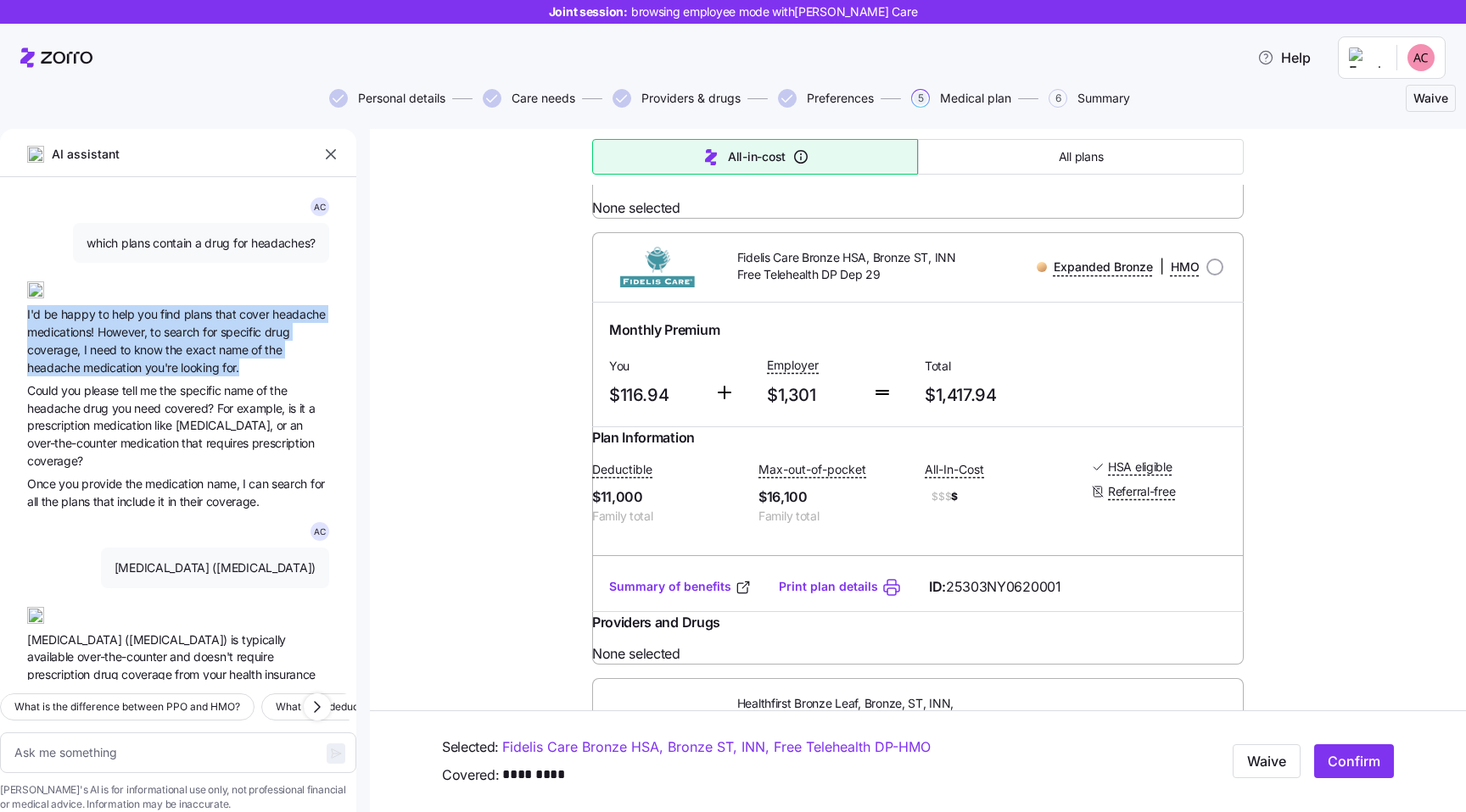
click at [113, 333] on span "However," at bounding box center [123, 332] width 53 height 14
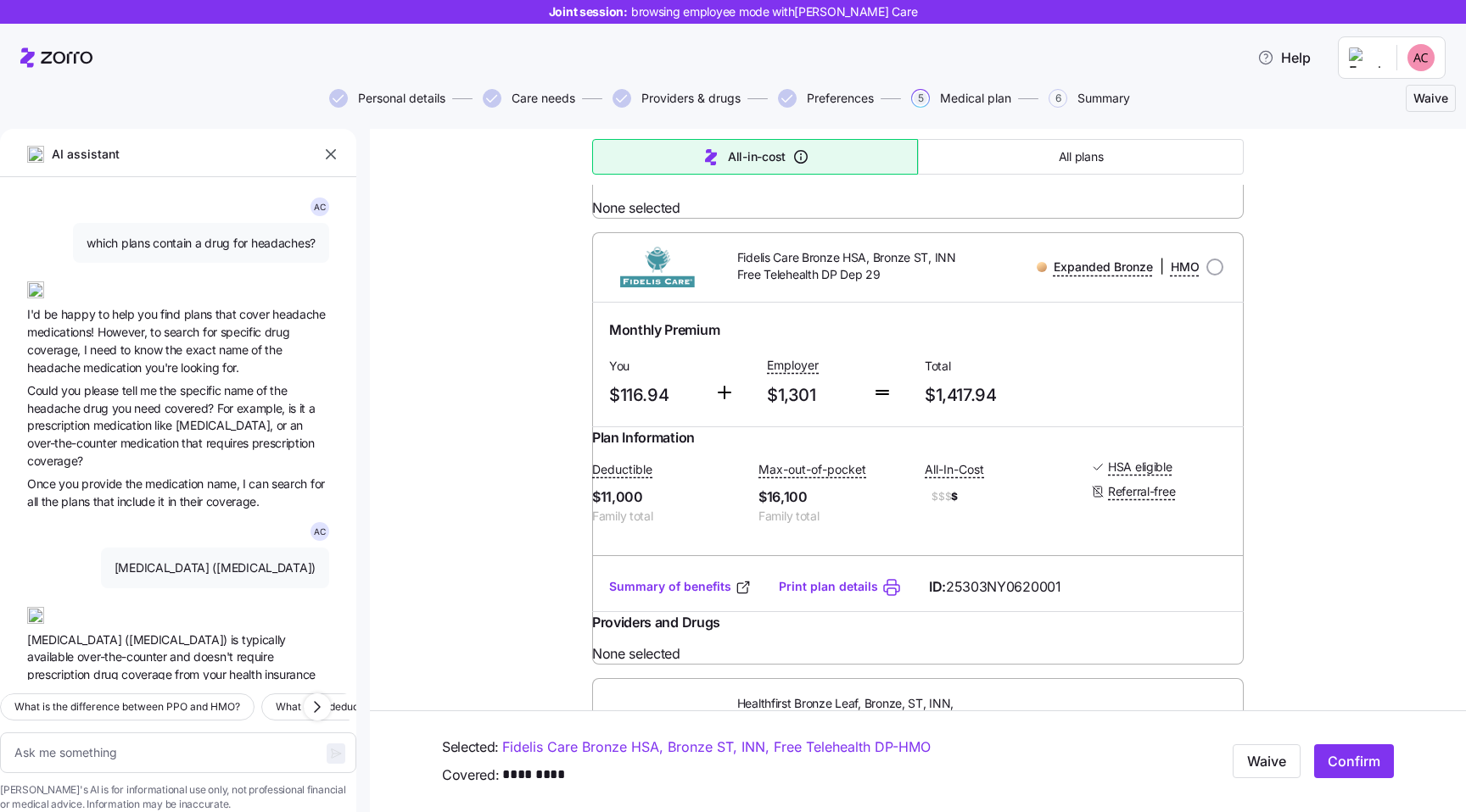
click at [113, 333] on span "However," at bounding box center [123, 332] width 53 height 14
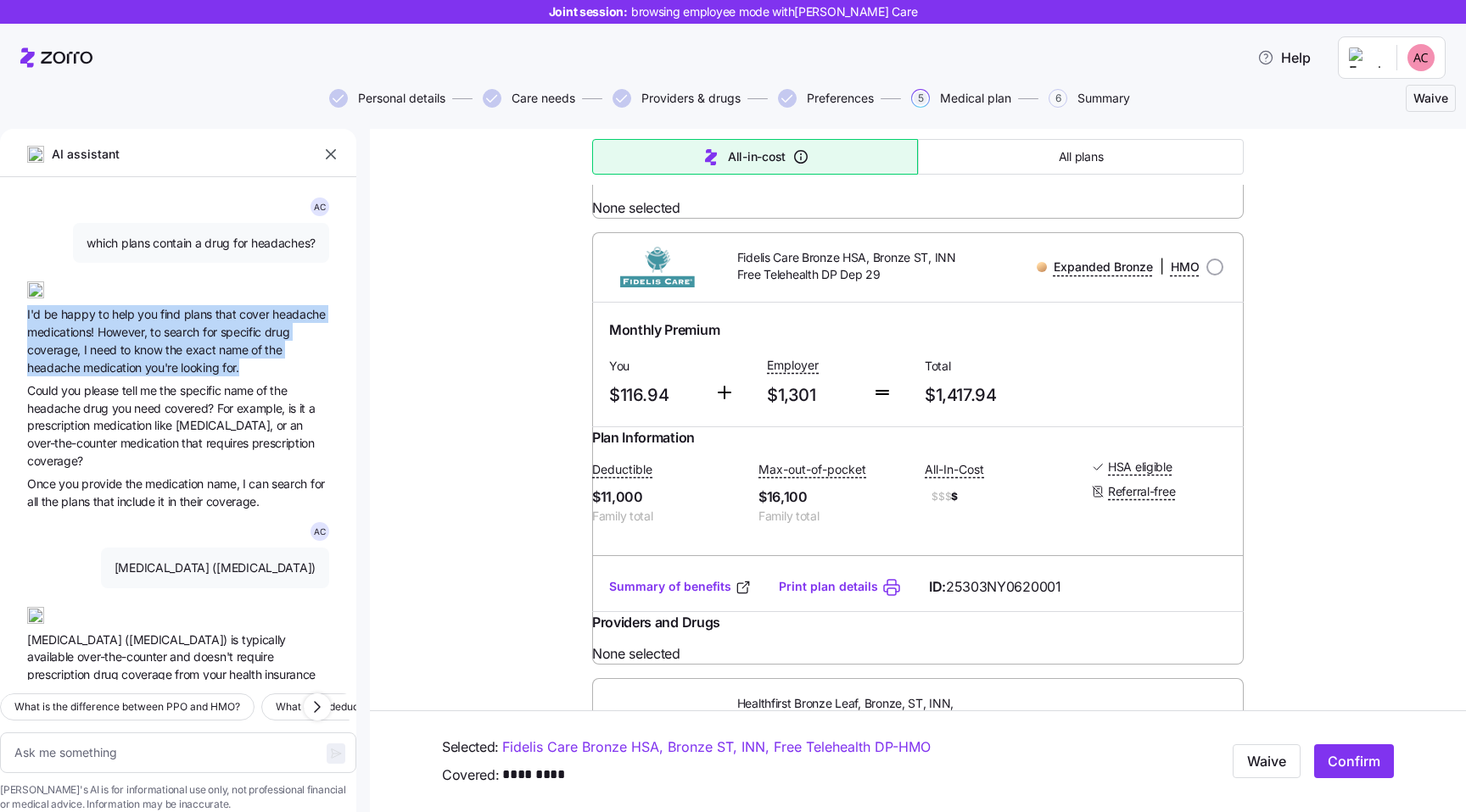
click at [179, 342] on span "the" at bounding box center [175, 349] width 21 height 14
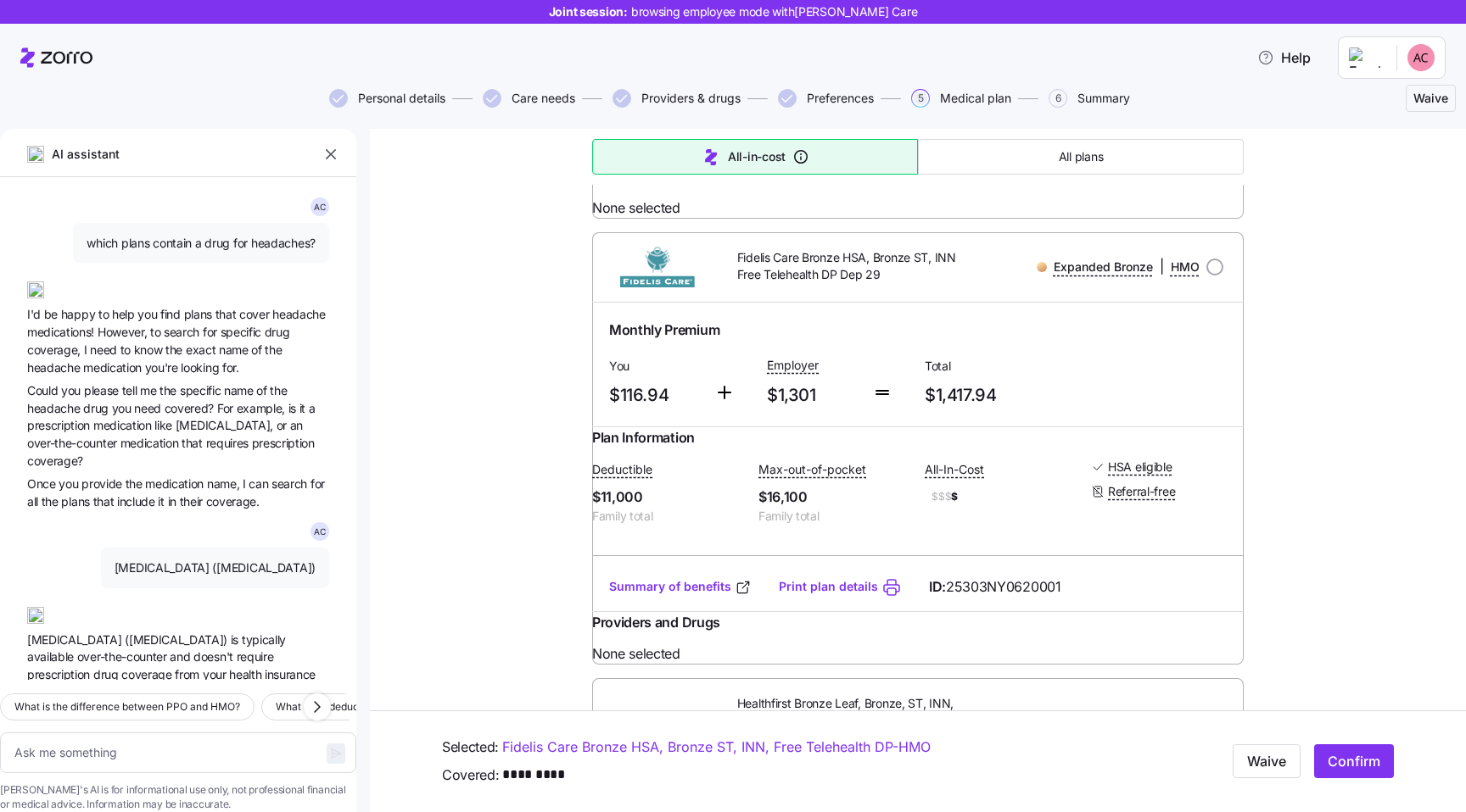
click at [179, 342] on span "the" at bounding box center [175, 349] width 21 height 14
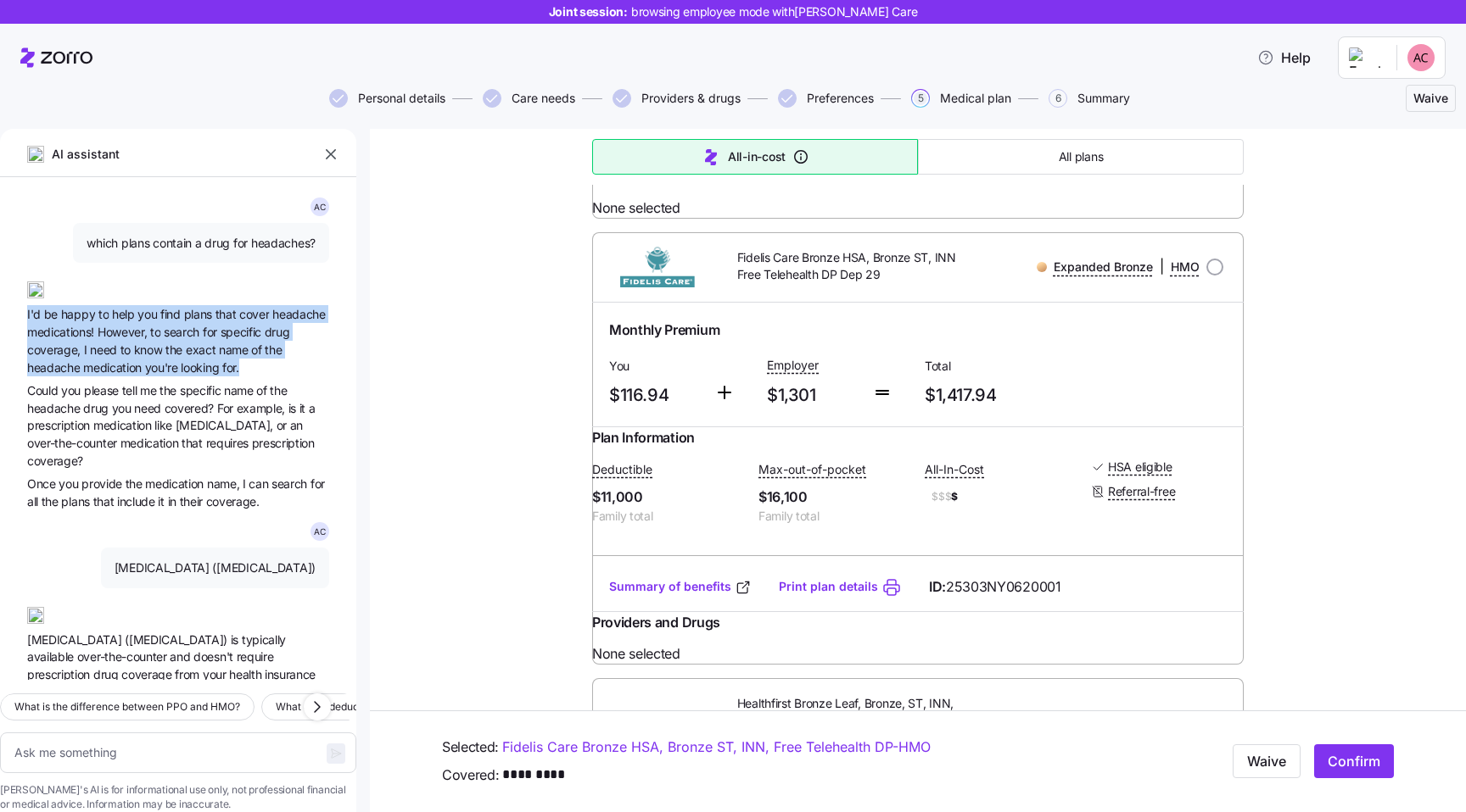
click at [255, 346] on span "of" at bounding box center [258, 349] width 13 height 14
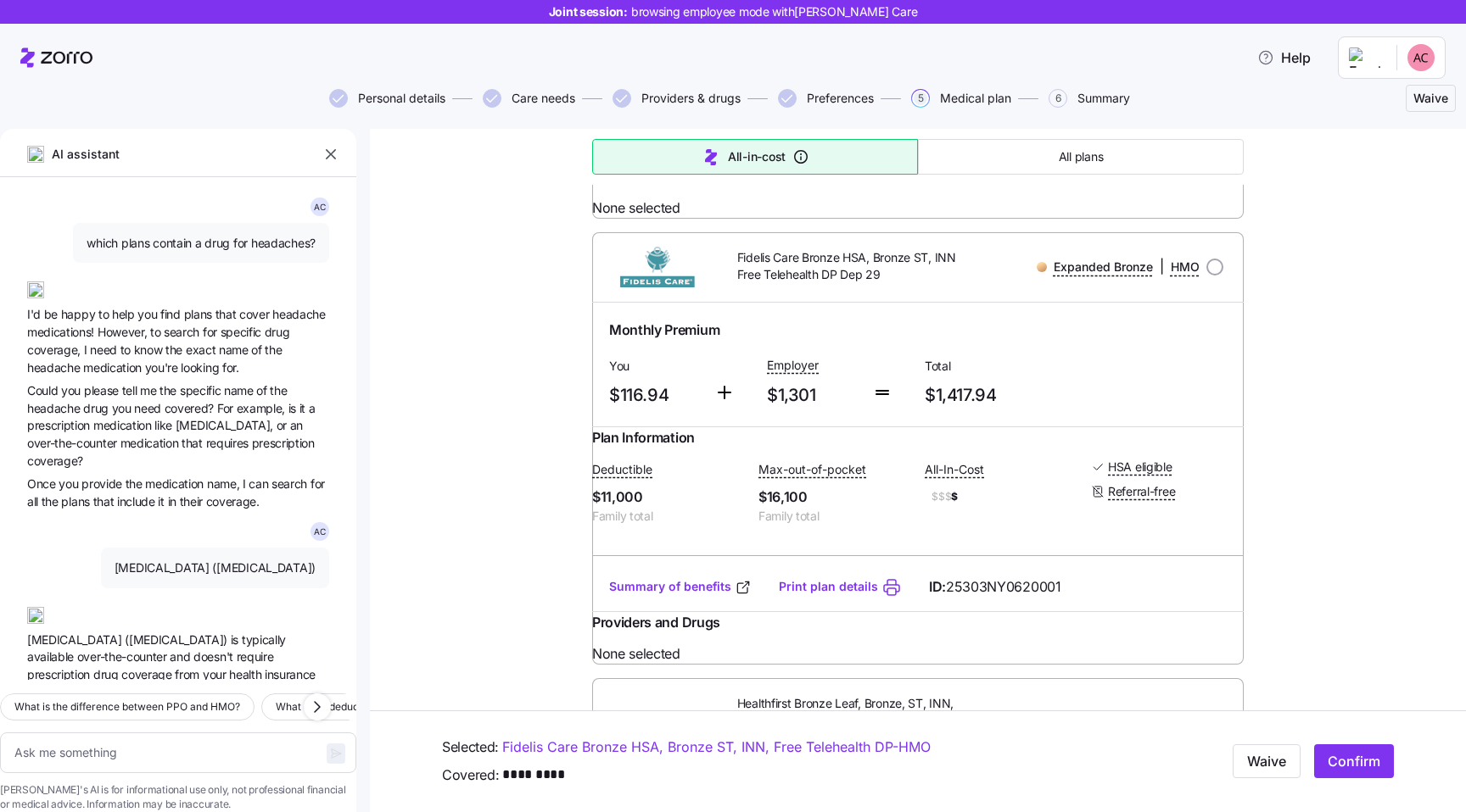
click at [196, 335] on span "search" at bounding box center [184, 332] width 39 height 14
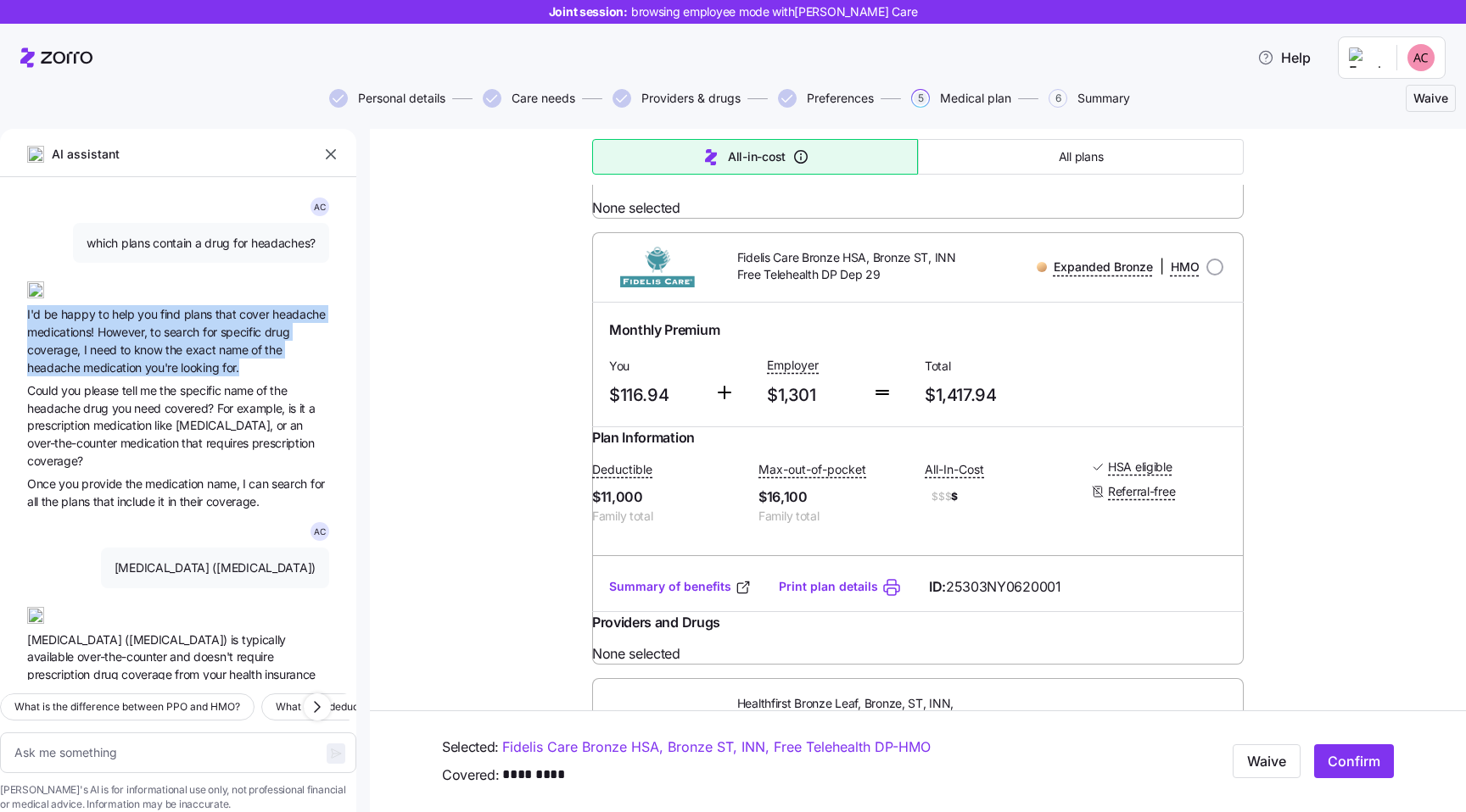
click at [226, 357] on span "name" at bounding box center [235, 349] width 32 height 14
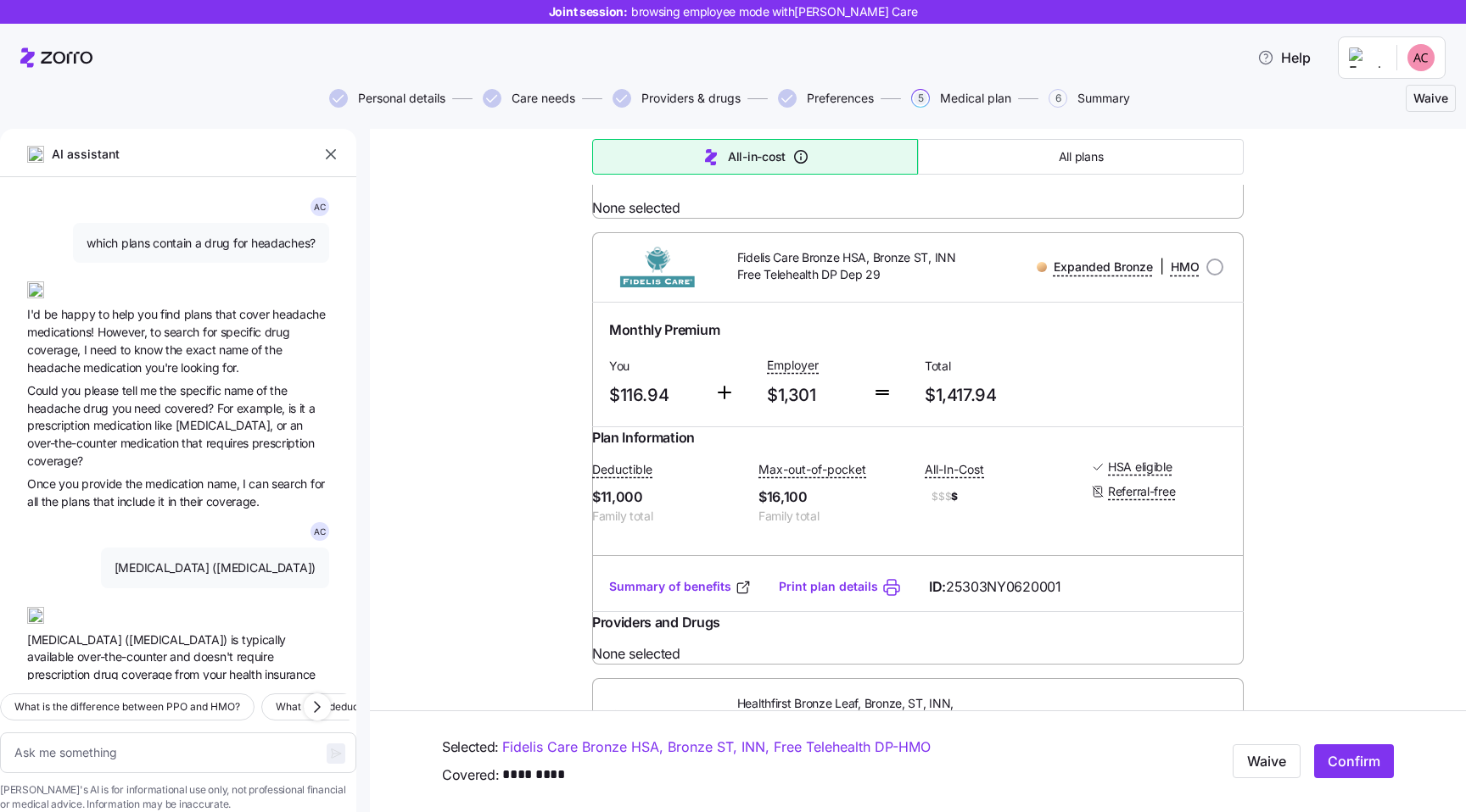
click at [226, 357] on span "name" at bounding box center [235, 349] width 32 height 14
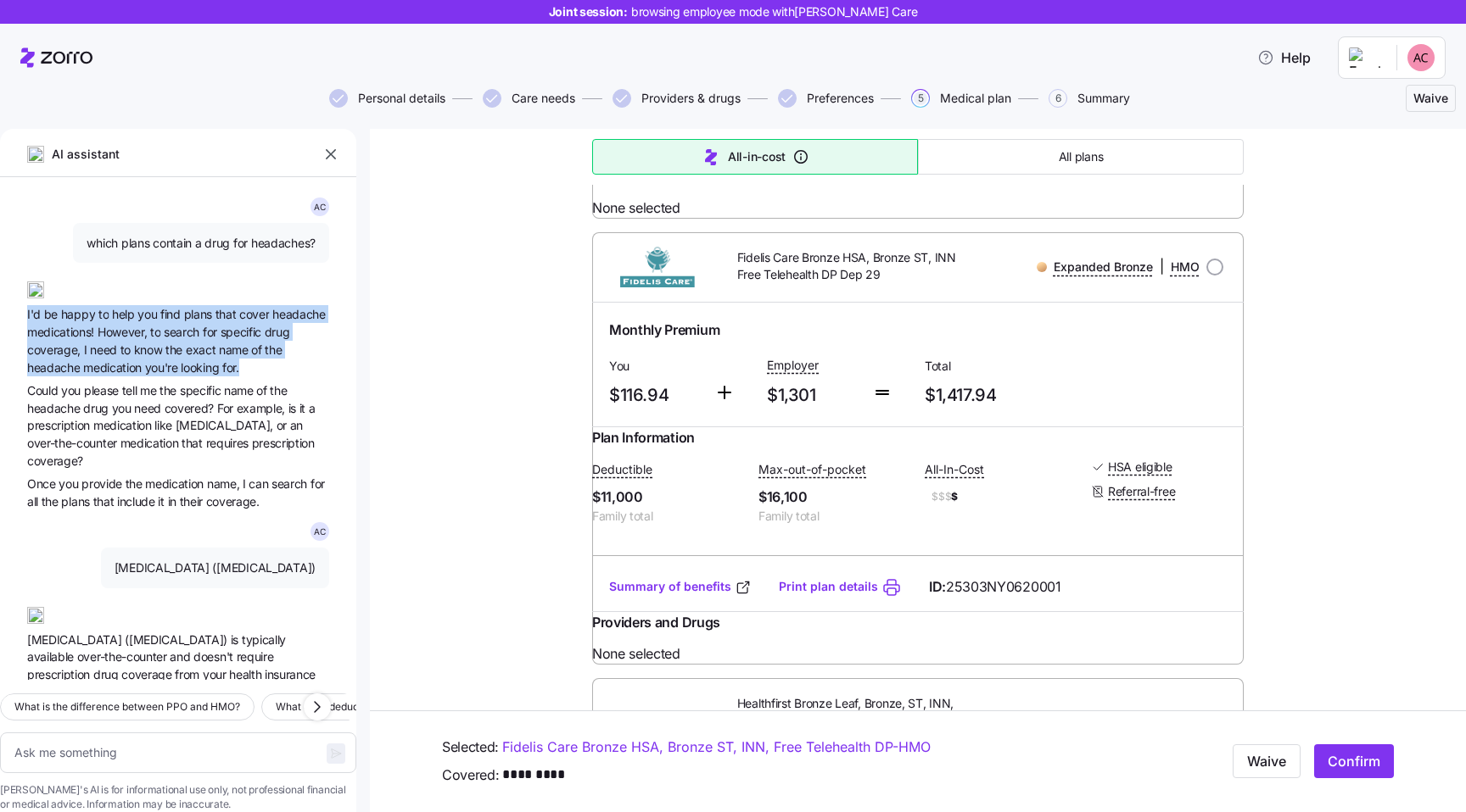
click at [171, 344] on span "the" at bounding box center [175, 349] width 21 height 14
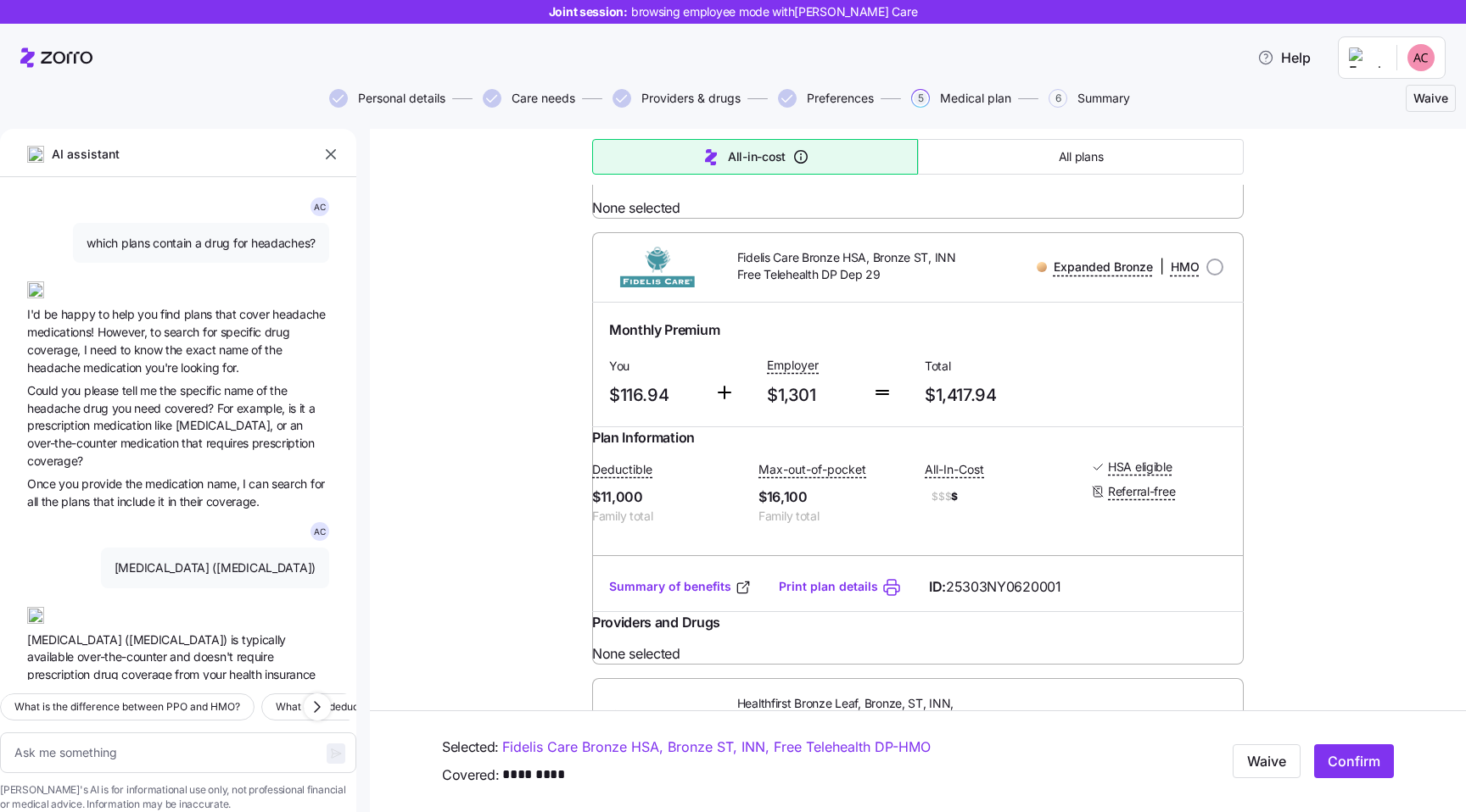
click at [171, 344] on span "the" at bounding box center [175, 349] width 21 height 14
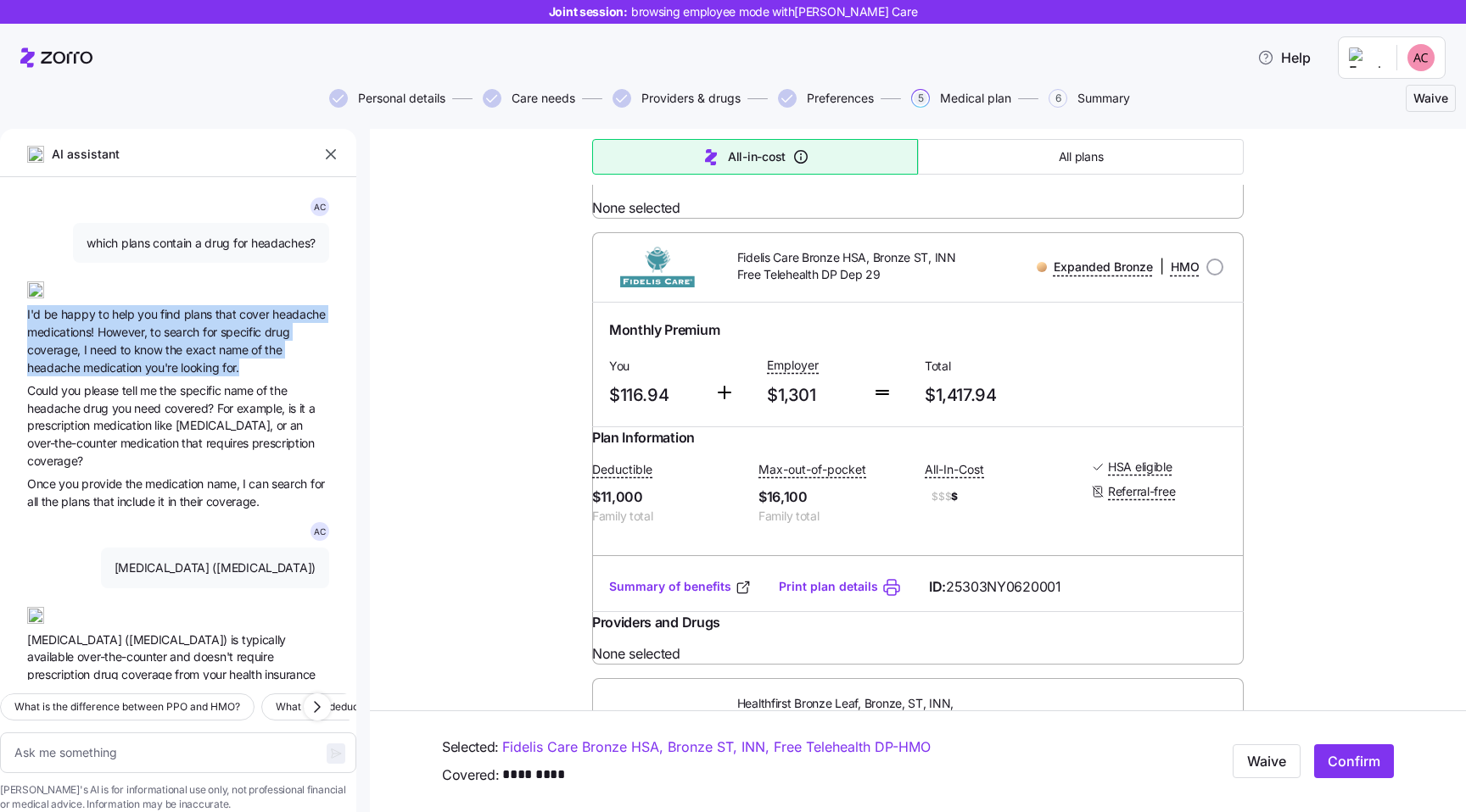
click at [244, 345] on span "name" at bounding box center [235, 349] width 32 height 14
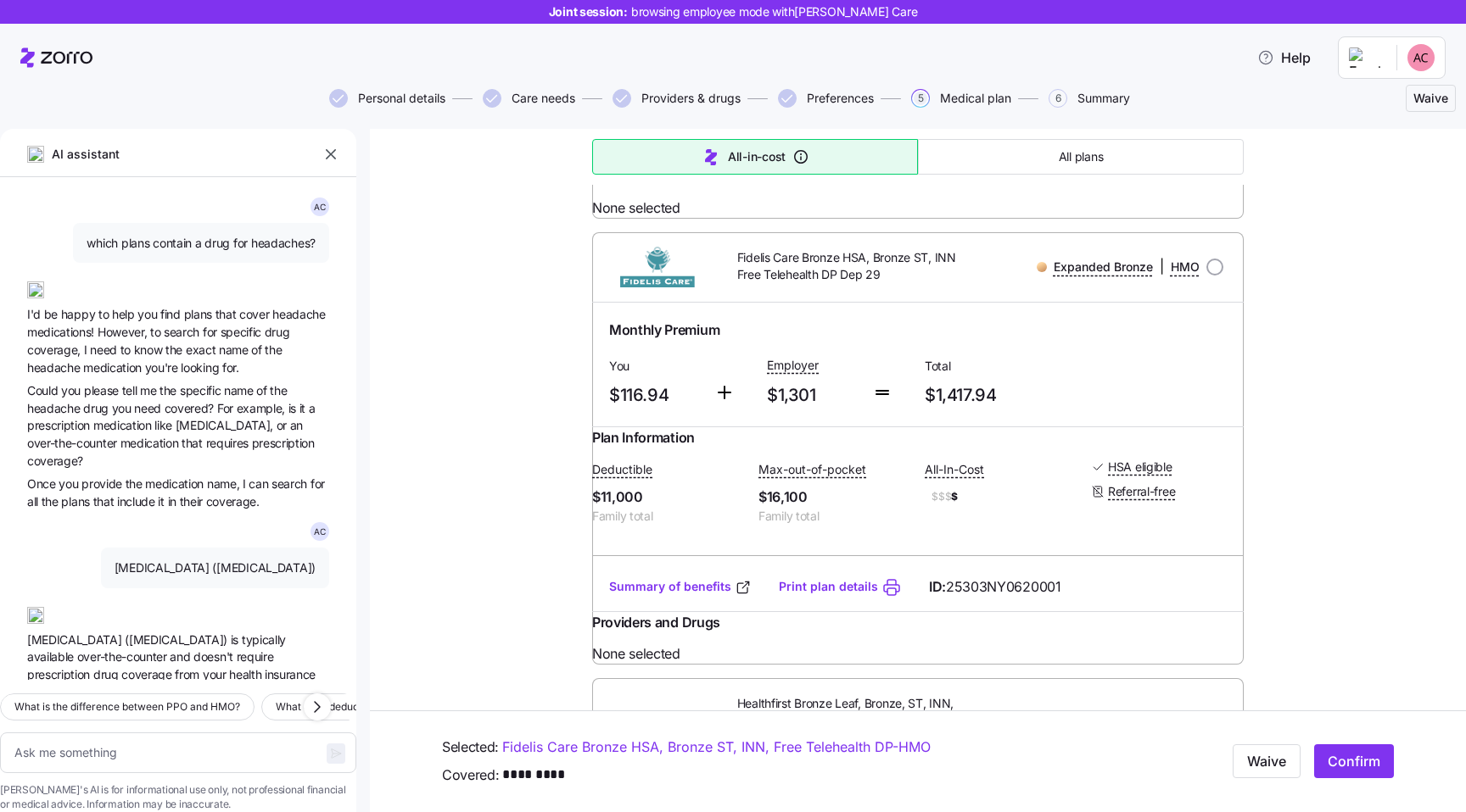
click at [244, 345] on span "name" at bounding box center [235, 349] width 32 height 14
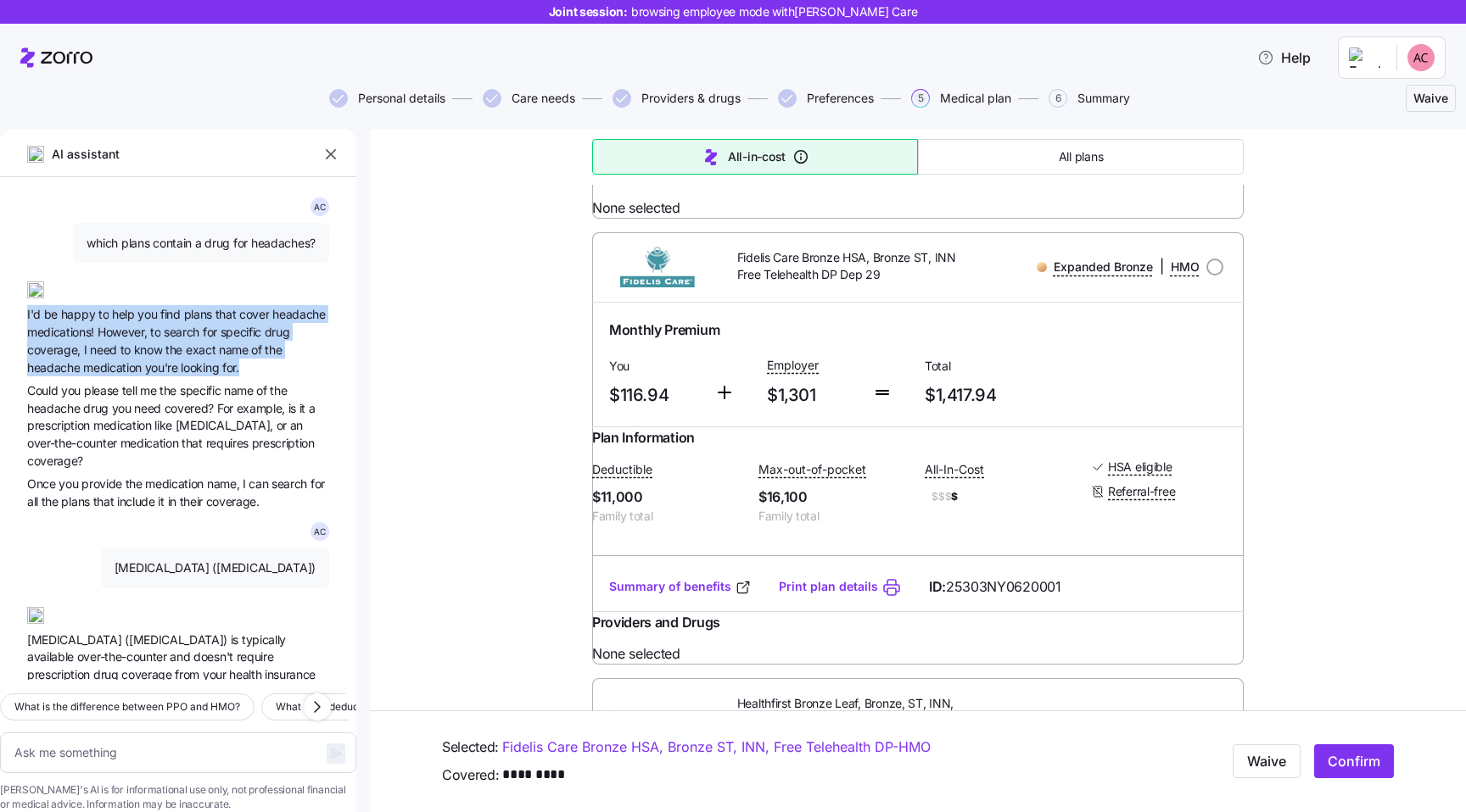
click at [164, 348] on span "know" at bounding box center [149, 349] width 31 height 14
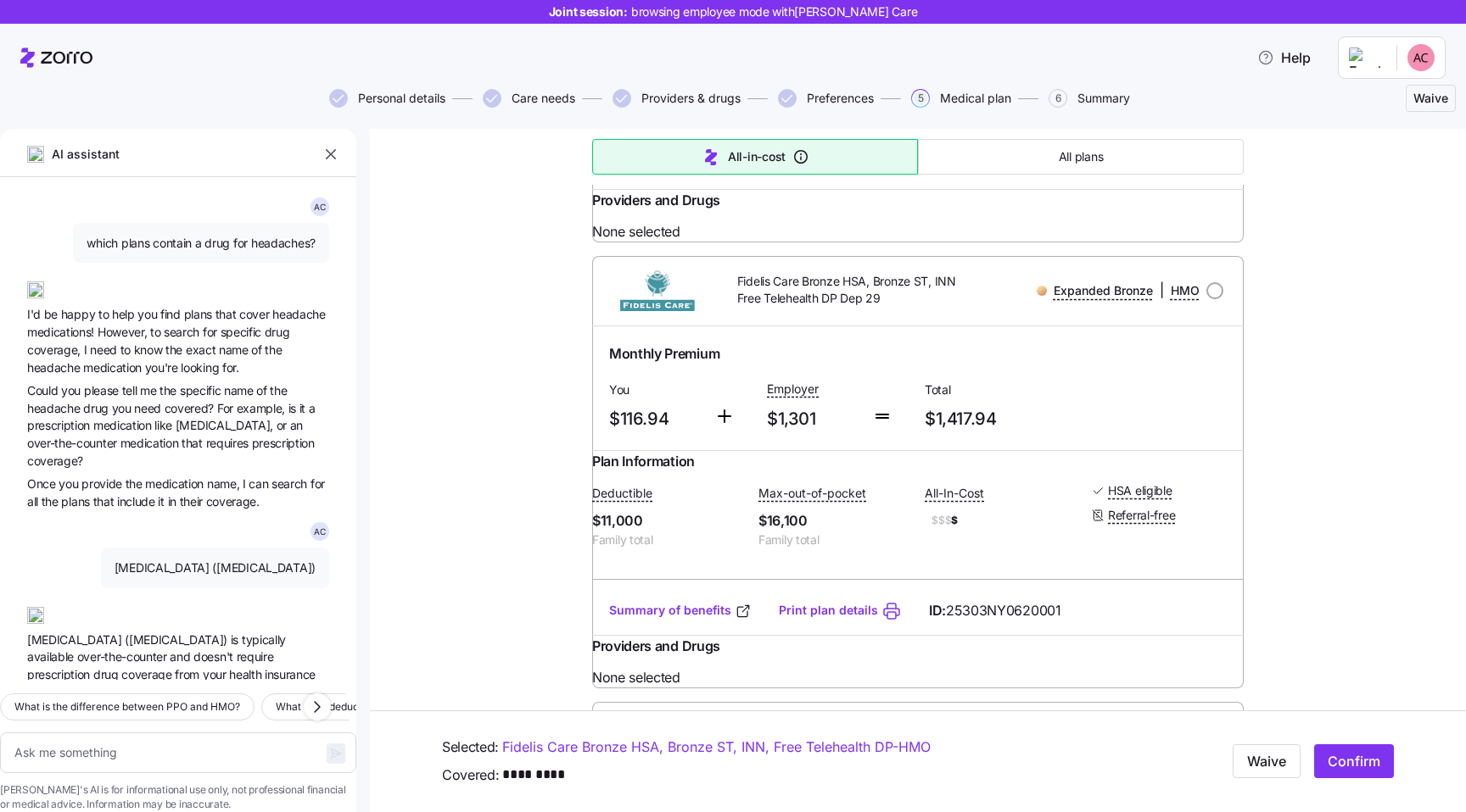
click at [164, 348] on span "know" at bounding box center [149, 349] width 31 height 14
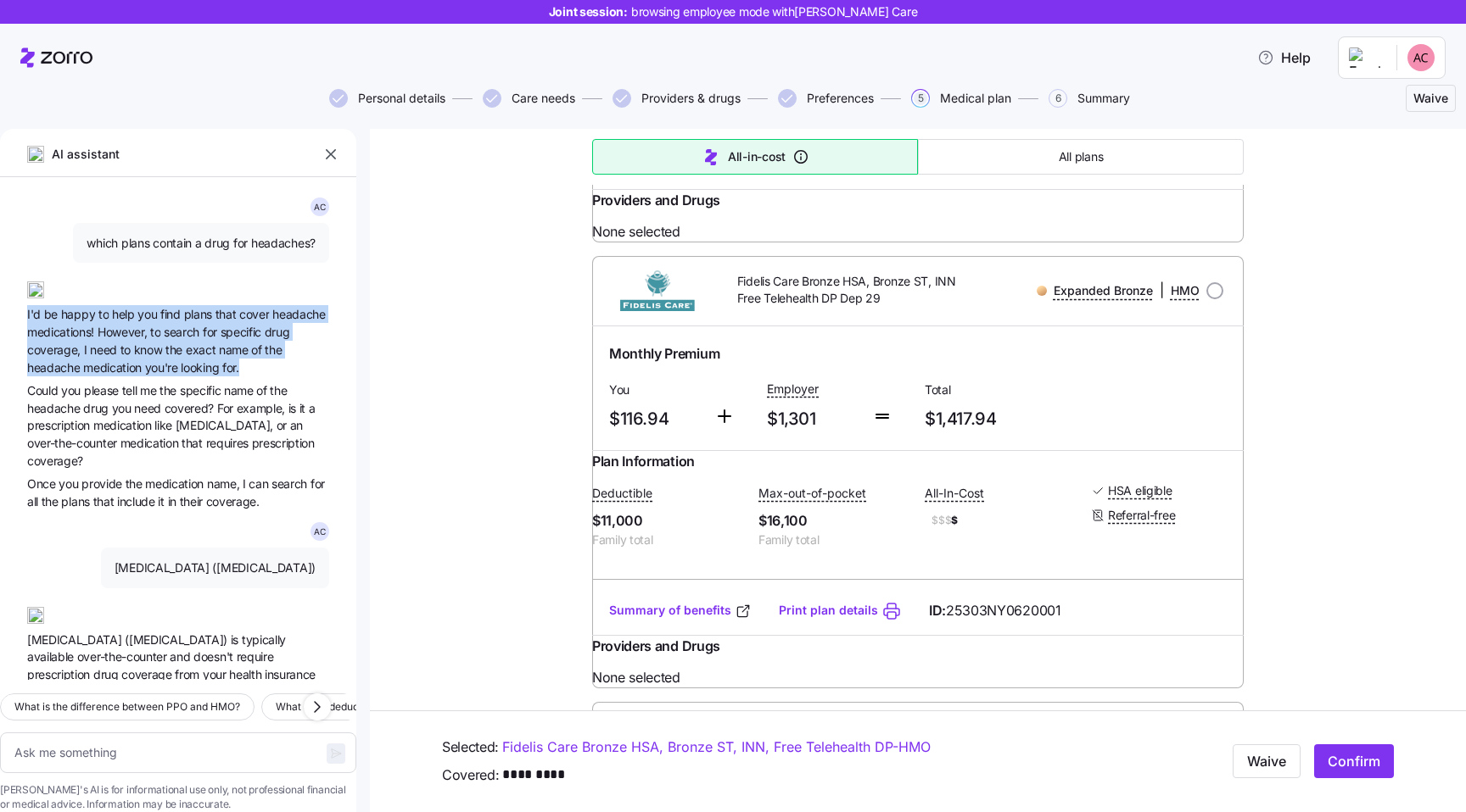
click at [213, 347] on span "exact" at bounding box center [202, 349] width 33 height 14
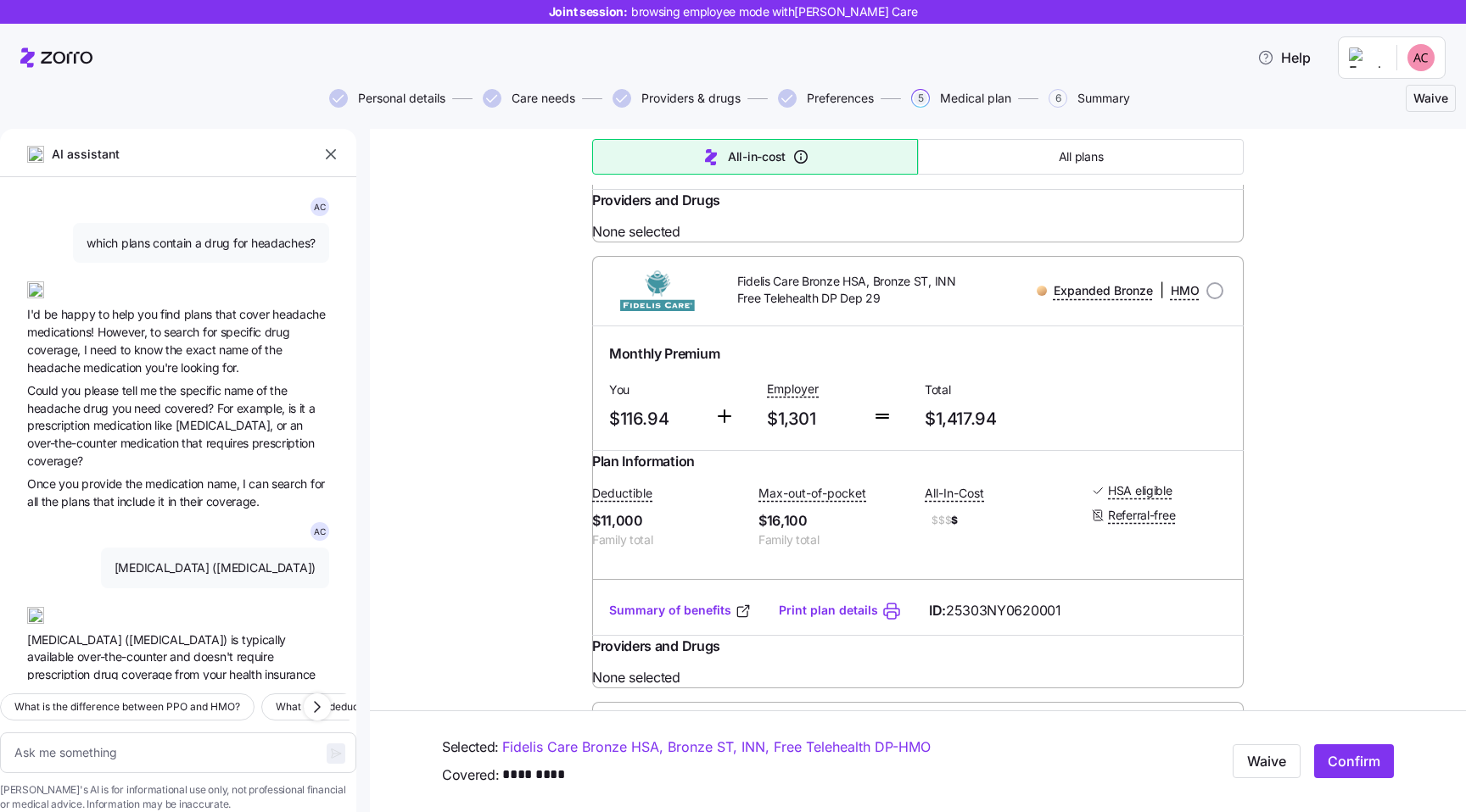
click at [213, 347] on span "exact" at bounding box center [202, 349] width 33 height 14
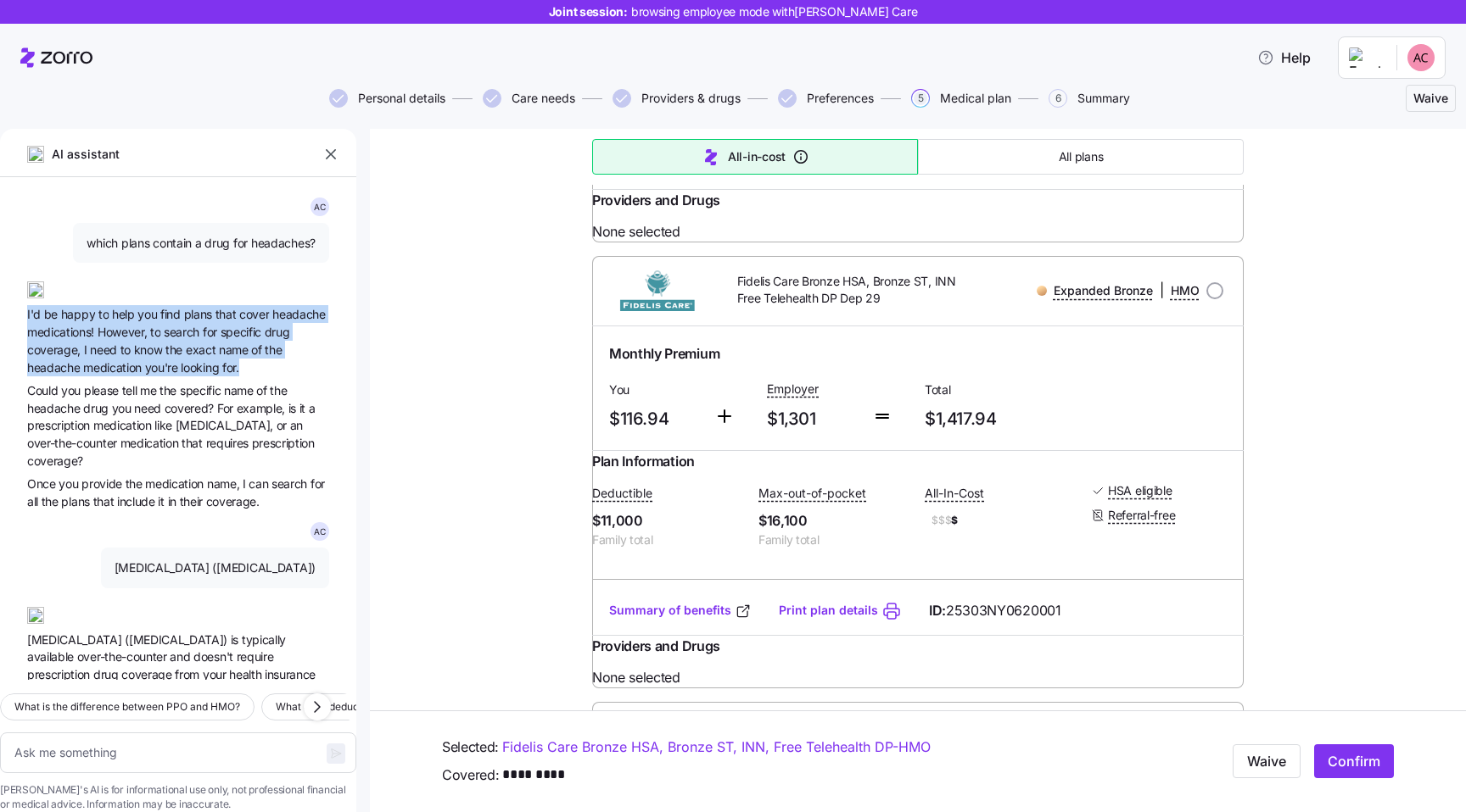
click at [172, 344] on span "the" at bounding box center [175, 349] width 21 height 14
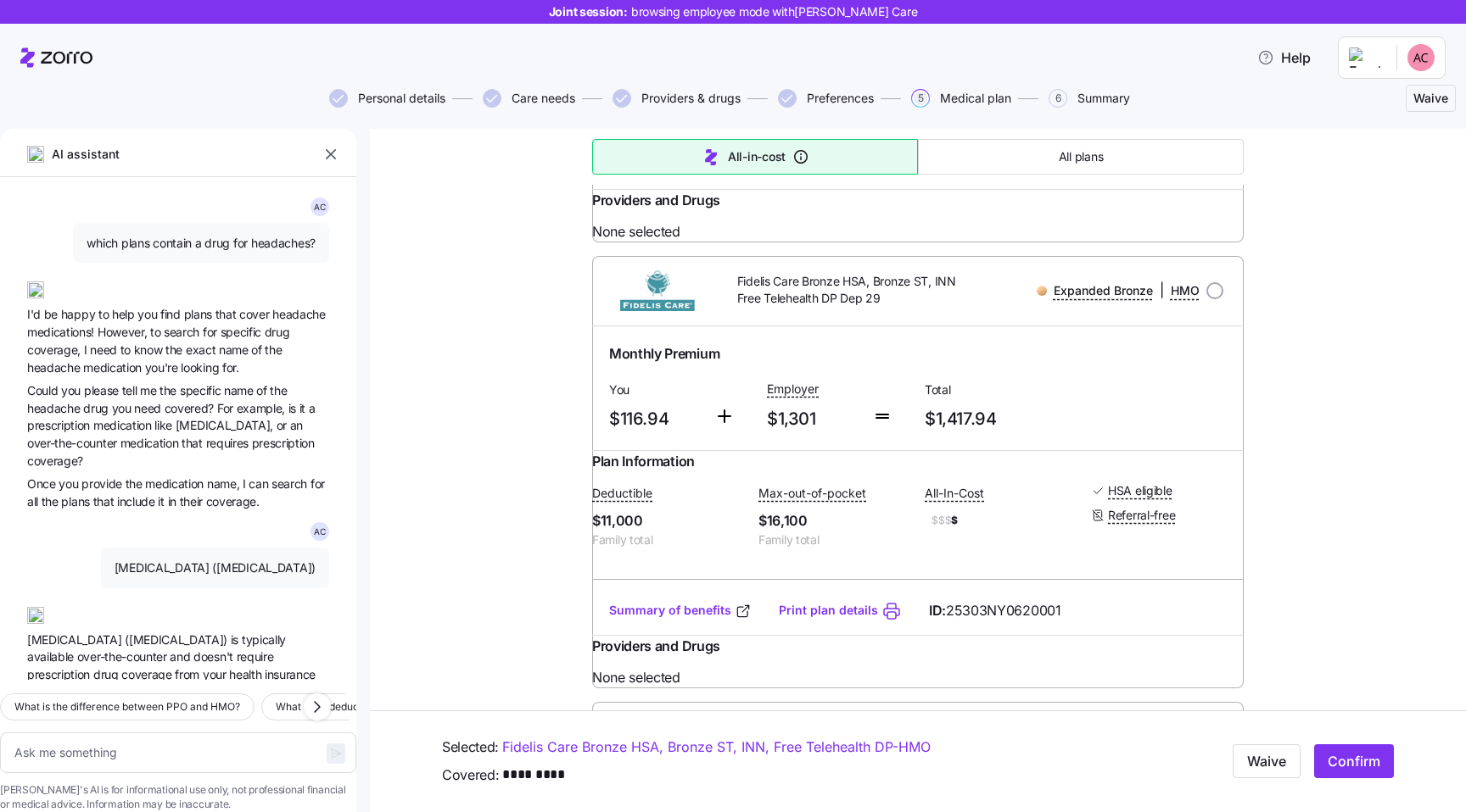
click at [172, 344] on span "the" at bounding box center [175, 349] width 21 height 14
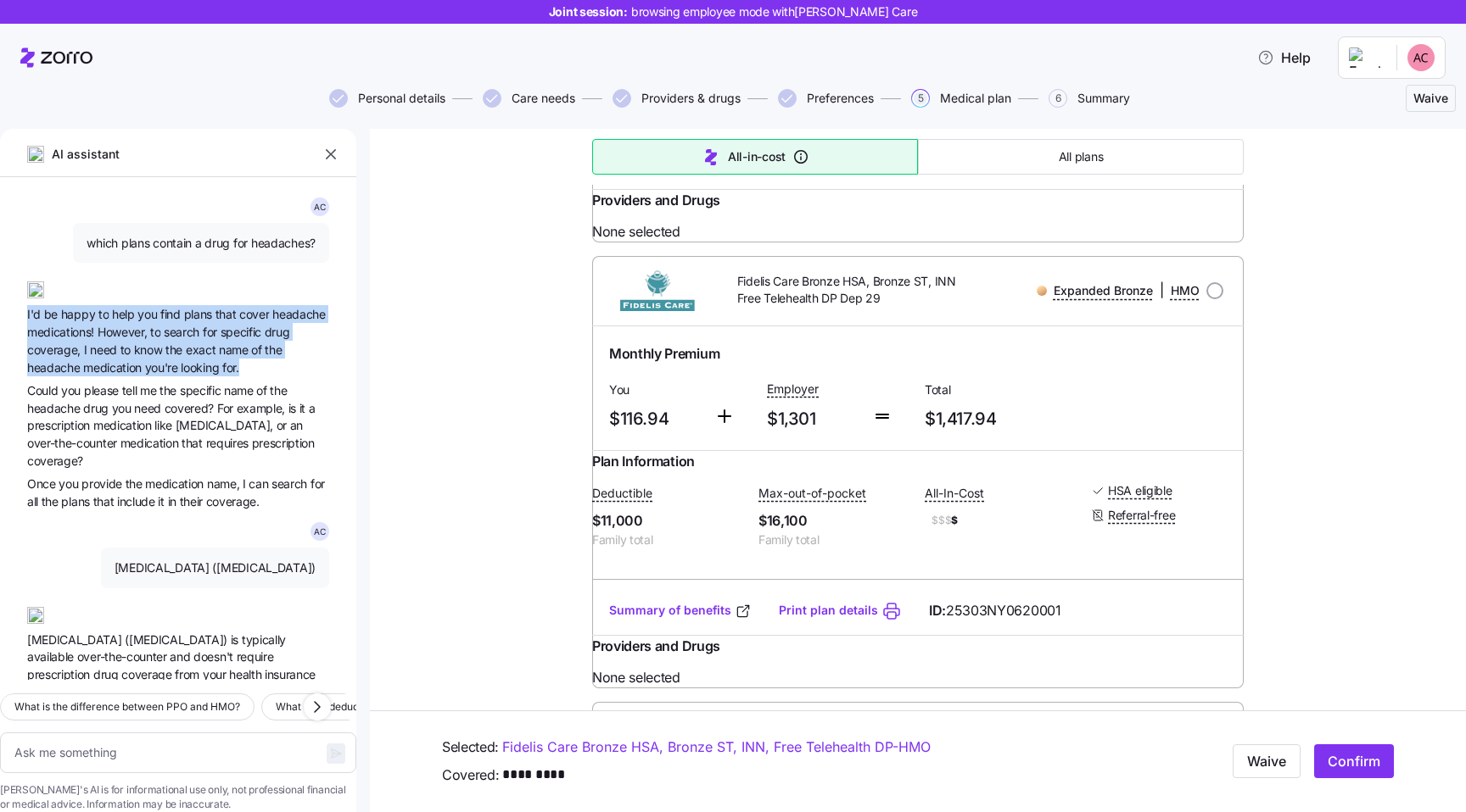
click at [229, 357] on span "name" at bounding box center [235, 349] width 32 height 14
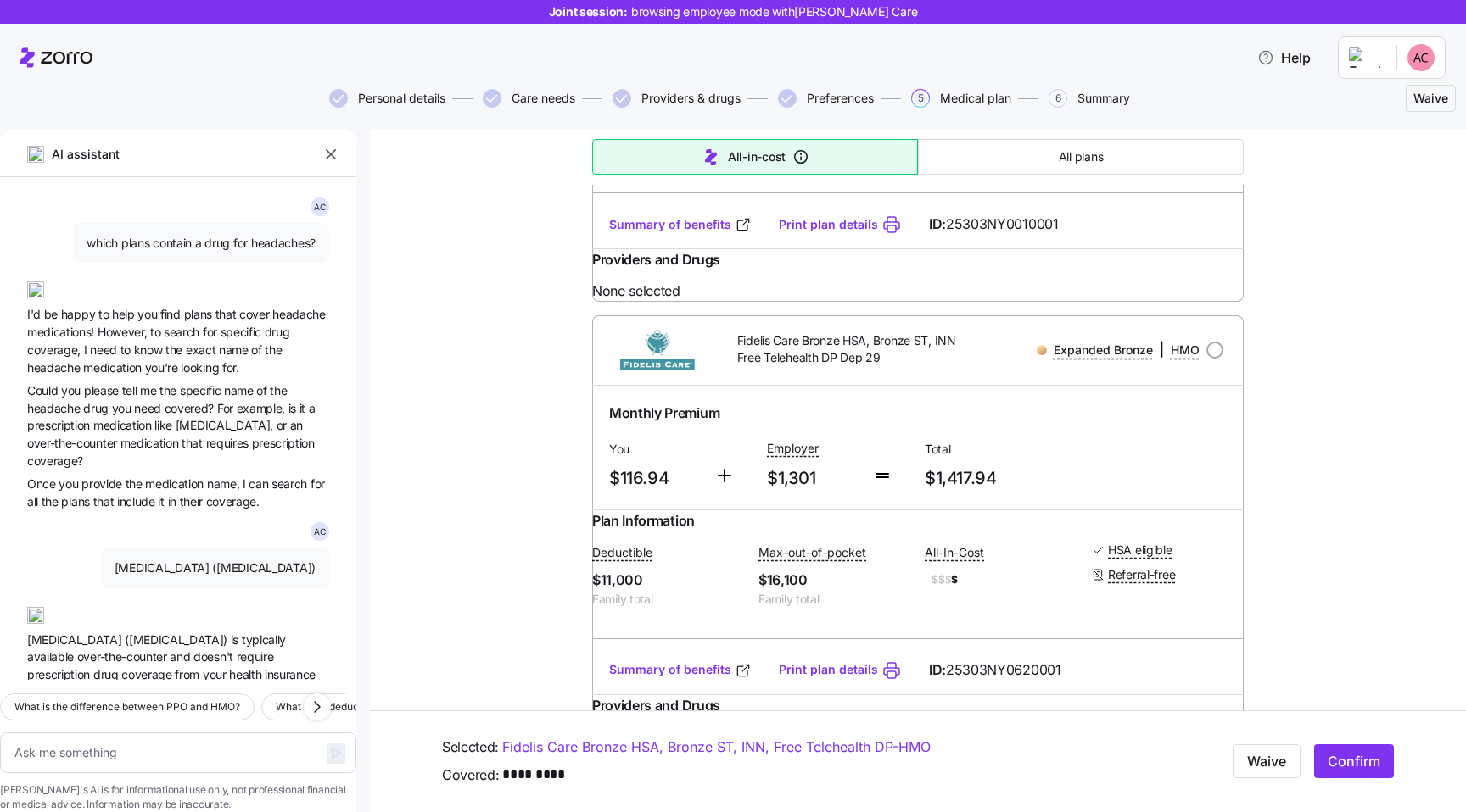
scroll to position [1007, 0]
click at [235, 344] on span "name" at bounding box center [235, 349] width 32 height 14
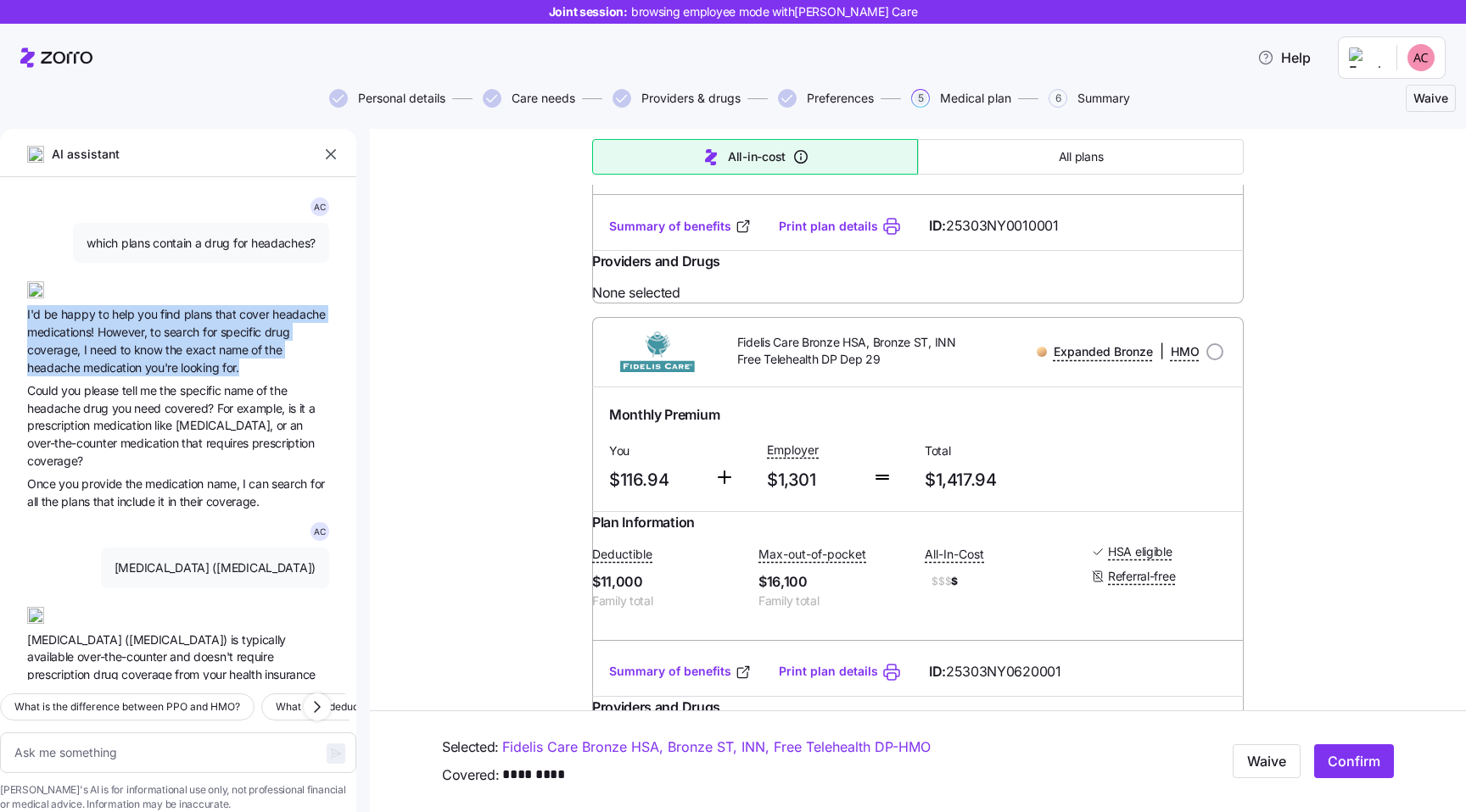
click at [155, 344] on span "know" at bounding box center [149, 349] width 31 height 14
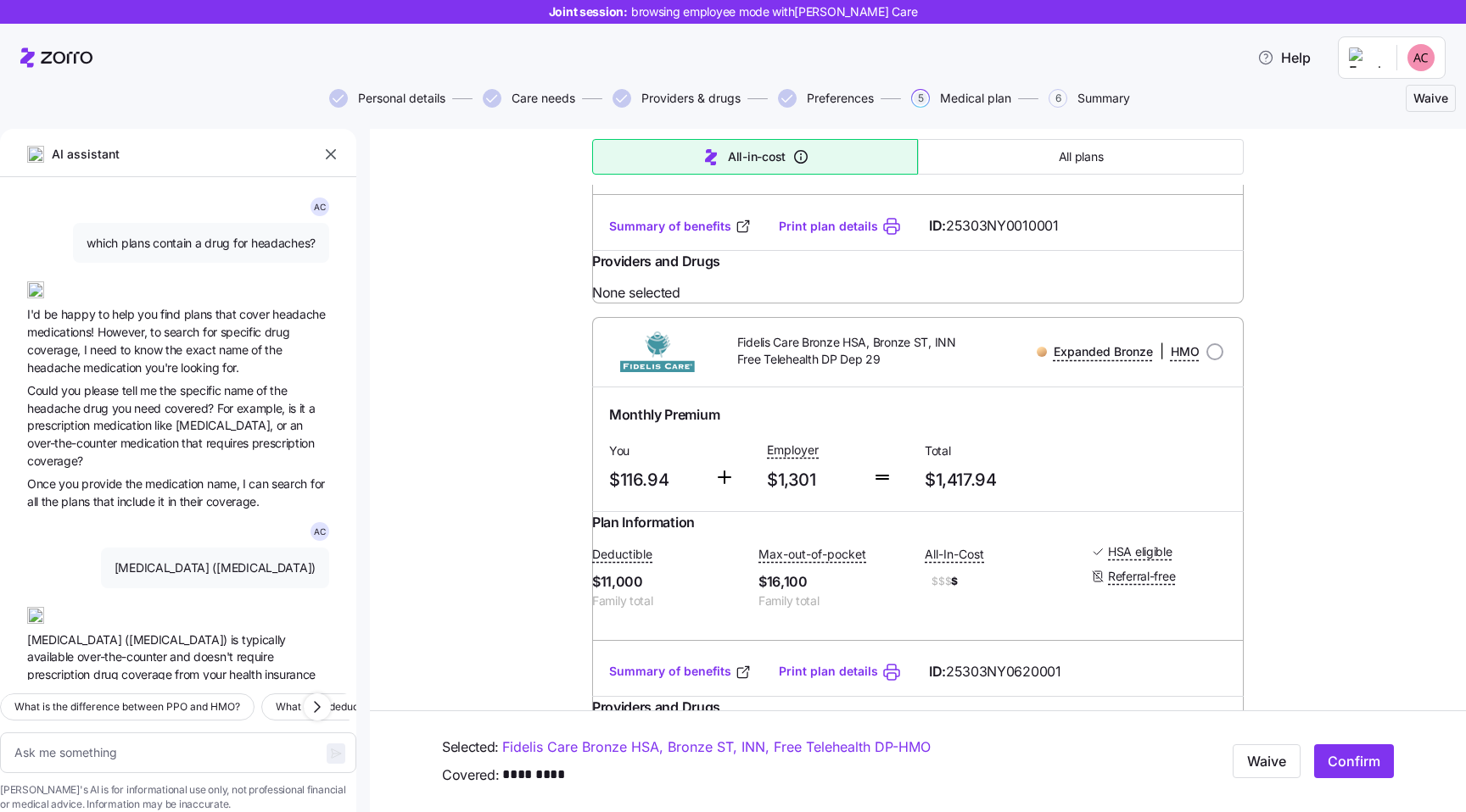
click at [155, 344] on span "know" at bounding box center [149, 349] width 31 height 14
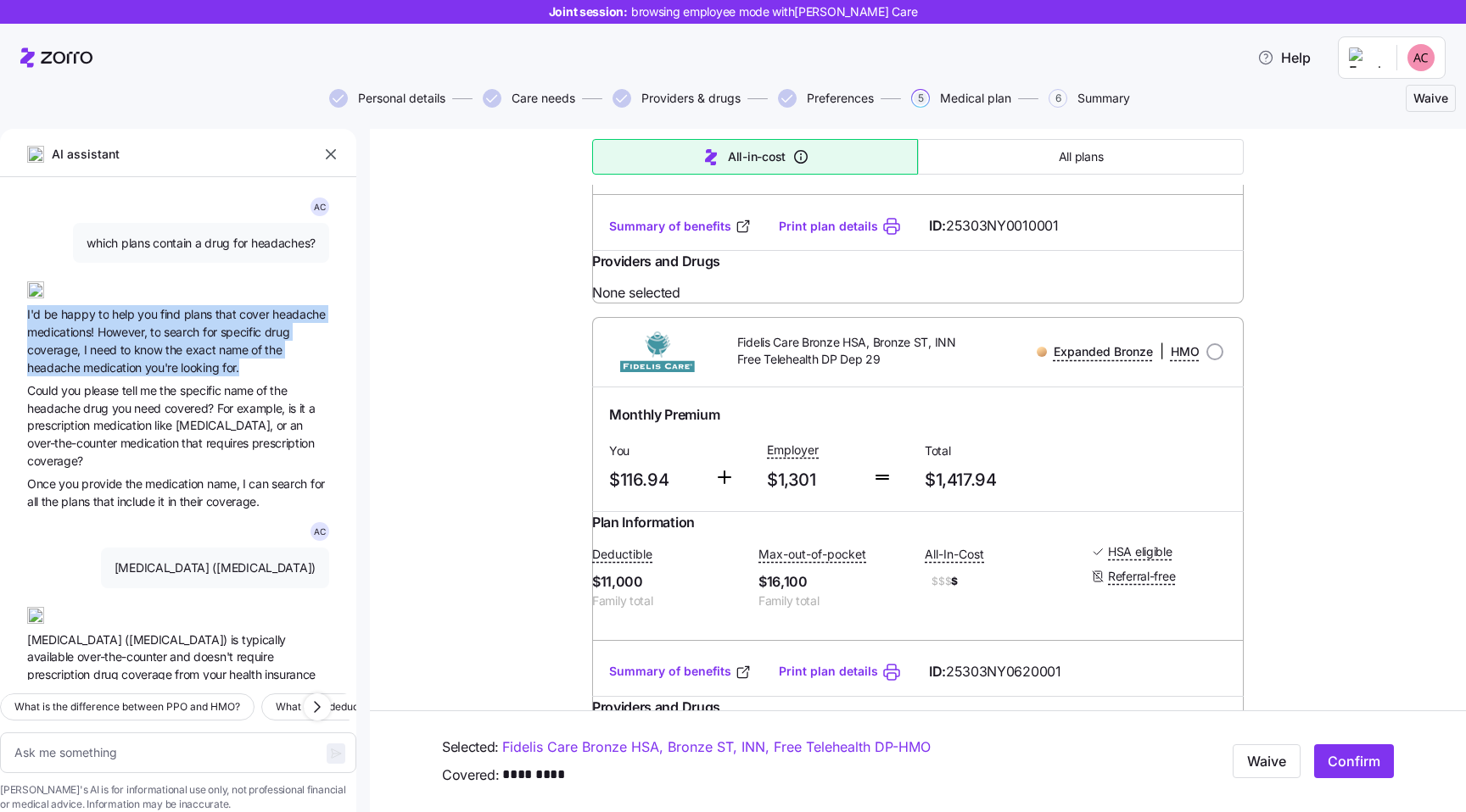
click at [197, 395] on span "specific" at bounding box center [202, 390] width 44 height 14
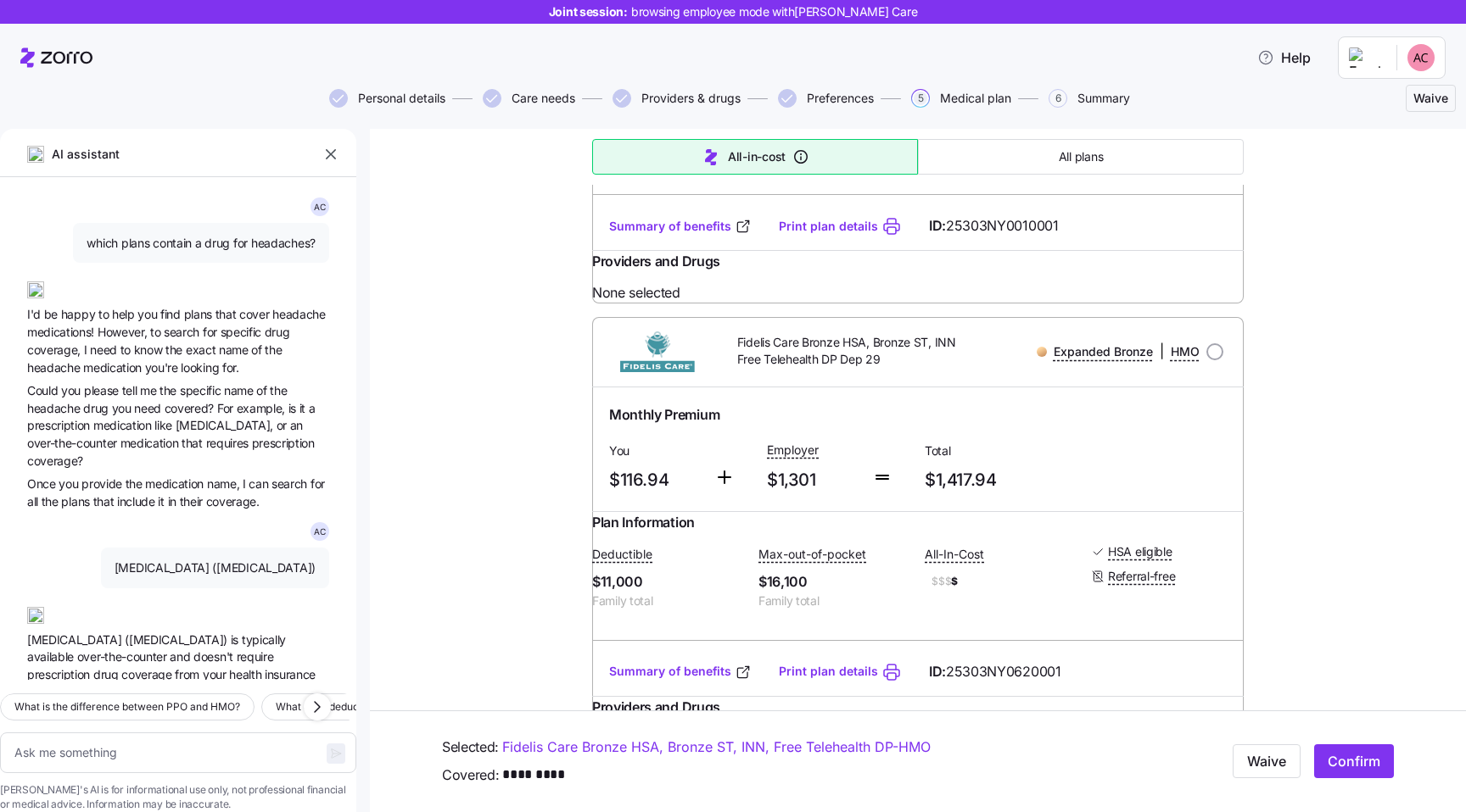
click at [197, 395] on span "specific" at bounding box center [202, 390] width 44 height 14
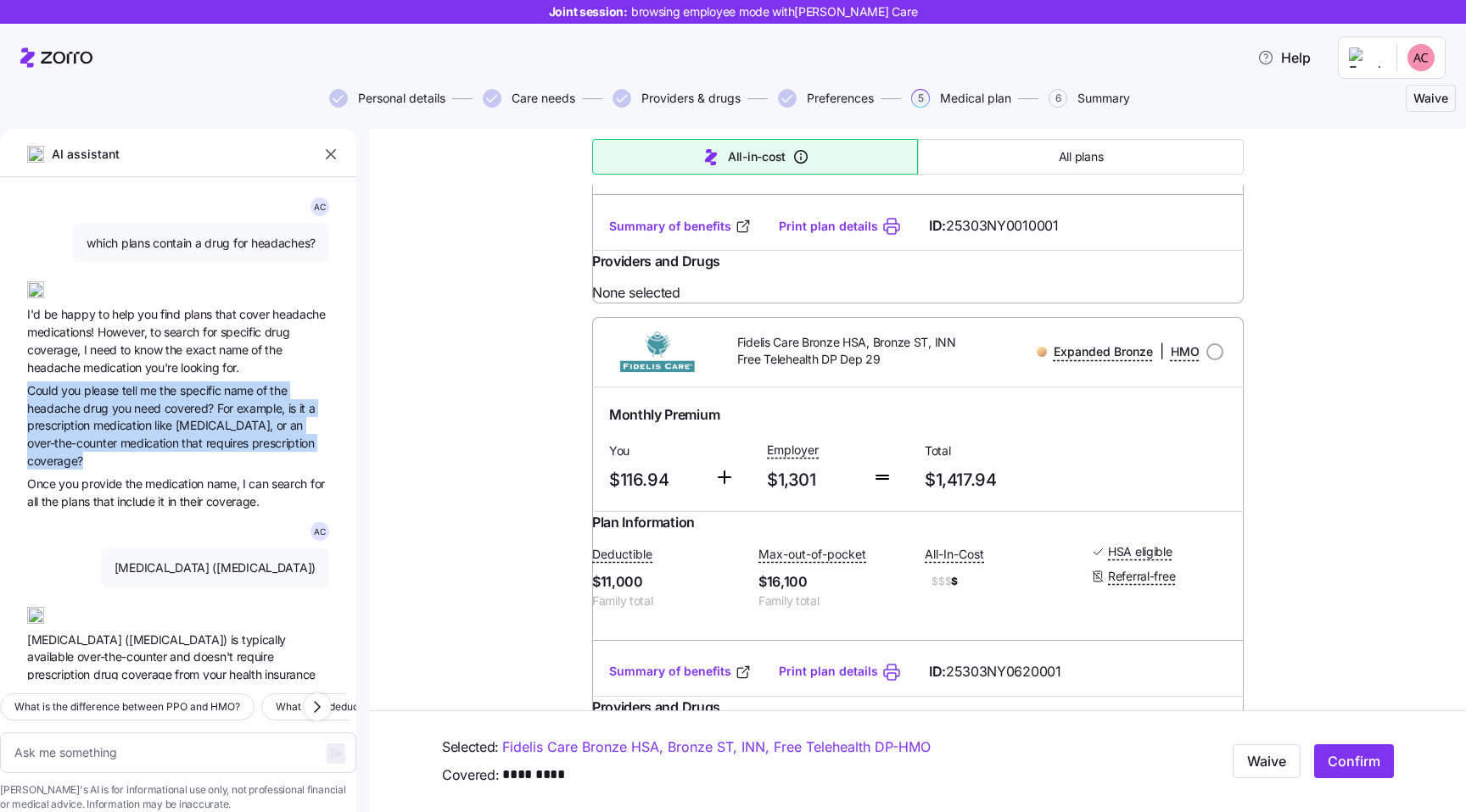
click at [267, 414] on span "example," at bounding box center [262, 408] width 52 height 14
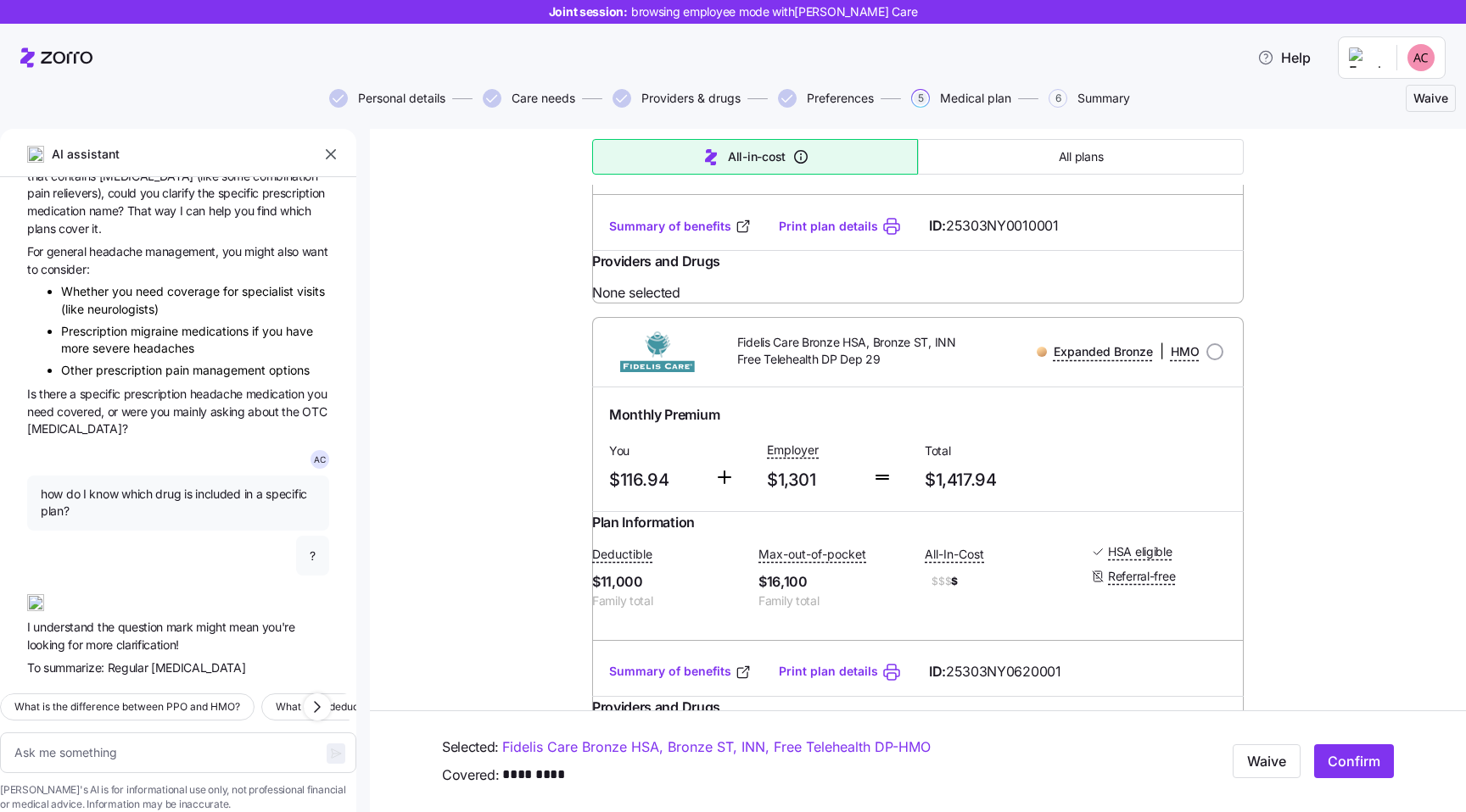
scroll to position [613, 0]
click at [201, 242] on span "management," at bounding box center [184, 249] width 77 height 14
click at [124, 245] on span "For general headache management, you might also want to consider:" at bounding box center [177, 258] width 302 height 36
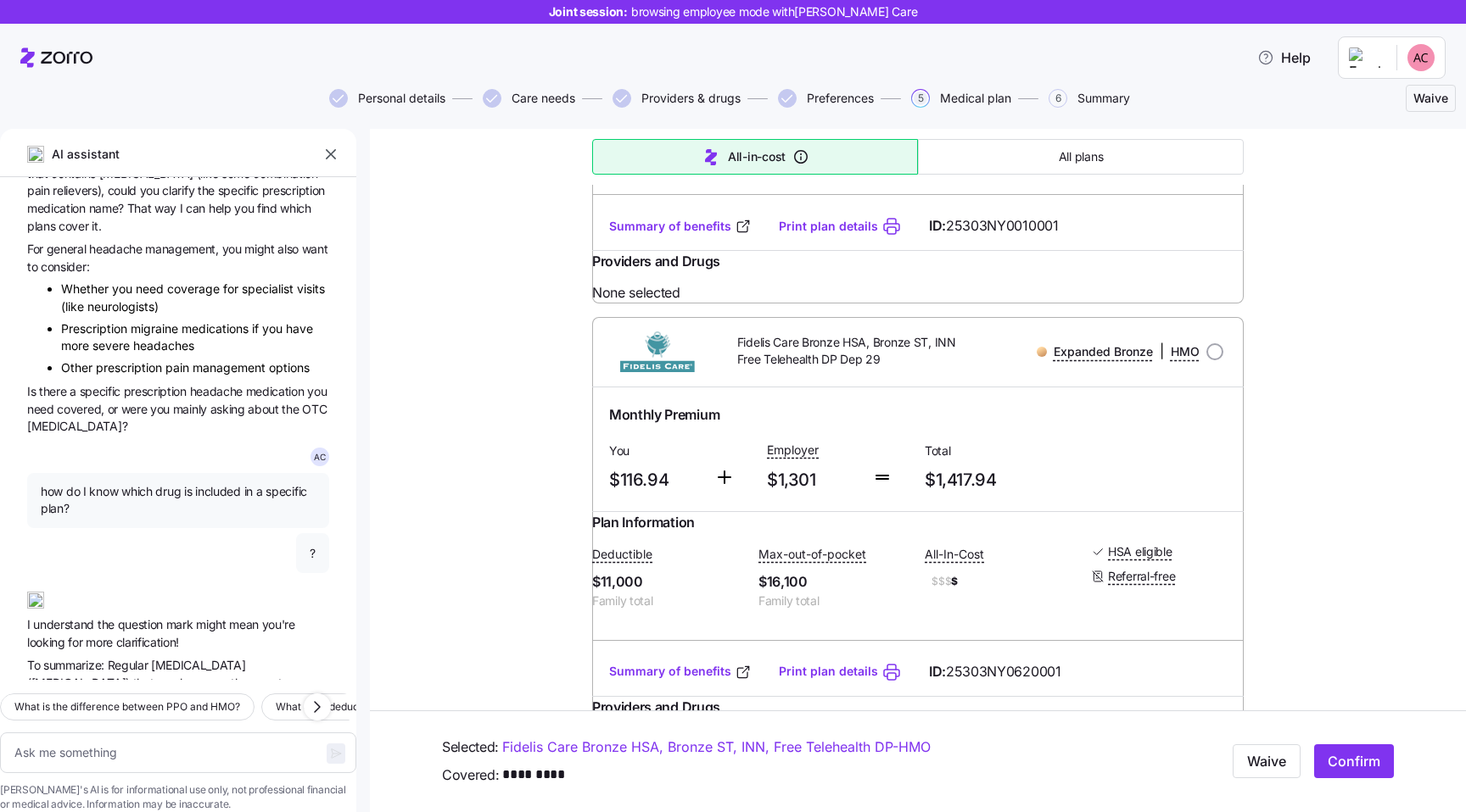
click at [136, 282] on span "need" at bounding box center [151, 289] width 31 height 14
click at [168, 322] on span "migraine" at bounding box center [155, 329] width 51 height 14
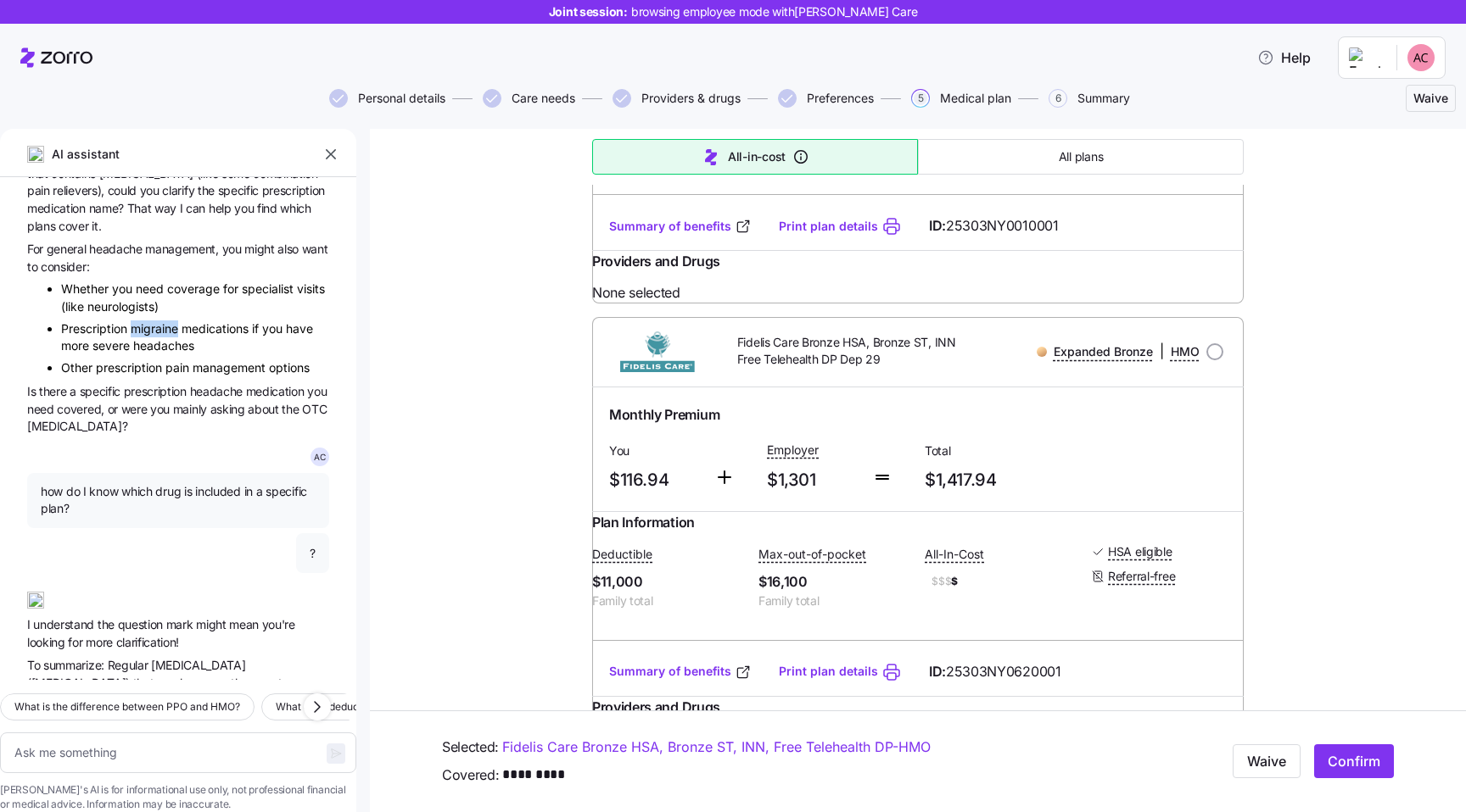
click at [168, 322] on span "migraine" at bounding box center [155, 329] width 51 height 14
click at [114, 322] on span "Prescription" at bounding box center [95, 329] width 70 height 14
click at [168, 360] on span "pain" at bounding box center [178, 367] width 27 height 14
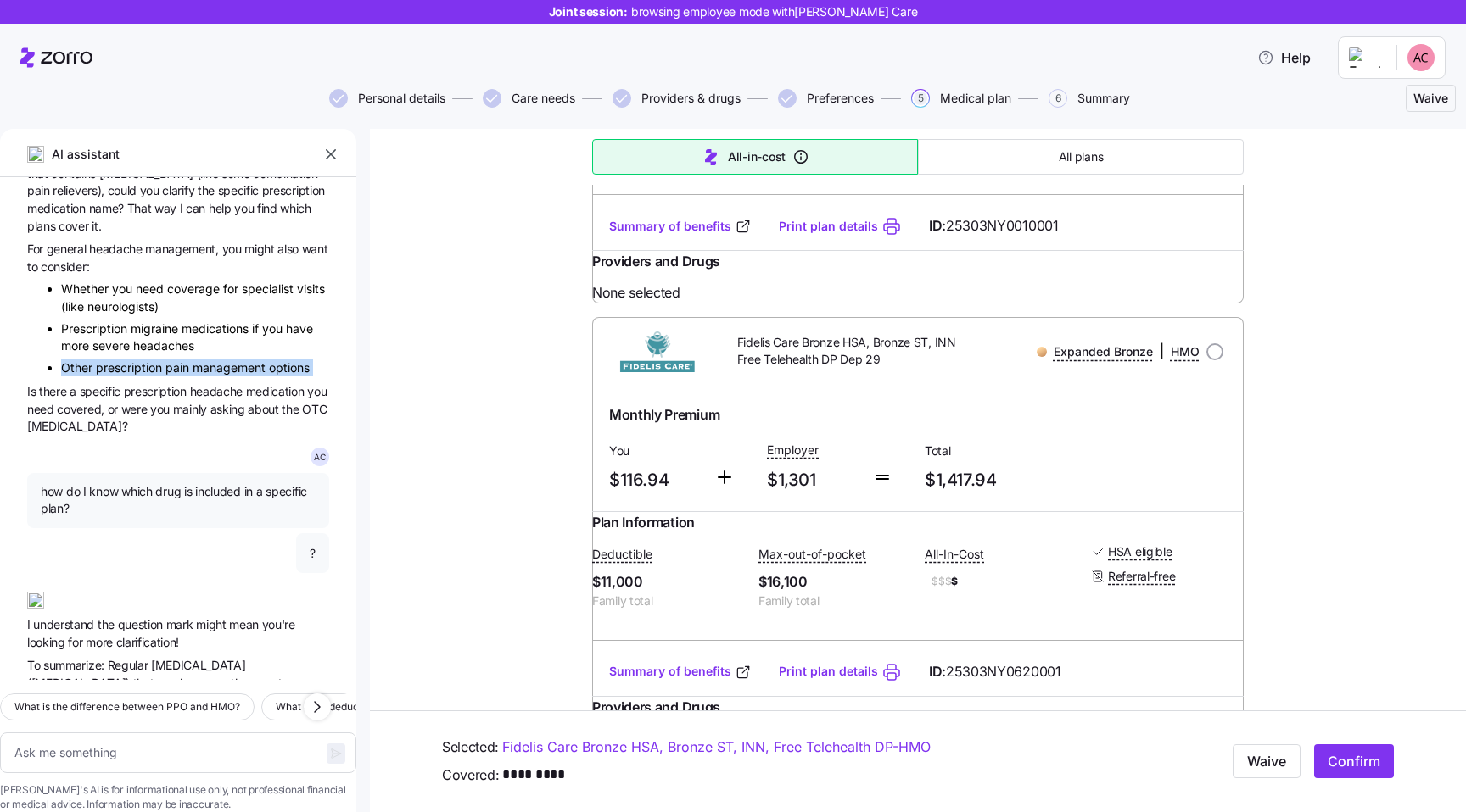
click at [150, 402] on span "were" at bounding box center [136, 409] width 29 height 14
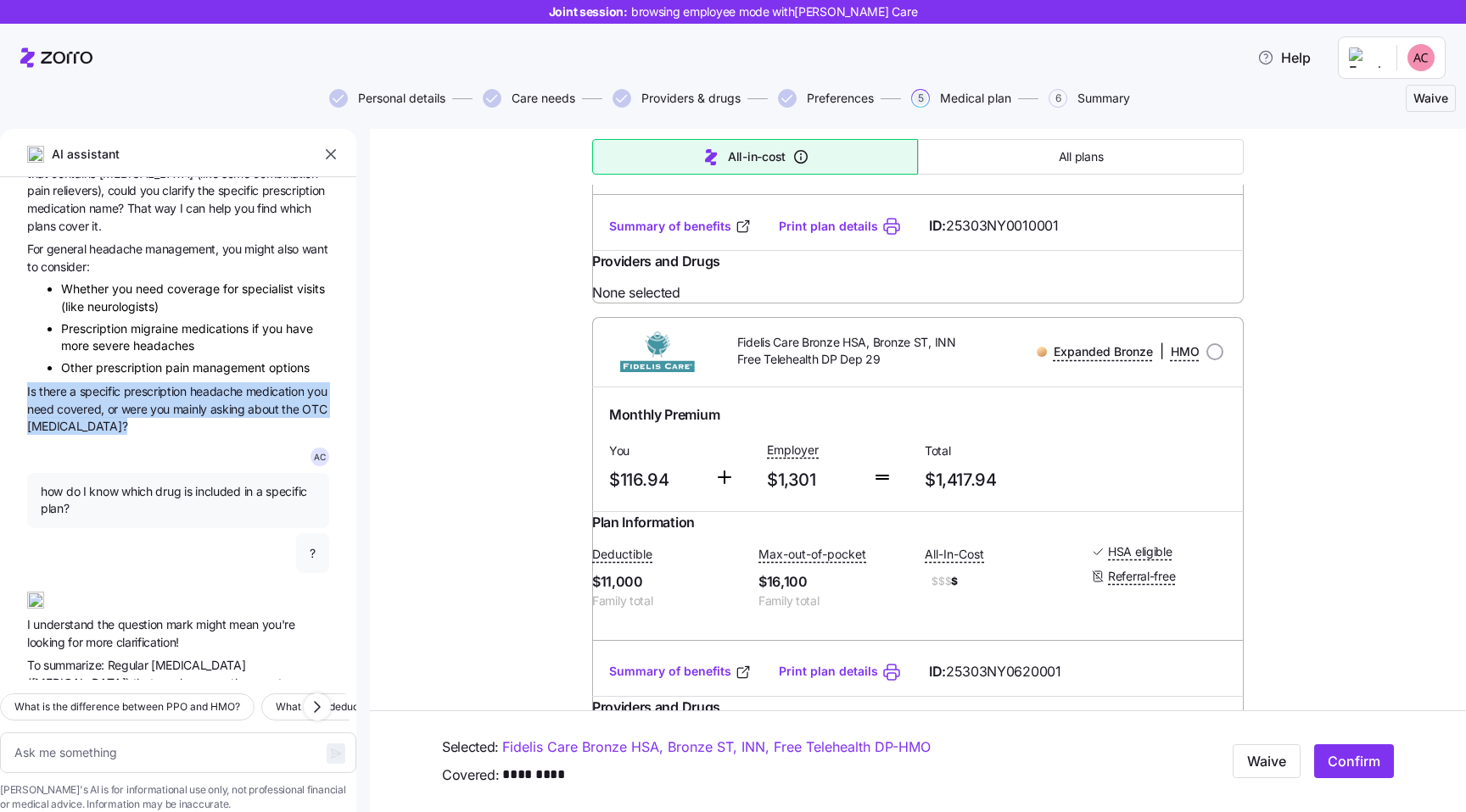
click at [249, 402] on span "asking" at bounding box center [229, 409] width 38 height 14
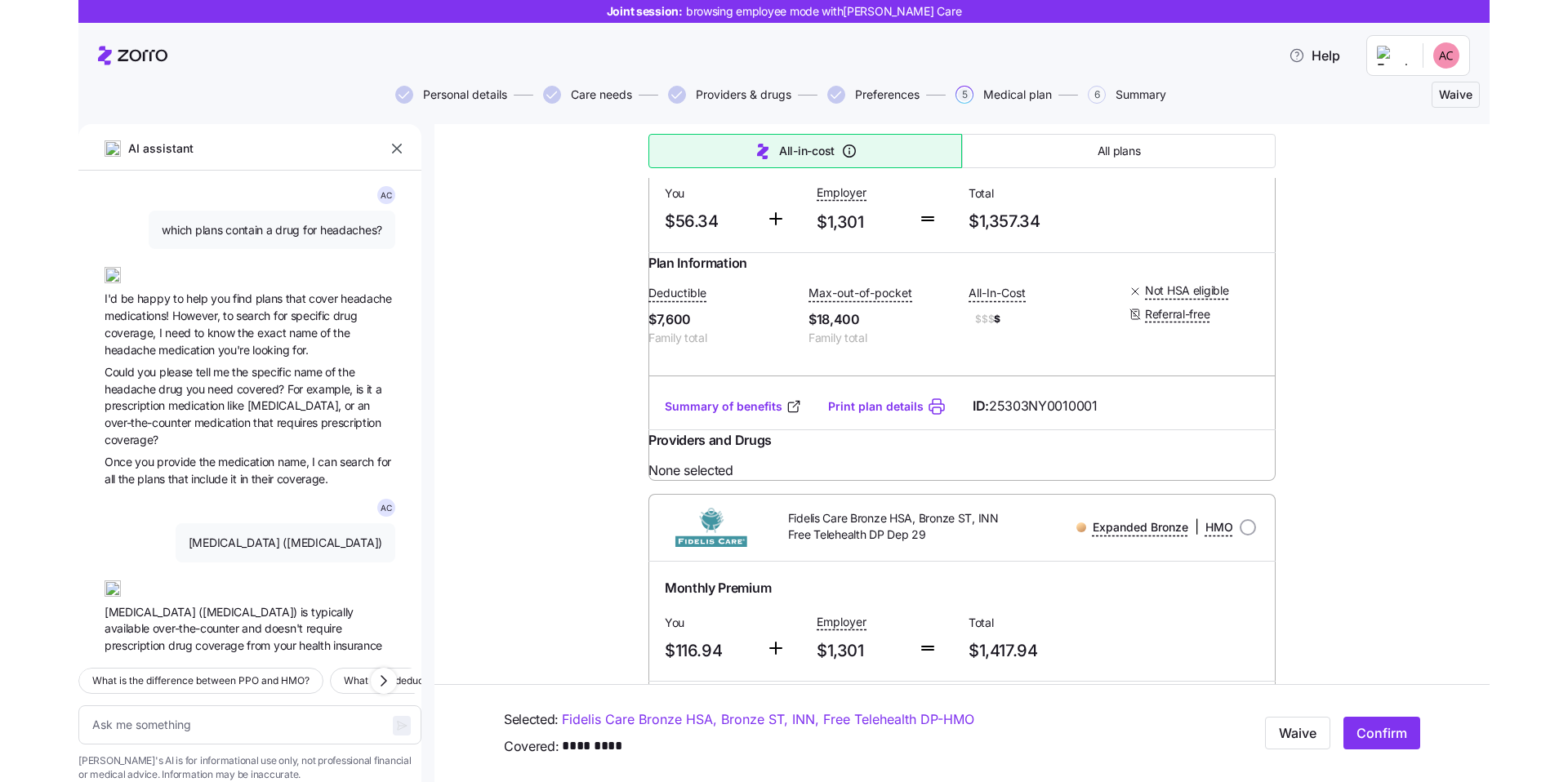
scroll to position [0, 0]
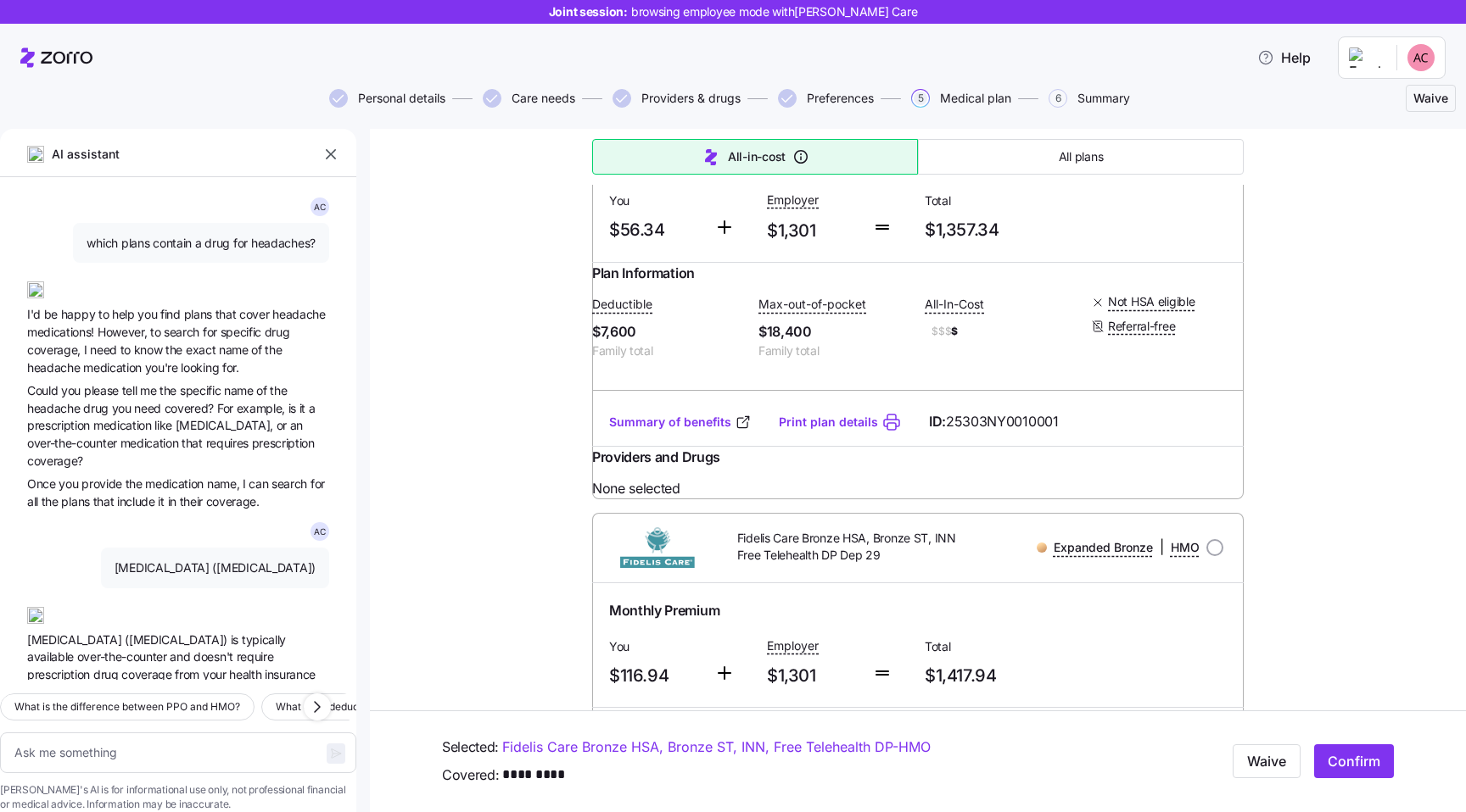
type textarea "x"
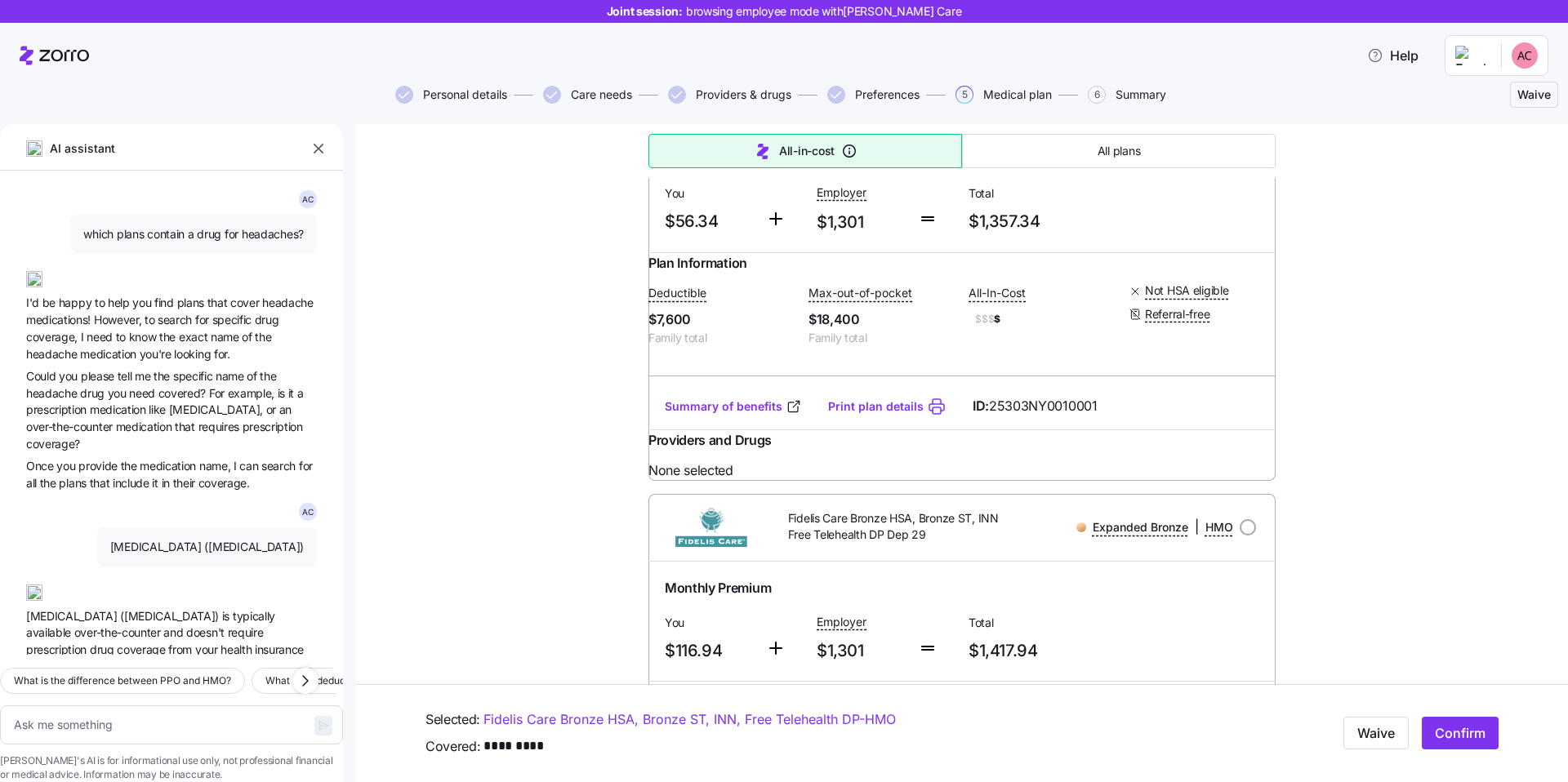
scroll to position [781, 0]
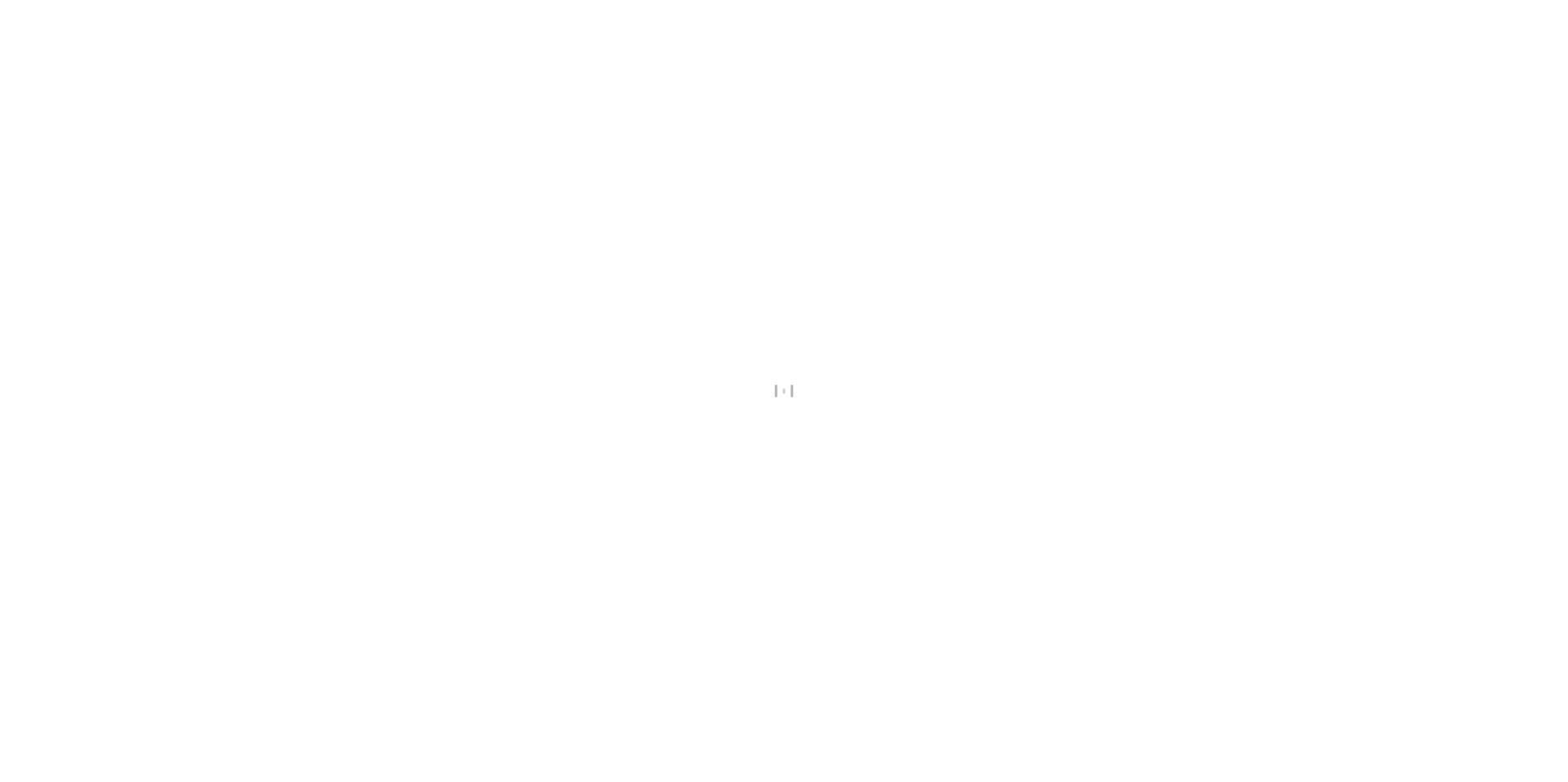
click at [850, 431] on div at bounding box center [784, 391] width 1568 height 782
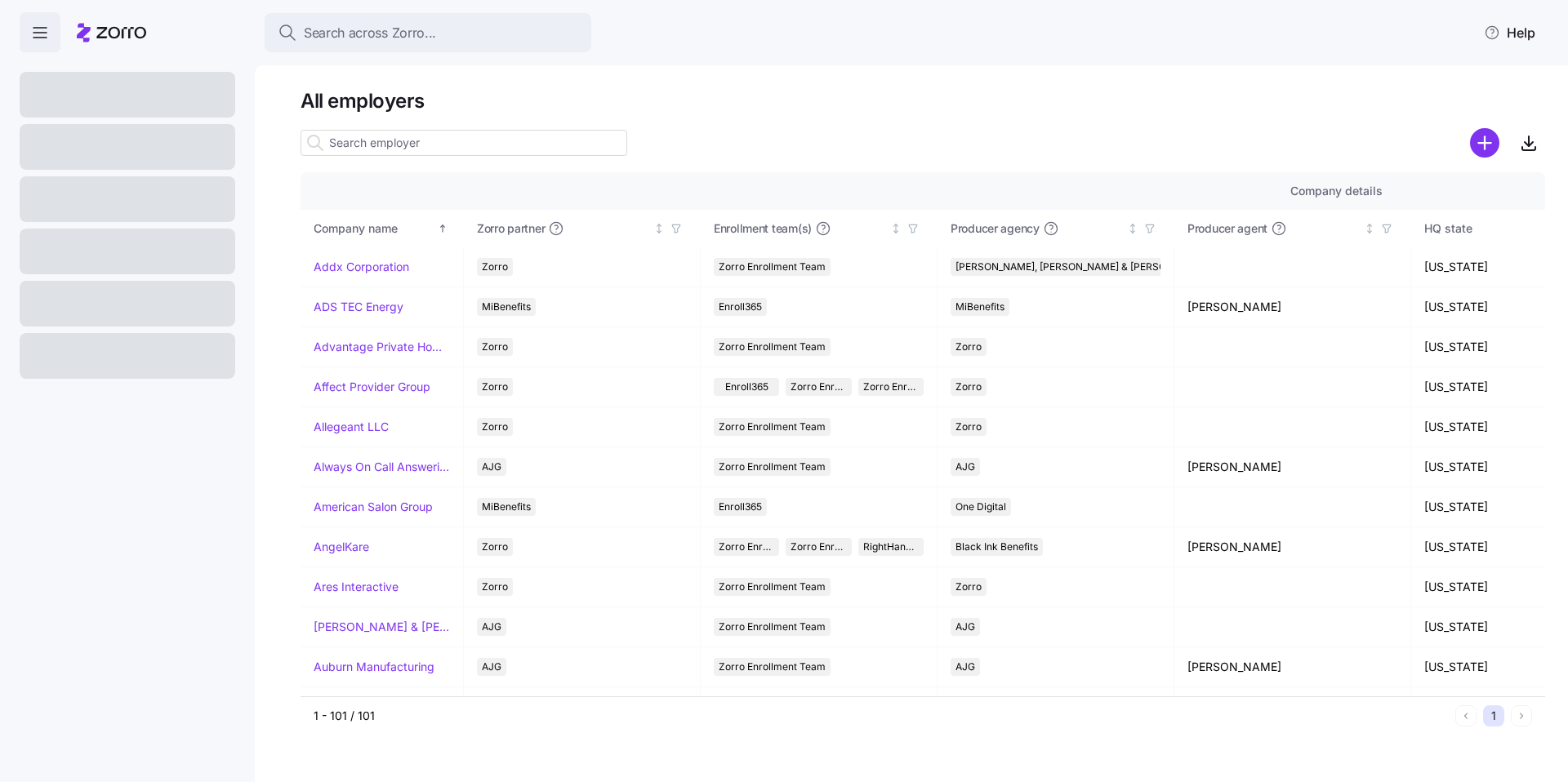
click at [368, 105] on h1 "All employers" at bounding box center [923, 100] width 1245 height 25
click at [326, 102] on h1 "All employers" at bounding box center [923, 100] width 1245 height 25
